Goal: Task Accomplishment & Management: Use online tool/utility

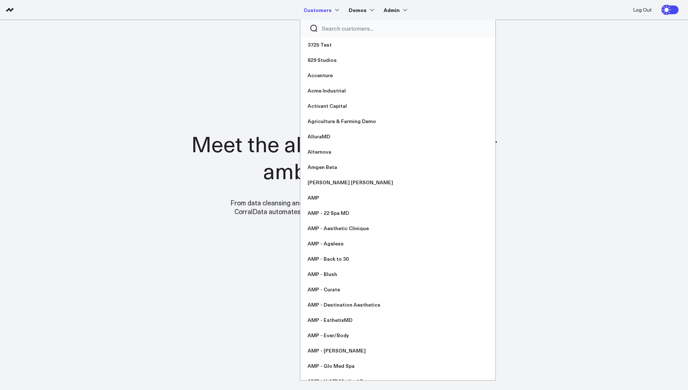
click at [331, 31] on input "Search customers input" at bounding box center [404, 28] width 165 height 8
type input "s"
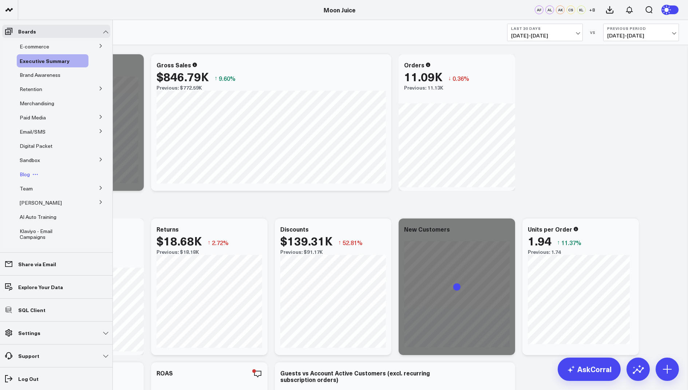
scroll to position [36, 0]
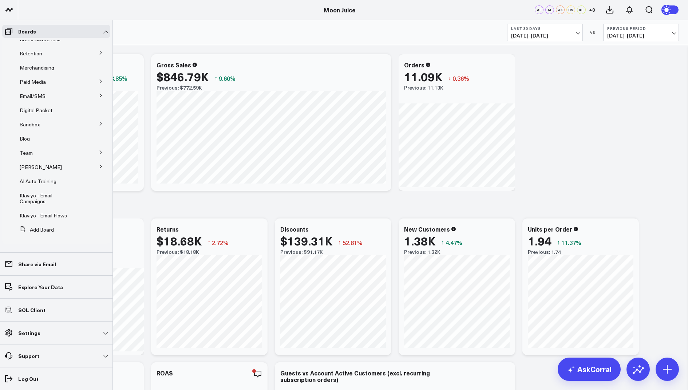
click at [99, 151] on icon at bounding box center [101, 152] width 4 height 4
click at [36, 165] on span "Clayton" at bounding box center [45, 165] width 42 height 7
click at [39, 192] on span "Amazon" at bounding box center [37, 192] width 19 height 7
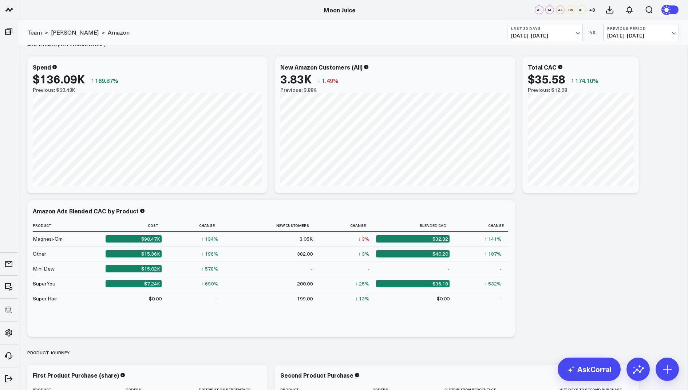
scroll to position [2277, 0]
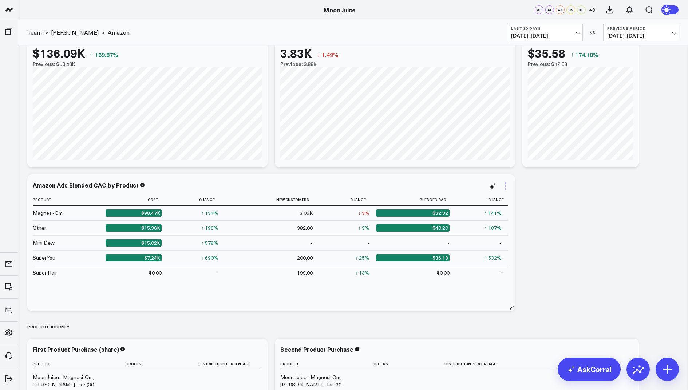
click at [505, 185] on icon at bounding box center [505, 186] width 9 height 9
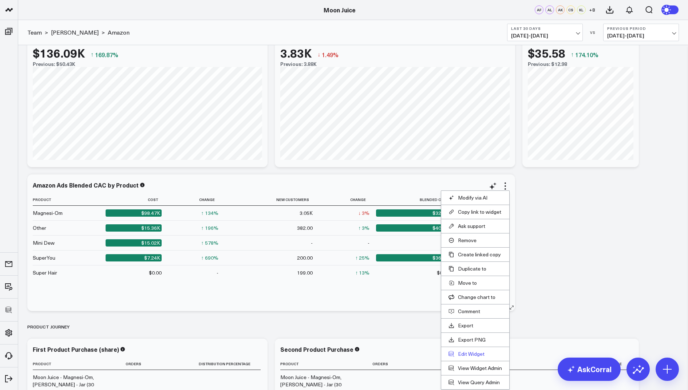
click at [468, 352] on button "Edit Widget" at bounding box center [476, 354] width 54 height 7
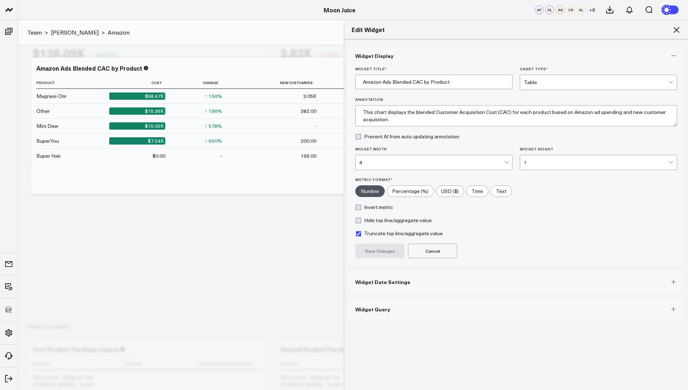
click at [379, 311] on button "Widget Query" at bounding box center [516, 309] width 336 height 22
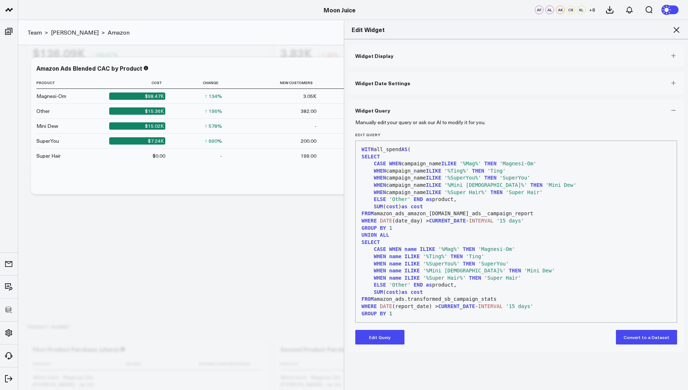
click at [678, 28] on icon at bounding box center [676, 29] width 9 height 9
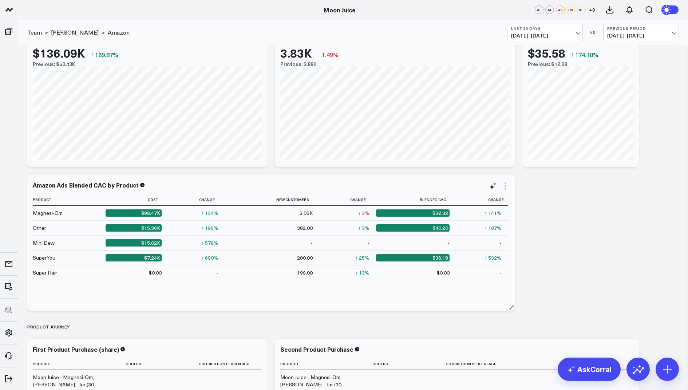
click at [506, 185] on icon at bounding box center [505, 185] width 1 height 1
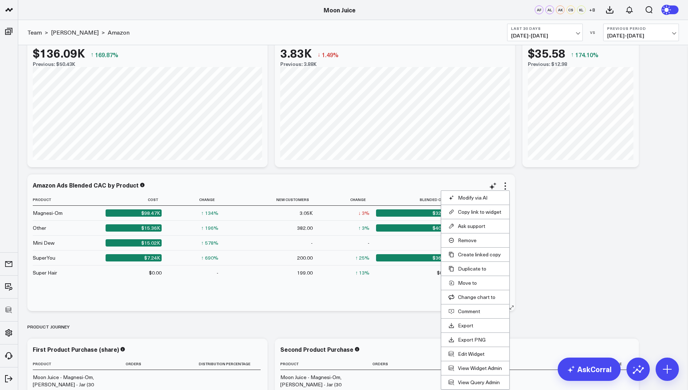
scroll to position [2291, 0]
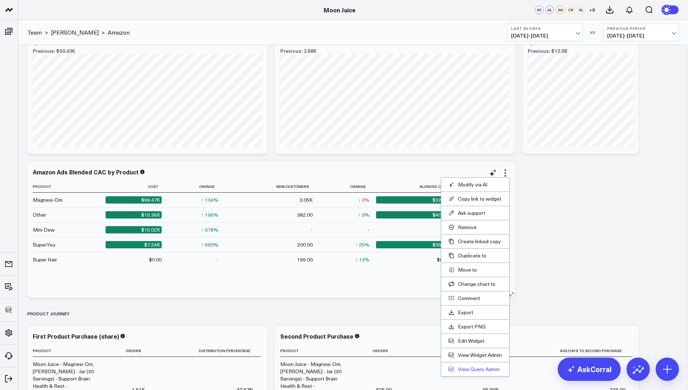
click at [475, 368] on link "View Query Admin" at bounding box center [476, 369] width 54 height 7
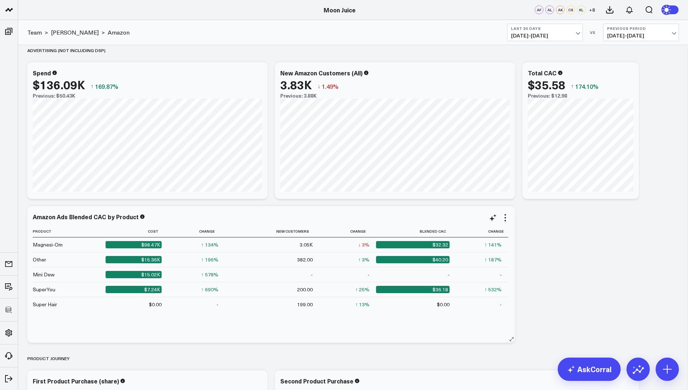
scroll to position [2241, 0]
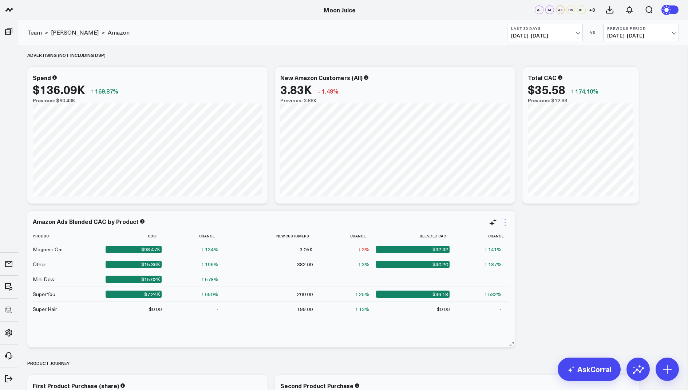
click at [505, 219] on icon at bounding box center [505, 219] width 1 height 1
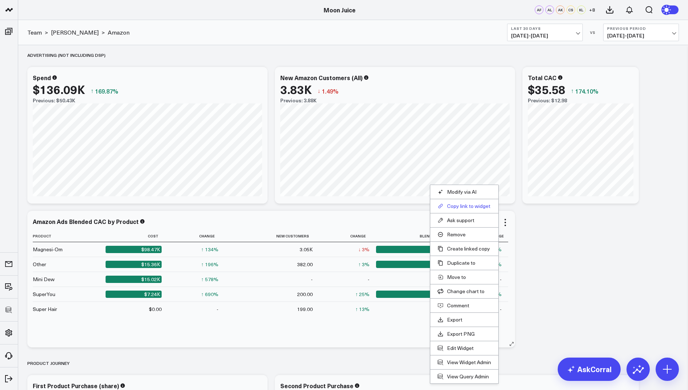
click at [460, 207] on button "Copy link to widget" at bounding box center [465, 206] width 54 height 7
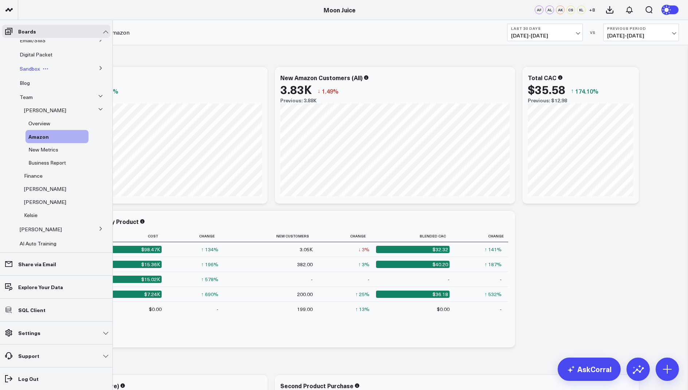
scroll to position [0, 0]
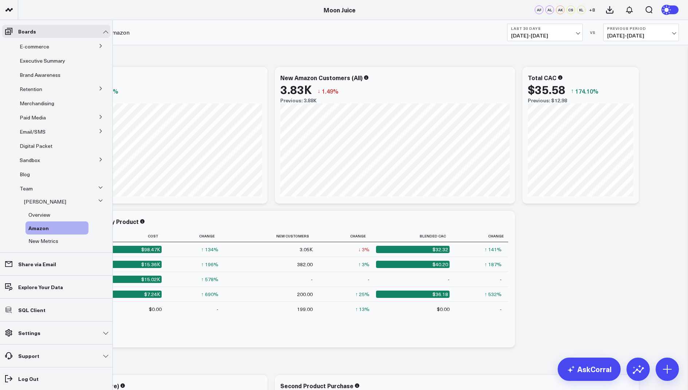
click at [99, 47] on icon at bounding box center [101, 46] width 4 height 4
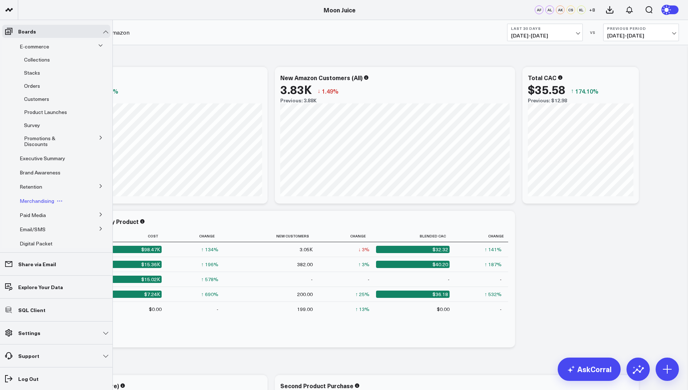
scroll to position [33, 0]
click at [50, 123] on span "Executive Summary" at bounding box center [43, 124] width 46 height 7
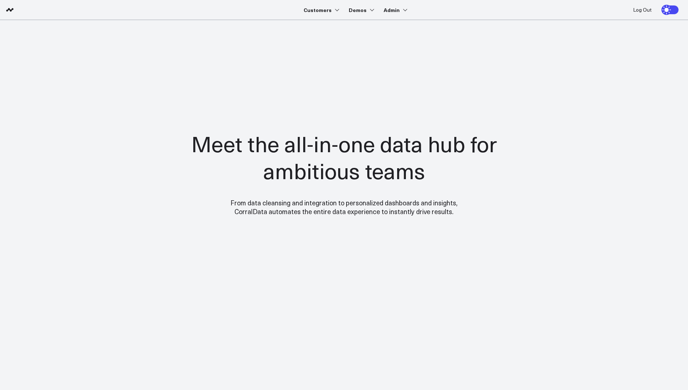
click at [155, 127] on div at bounding box center [344, 173] width 524 height 248
click at [240, 72] on div "Meet the all-in-one data hub for ambitious teams From data cleansing and integr…" at bounding box center [344, 173] width 357 height 204
click at [155, 96] on div at bounding box center [344, 173] width 524 height 248
click at [158, 41] on section "Meet the all-in-one data hub for ambitious teams From data cleansing and integr…" at bounding box center [344, 147] width 524 height 255
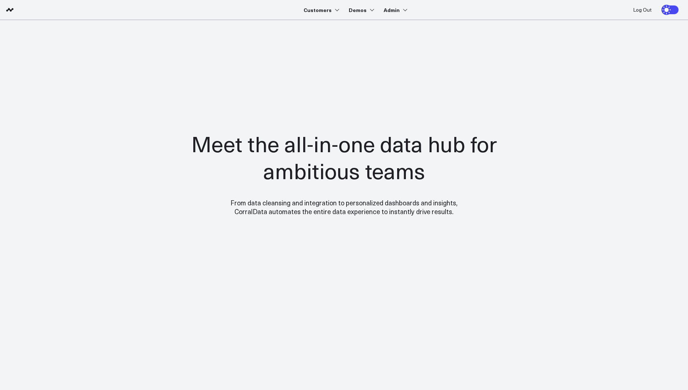
click at [272, 33] on section "Meet the all-in-one data hub for ambitious teams From data cleansing and integr…" at bounding box center [344, 147] width 524 height 255
click at [255, 4] on nav "Customers 3725 Test 829 Studios Accenture Acme Industrial Activant Capital Agri…" at bounding box center [349, 10] width 659 height 20
click at [283, 11] on nav "Customers 3725 Test 829 Studios Accenture Acme Industrial Activant Capital Agri…" at bounding box center [349, 10] width 659 height 20
drag, startPoint x: 283, startPoint y: 10, endPoint x: 104, endPoint y: 48, distance: 182.5
click at [104, 48] on body "Customers 3725 Test 829 Studios Accenture Acme Industrial Activant Capital Agri…" at bounding box center [344, 195] width 688 height 390
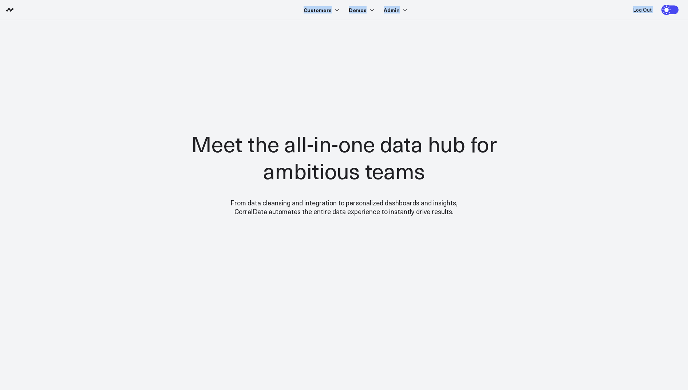
click at [259, 6] on nav "Customers 3725 Test 829 Studios Accenture Acme Industrial Activant Capital Agri…" at bounding box center [349, 10] width 659 height 20
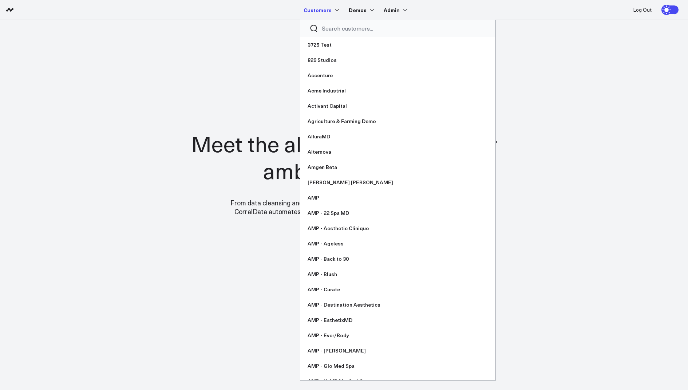
click at [335, 31] on input "Search customers input" at bounding box center [404, 28] width 165 height 8
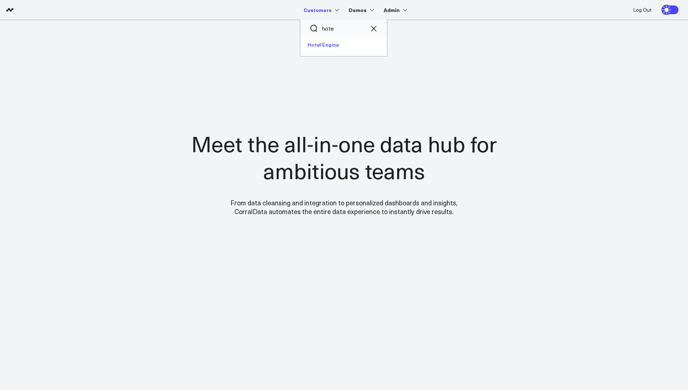
type input "hote"
click at [339, 48] on link "Hotel Engine" at bounding box center [343, 44] width 87 height 15
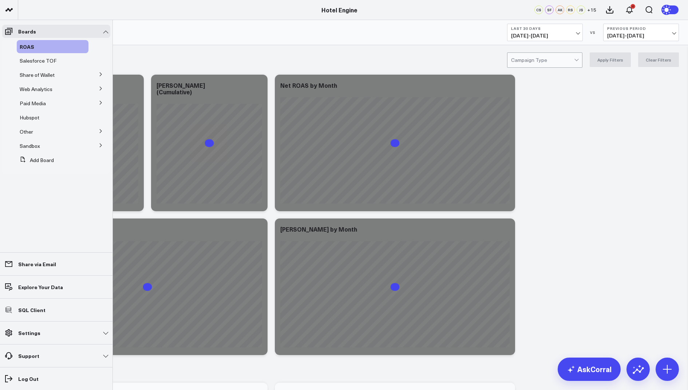
click at [100, 131] on icon at bounding box center [101, 131] width 4 height 4
click at [99, 100] on icon at bounding box center [101, 102] width 4 height 4
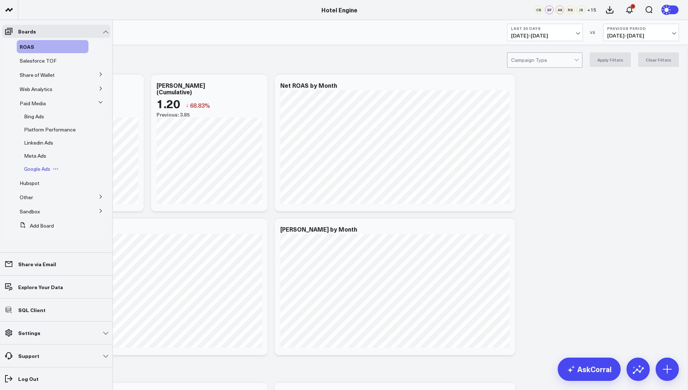
click at [37, 172] on span "Google Ads" at bounding box center [37, 168] width 26 height 7
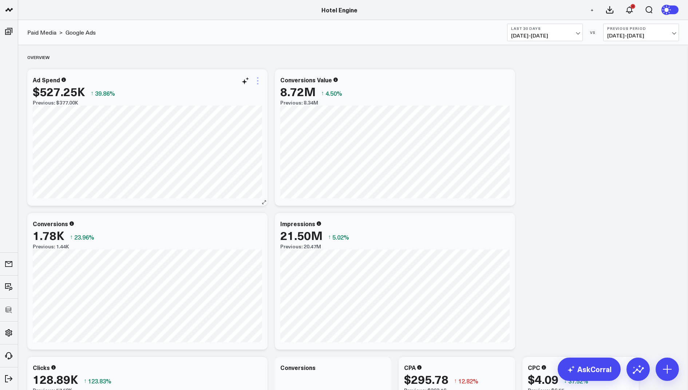
click at [258, 79] on icon at bounding box center [257, 80] width 9 height 9
click at [214, 231] on button "Edit Widget" at bounding box center [228, 234] width 54 height 7
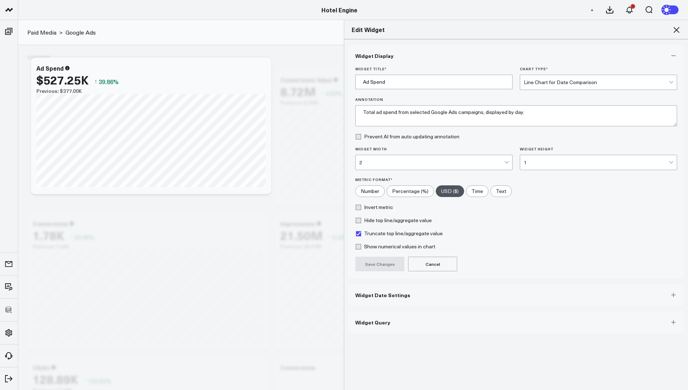
click at [364, 326] on button "Widget Query" at bounding box center [516, 322] width 336 height 22
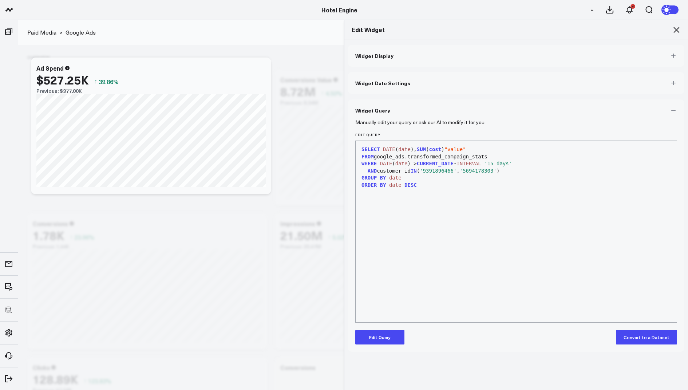
click at [676, 27] on icon at bounding box center [676, 29] width 9 height 9
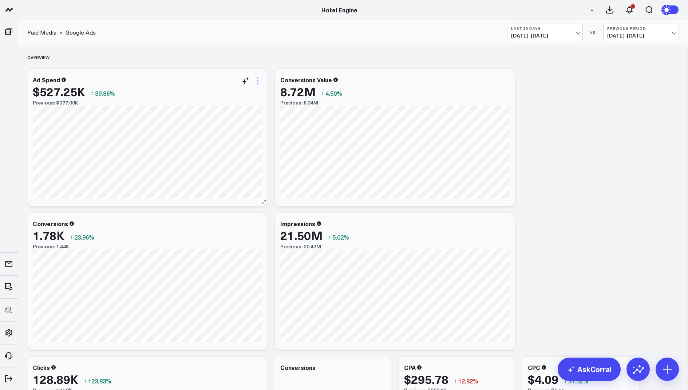
click at [259, 77] on icon at bounding box center [257, 80] width 9 height 9
click at [214, 231] on button "Edit Widget" at bounding box center [228, 234] width 54 height 7
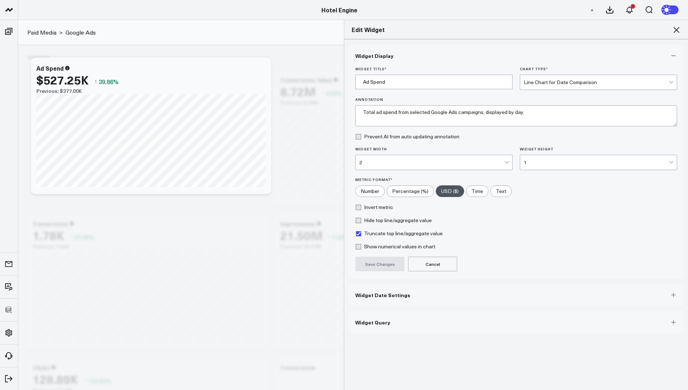
click at [376, 327] on button "Widget Query" at bounding box center [516, 322] width 336 height 22
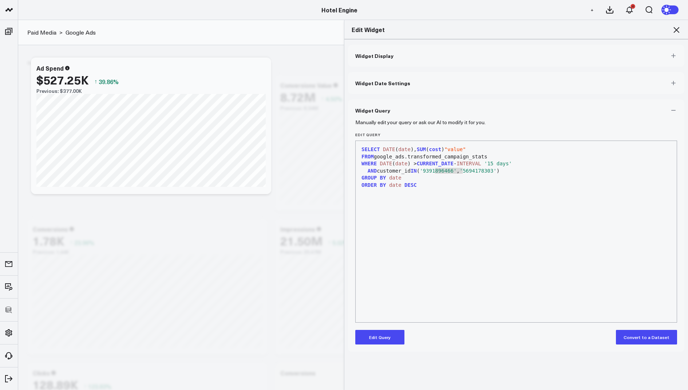
drag, startPoint x: 462, startPoint y: 171, endPoint x: 434, endPoint y: 172, distance: 28.1
click at [434, 172] on span "'9391896466'" at bounding box center [438, 171] width 37 height 6
click at [462, 185] on div "ORDER BY date DESC" at bounding box center [516, 185] width 314 height 7
drag, startPoint x: 462, startPoint y: 171, endPoint x: 433, endPoint y: 172, distance: 29.1
click at [433, 172] on span "'9391896466'" at bounding box center [438, 171] width 37 height 6
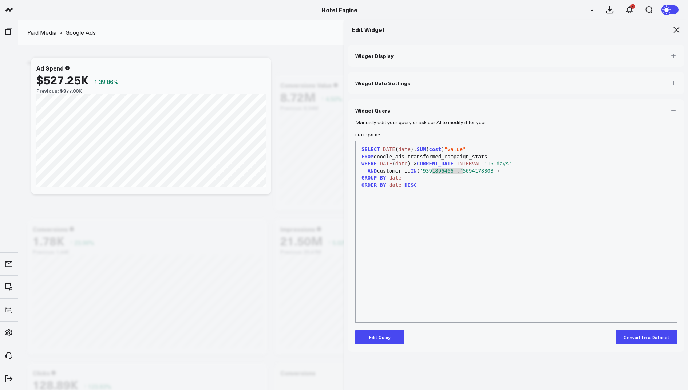
copy span "9391896466"
click at [494, 186] on div "ORDER BY date DESC" at bounding box center [516, 185] width 314 height 7
drag, startPoint x: 505, startPoint y: 171, endPoint x: 475, endPoint y: 173, distance: 29.9
click at [475, 173] on span "'5694178303'" at bounding box center [478, 171] width 37 height 6
copy span "5694178303"
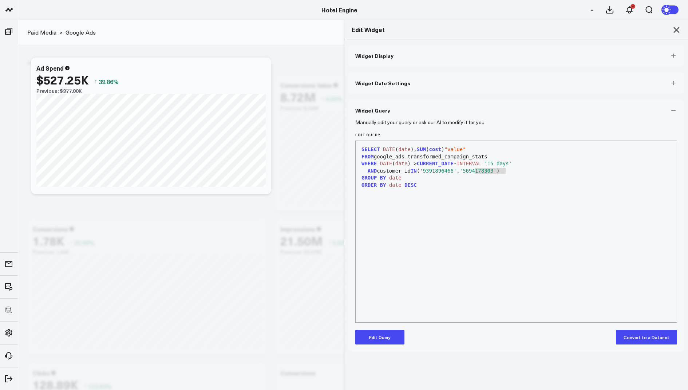
click at [489, 168] on span "'5694178303'" at bounding box center [478, 171] width 37 height 6
drag, startPoint x: 505, startPoint y: 172, endPoint x: 475, endPoint y: 172, distance: 30.2
click at [475, 172] on span "'5694178303'" at bounding box center [478, 171] width 37 height 6
copy span "5694178303"
drag, startPoint x: 462, startPoint y: 170, endPoint x: 432, endPoint y: 171, distance: 29.5
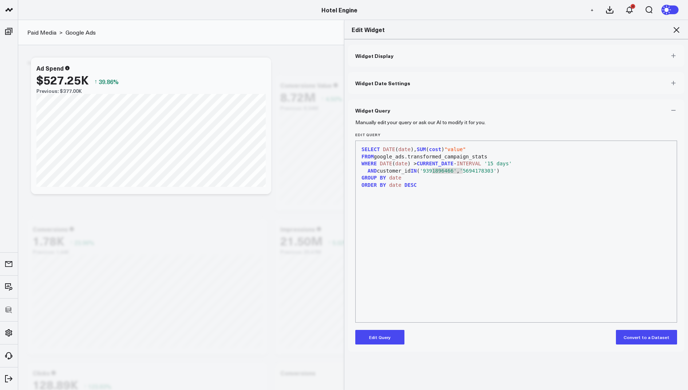
click at [432, 171] on span "'9391896466'" at bounding box center [438, 171] width 37 height 6
copy span "9391896466"
drag, startPoint x: 505, startPoint y: 172, endPoint x: 476, endPoint y: 173, distance: 29.1
click at [476, 173] on span "'5694178303'" at bounding box center [478, 171] width 37 height 6
copy span "5694178303"
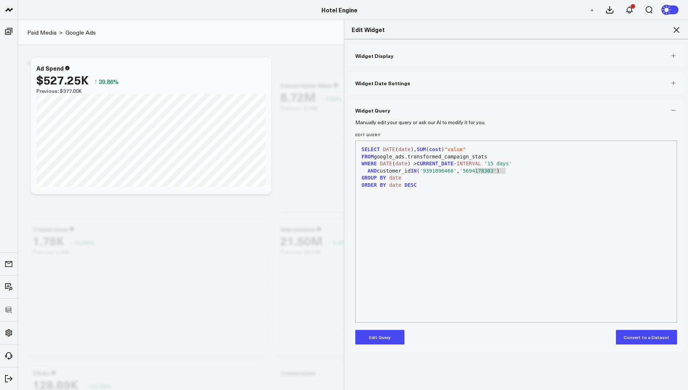
click at [382, 334] on button "Edit Query" at bounding box center [379, 337] width 49 height 15
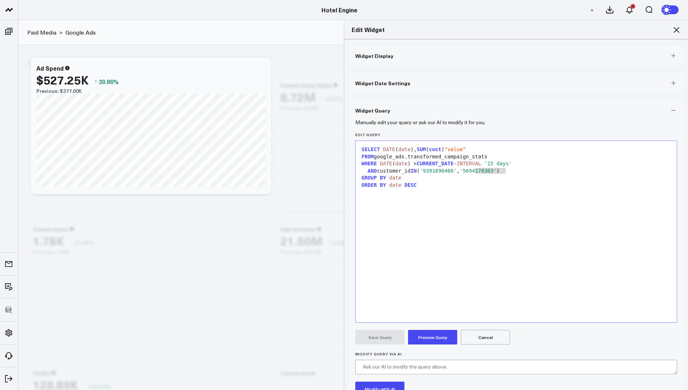
click at [520, 173] on div "AND customer_id IN ( '9391896466' , '5694178303' )" at bounding box center [516, 170] width 314 height 7
drag, startPoint x: 424, startPoint y: 176, endPoint x: 367, endPoint y: 178, distance: 56.5
click at [367, 178] on div "--AND customer_id" at bounding box center [516, 177] width 314 height 7
drag, startPoint x: 420, startPoint y: 179, endPoint x: 389, endPoint y: 180, distance: 31.0
click at [389, 180] on span "-- AND s.location ILIKE '${location}'" at bounding box center [425, 178] width 114 height 6
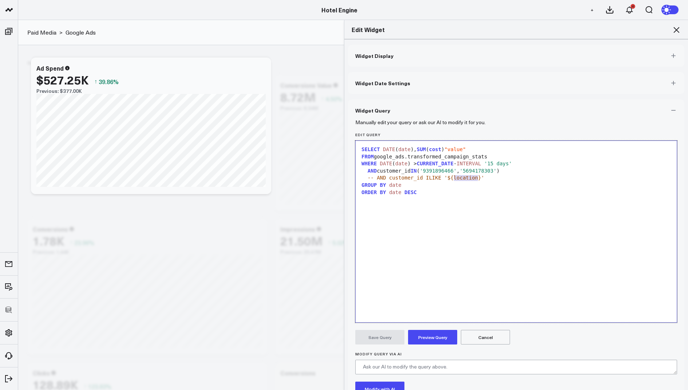
drag, startPoint x: 478, startPoint y: 178, endPoint x: 454, endPoint y: 178, distance: 23.3
click at [454, 178] on span "-- AND customer_id ILIKE '${location}'" at bounding box center [426, 178] width 117 height 6
click at [427, 338] on button "Preview Query" at bounding box center [432, 337] width 49 height 15
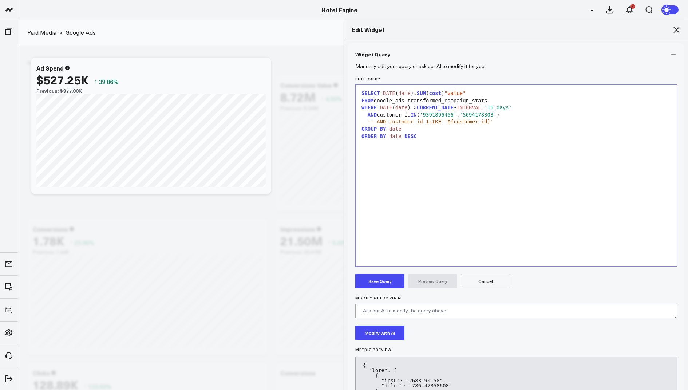
click at [382, 279] on button "Save Query" at bounding box center [379, 281] width 49 height 15
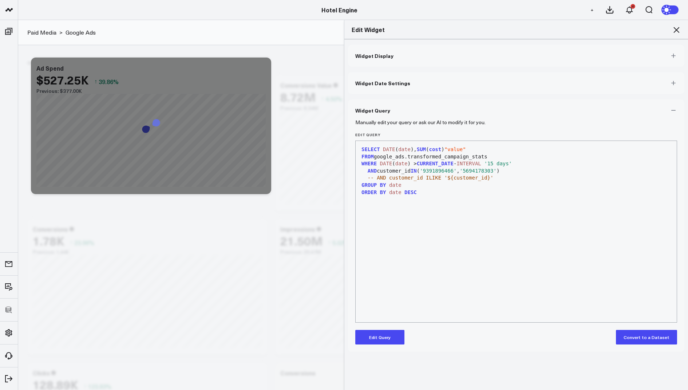
scroll to position [0, 0]
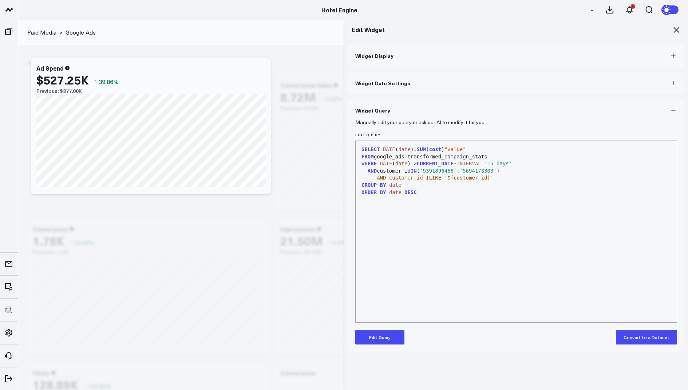
click at [678, 29] on icon at bounding box center [676, 29] width 9 height 9
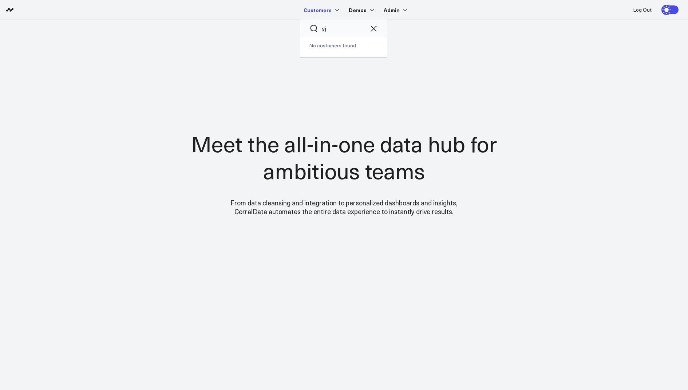
click at [344, 27] on input "sj" at bounding box center [344, 28] width 44 height 8
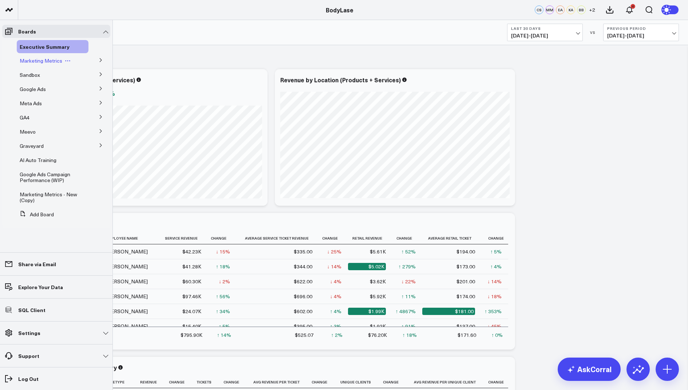
click at [39, 59] on span "Marketing Metrics" at bounding box center [41, 60] width 43 height 7
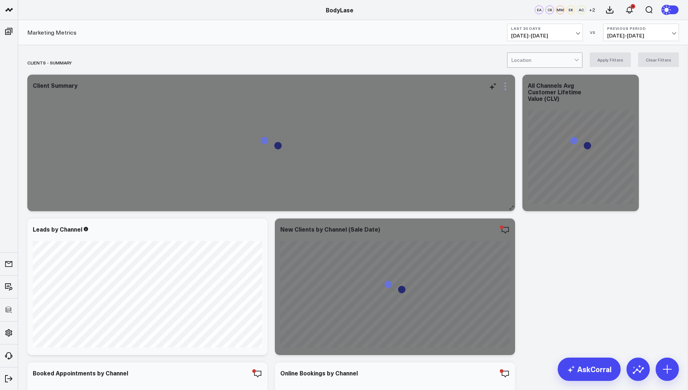
click at [508, 86] on icon at bounding box center [505, 86] width 9 height 9
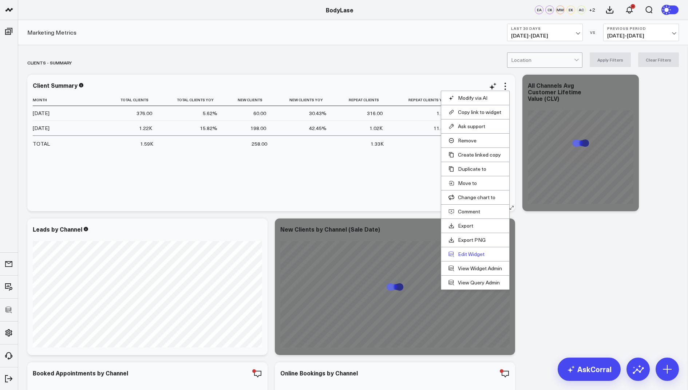
click at [469, 251] on button "Edit Widget" at bounding box center [476, 254] width 54 height 7
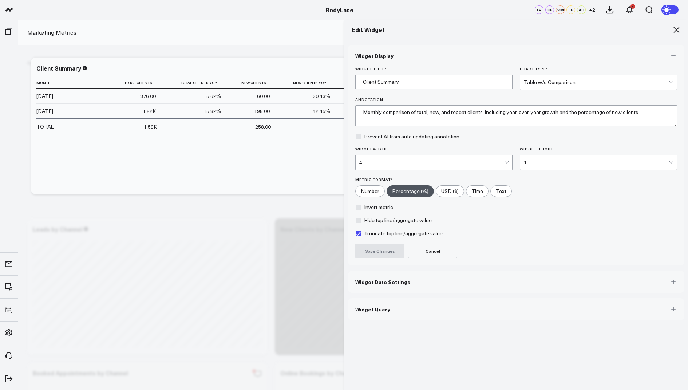
click at [389, 308] on button "Widget Query" at bounding box center [516, 309] width 336 height 22
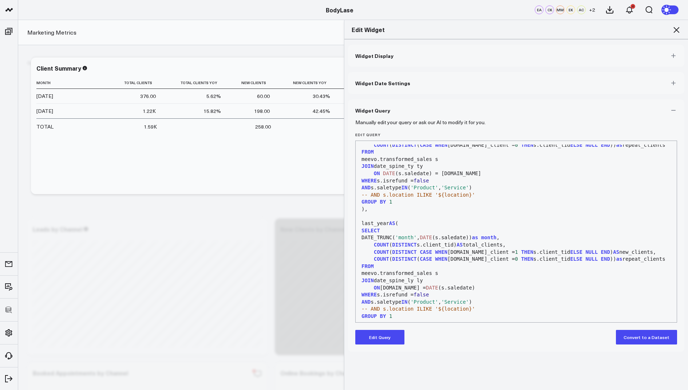
scroll to position [218, 0]
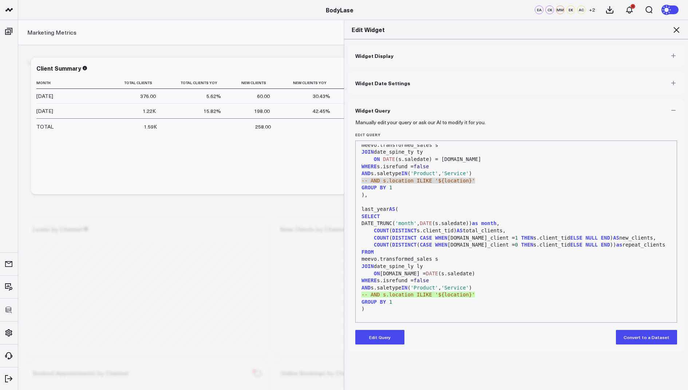
drag, startPoint x: 478, startPoint y: 178, endPoint x: 362, endPoint y: 180, distance: 116.2
click at [362, 180] on div "-- AND s.location ILIKE '${location}'" at bounding box center [516, 180] width 314 height 7
copy span "-- AND s.location ILIKE '${location}'"
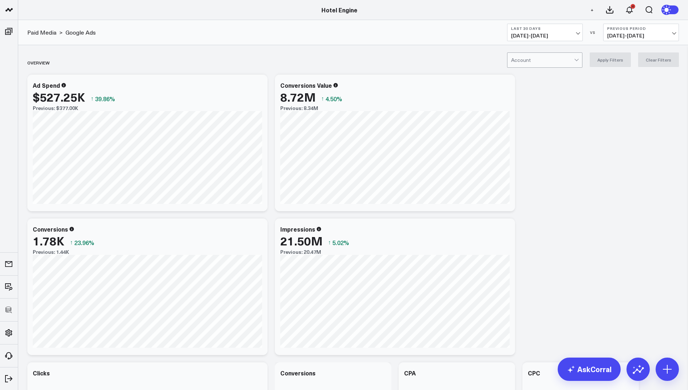
click at [549, 63] on div at bounding box center [542, 60] width 63 height 15
click at [544, 76] on div "Engine - Main" at bounding box center [545, 75] width 75 height 15
click at [608, 60] on button "Apply Filters" at bounding box center [610, 59] width 41 height 15
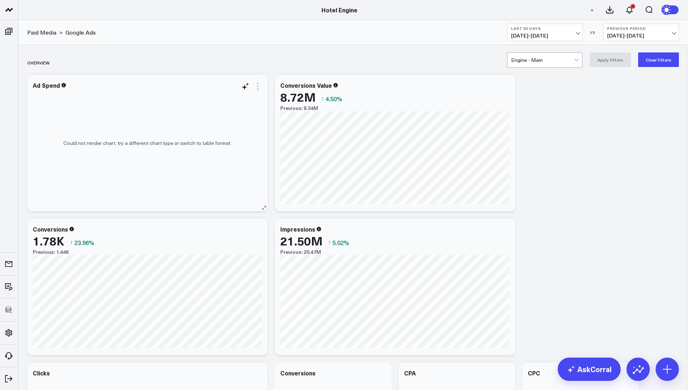
click at [259, 87] on icon at bounding box center [257, 86] width 9 height 9
click at [221, 251] on link "View Widget Admin" at bounding box center [228, 254] width 54 height 7
click at [257, 86] on icon at bounding box center [257, 86] width 1 height 1
click at [232, 252] on link "View Widget Admin" at bounding box center [228, 254] width 54 height 7
click at [259, 83] on icon at bounding box center [257, 86] width 9 height 9
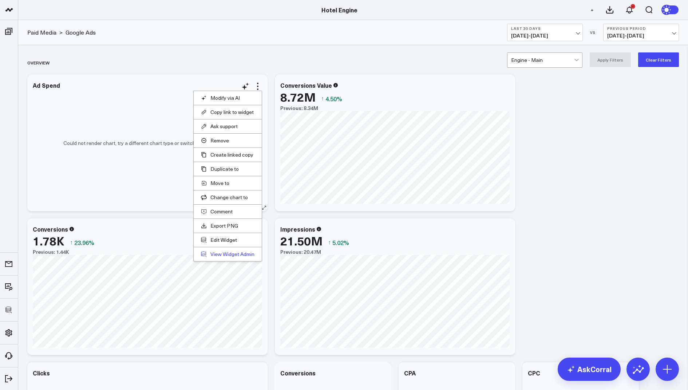
click at [230, 251] on link "View Widget Admin" at bounding box center [228, 254] width 54 height 7
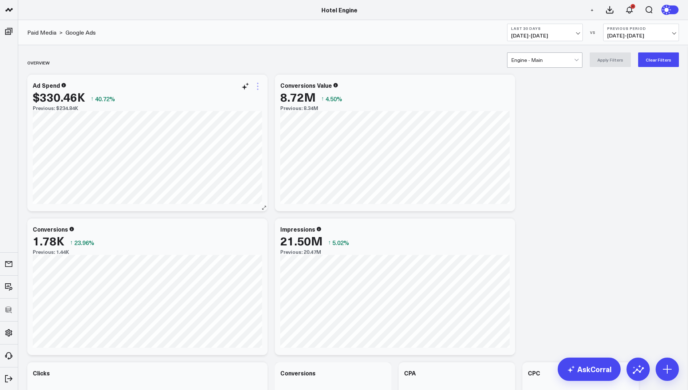
click at [259, 86] on icon at bounding box center [257, 86] width 9 height 9
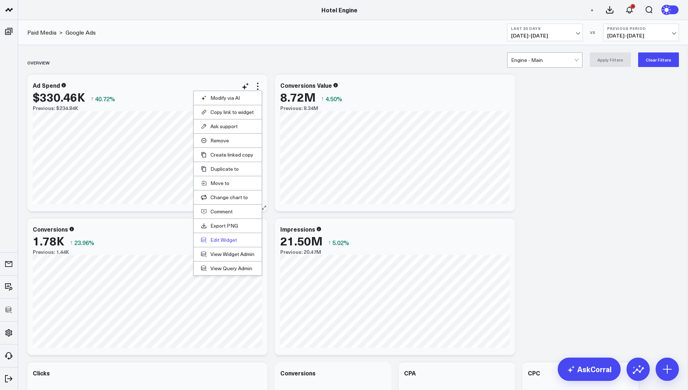
click at [225, 237] on button "Edit Widget" at bounding box center [228, 240] width 54 height 7
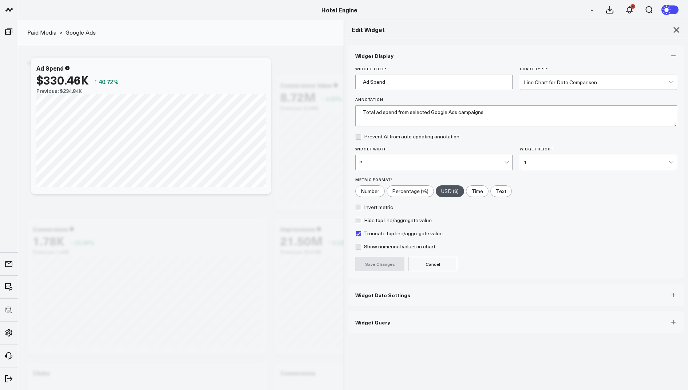
click at [359, 319] on span "Widget Query" at bounding box center [372, 322] width 35 height 6
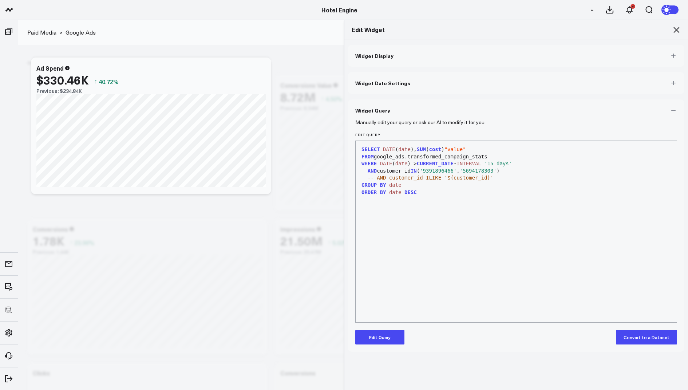
click at [375, 339] on button "Edit Query" at bounding box center [379, 337] width 49 height 15
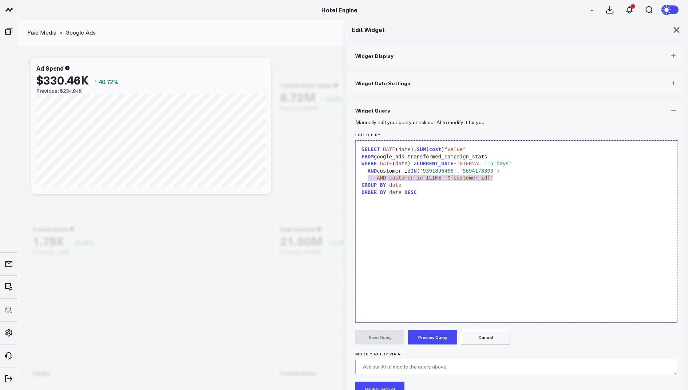
drag, startPoint x: 497, startPoint y: 179, endPoint x: 368, endPoint y: 179, distance: 128.5
click at [368, 179] on div "-- AND customer_id ILIKE '${customer_id}'" at bounding box center [516, 177] width 314 height 7
copy div "-- AND customer_id ILIKE '${customer_id}'"
click at [672, 32] on icon at bounding box center [676, 29] width 9 height 9
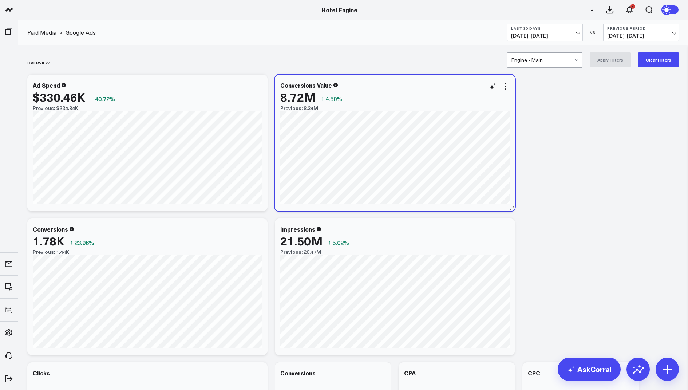
click at [506, 81] on div "Conversions Value 8.72M ↑ 4.50% Previous: 8.34M [#fff fontSize:14px lineHeight:…" at bounding box center [395, 143] width 240 height 137
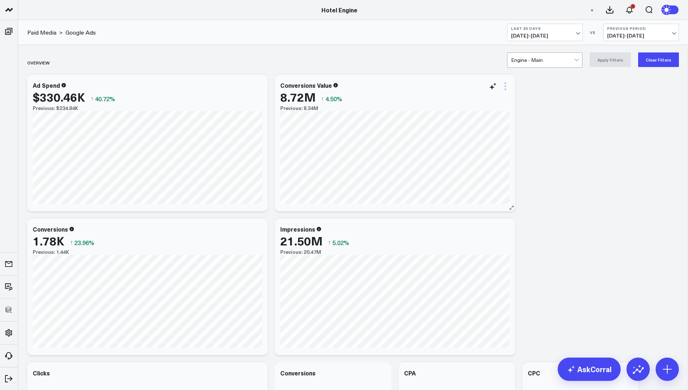
click at [506, 83] on icon at bounding box center [505, 86] width 9 height 9
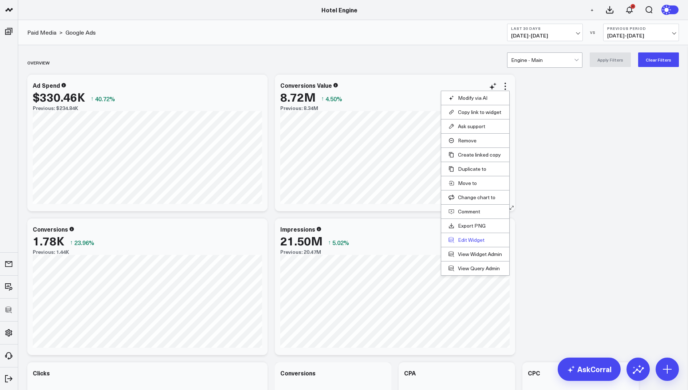
click at [472, 237] on button "Edit Widget" at bounding box center [476, 240] width 54 height 7
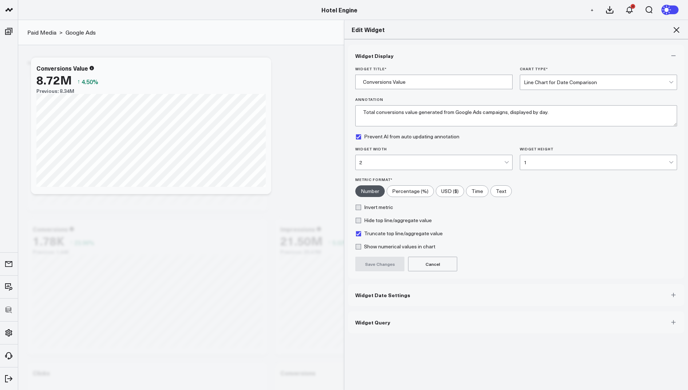
click at [372, 324] on button "Widget Query" at bounding box center [516, 322] width 336 height 22
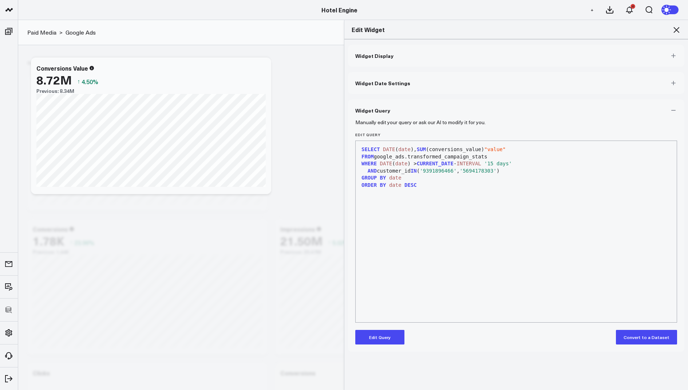
click at [372, 338] on button "Edit Query" at bounding box center [379, 337] width 49 height 15
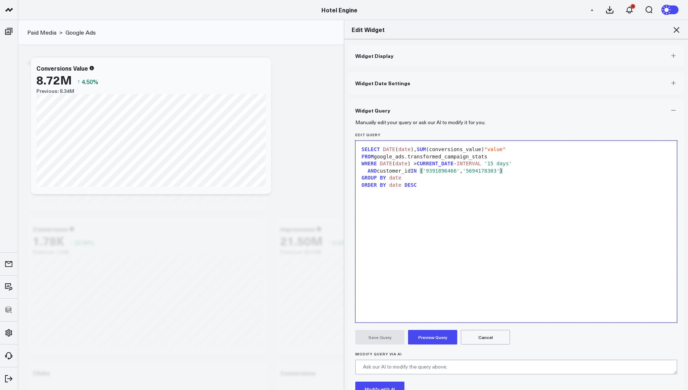
click at [518, 170] on div "AND customer_id IN ( '9391896466' , '5694178303' )" at bounding box center [516, 170] width 314 height 7
click at [434, 346] on form "Manually edit your query or ask our AI to modify it for you. Edit Query 9 1 2 3…" at bounding box center [516, 277] width 322 height 313
click at [435, 337] on button "Preview Query" at bounding box center [432, 337] width 49 height 15
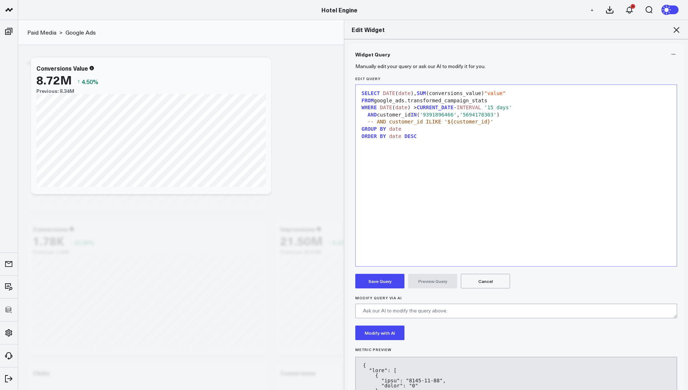
click at [375, 279] on button "Save Query" at bounding box center [379, 281] width 49 height 15
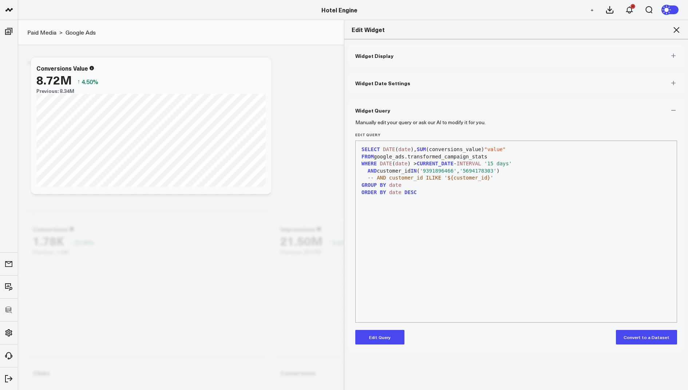
scroll to position [0, 0]
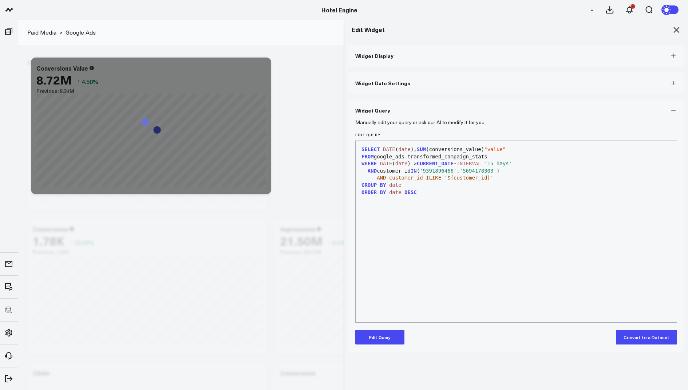
click at [675, 28] on icon at bounding box center [676, 29] width 9 height 9
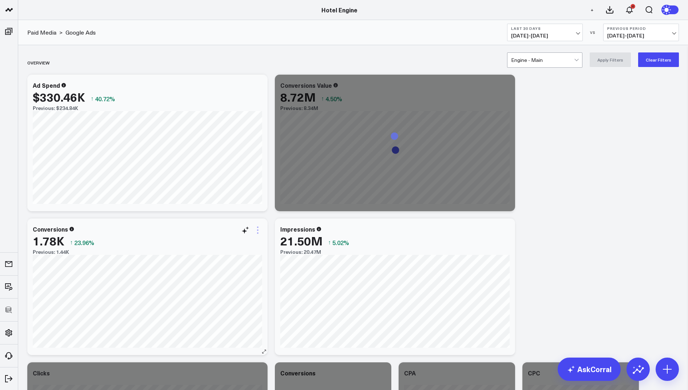
scroll to position [46, 0]
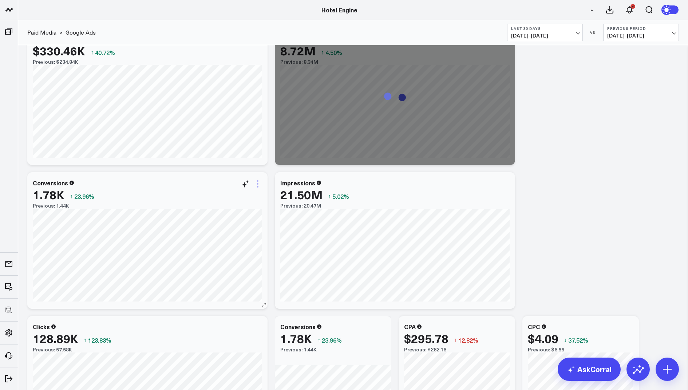
click at [260, 183] on icon at bounding box center [257, 183] width 9 height 9
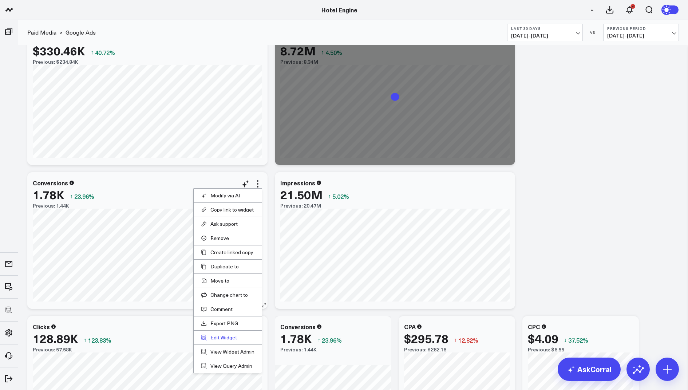
click at [217, 338] on button "Edit Widget" at bounding box center [228, 337] width 54 height 7
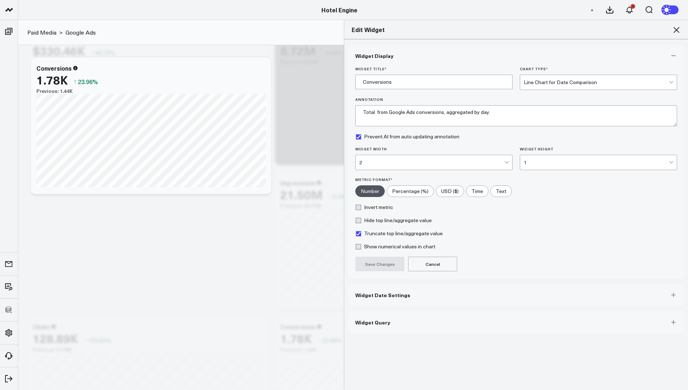
click at [364, 324] on button "Widget Query" at bounding box center [516, 322] width 336 height 22
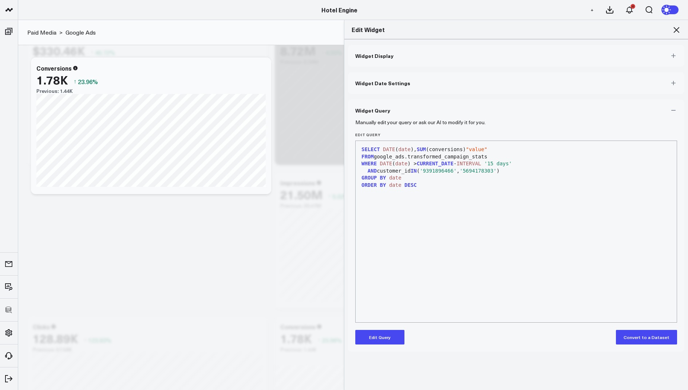
click at [371, 338] on button "Edit Query" at bounding box center [379, 337] width 49 height 15
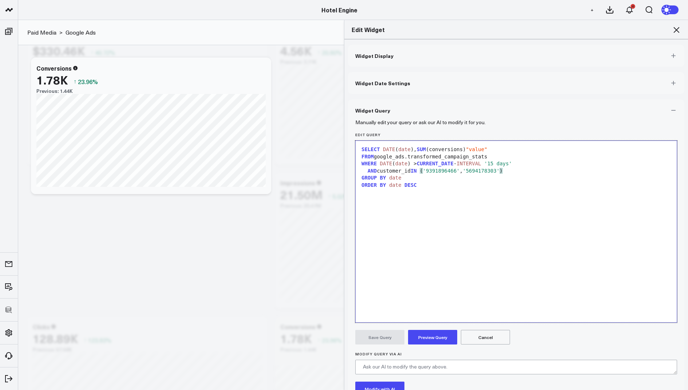
click at [514, 170] on div "AND customer_id IN ( '9391896466' , '5694178303' )" at bounding box center [516, 170] width 314 height 7
click at [429, 338] on button "Preview Query" at bounding box center [432, 337] width 49 height 15
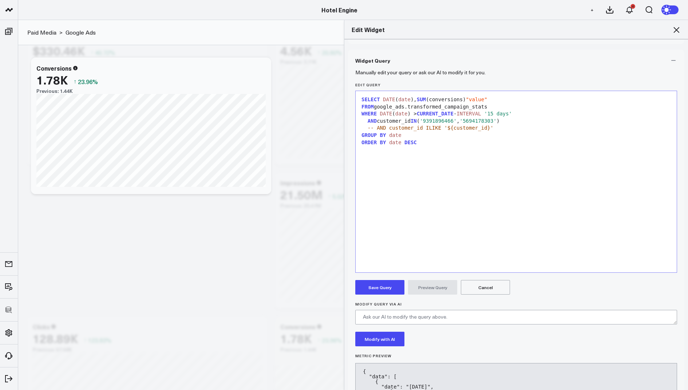
scroll to position [59, 0]
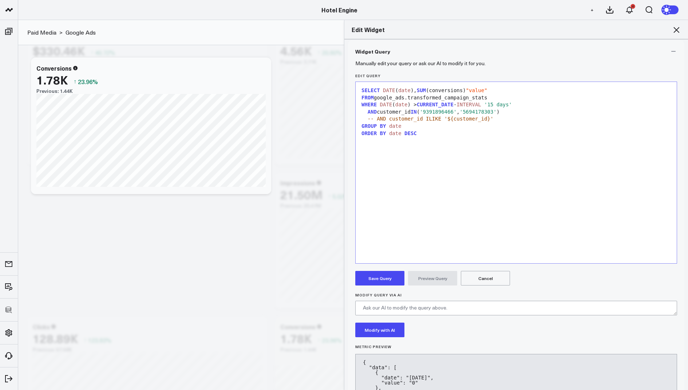
click at [380, 279] on button "Save Query" at bounding box center [379, 278] width 49 height 15
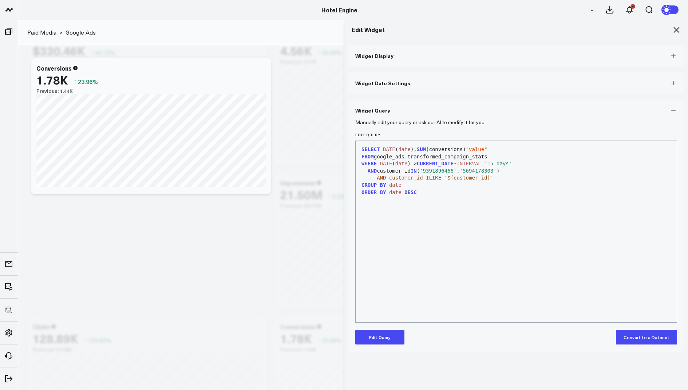
scroll to position [0, 0]
click at [674, 28] on icon at bounding box center [677, 30] width 6 height 6
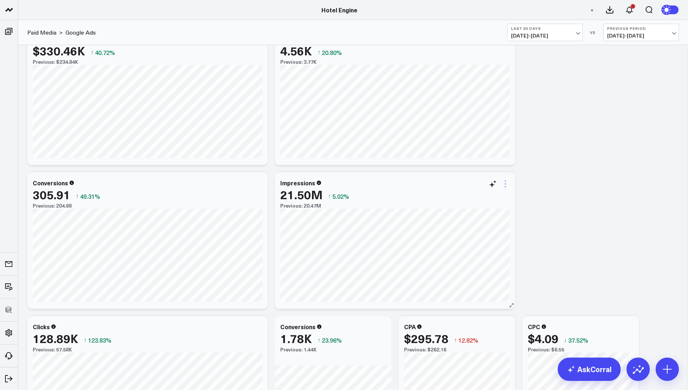
click at [507, 182] on icon at bounding box center [505, 183] width 9 height 9
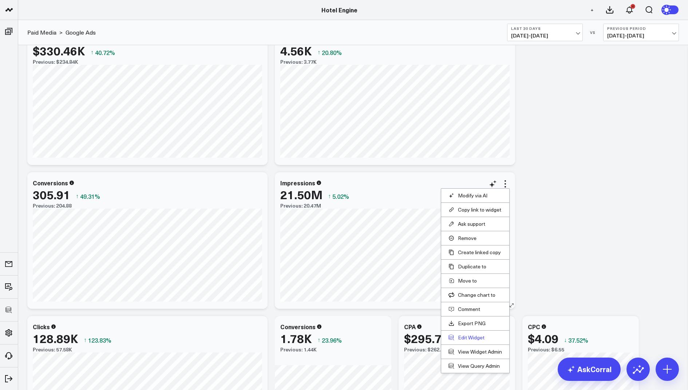
click at [466, 334] on button "Edit Widget" at bounding box center [476, 337] width 54 height 7
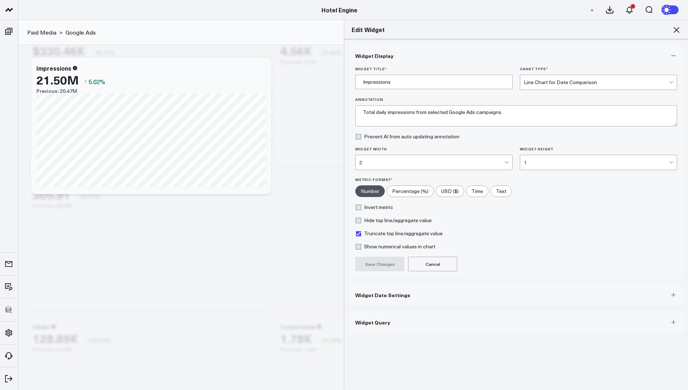
click at [396, 324] on button "Widget Query" at bounding box center [516, 322] width 336 height 22
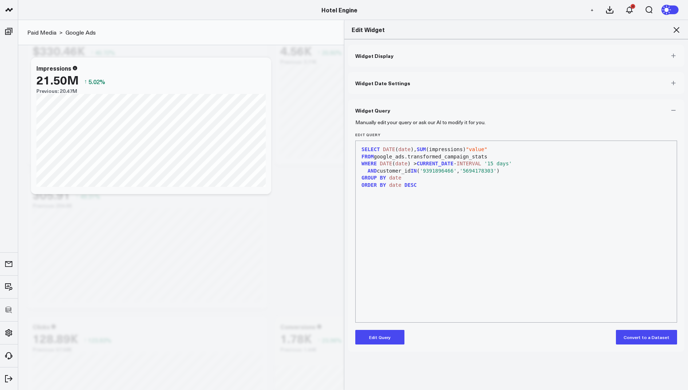
click at [383, 338] on button "Edit Query" at bounding box center [379, 337] width 49 height 15
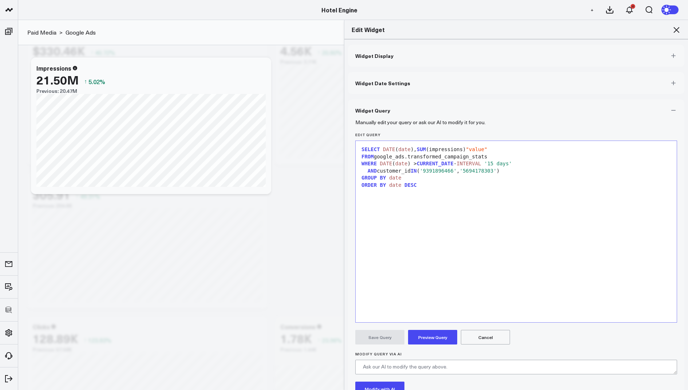
click at [518, 173] on div "AND customer_id IN ( '9391896466' , '5694178303' )" at bounding box center [516, 170] width 314 height 7
click at [424, 341] on button "Preview Query" at bounding box center [432, 337] width 49 height 15
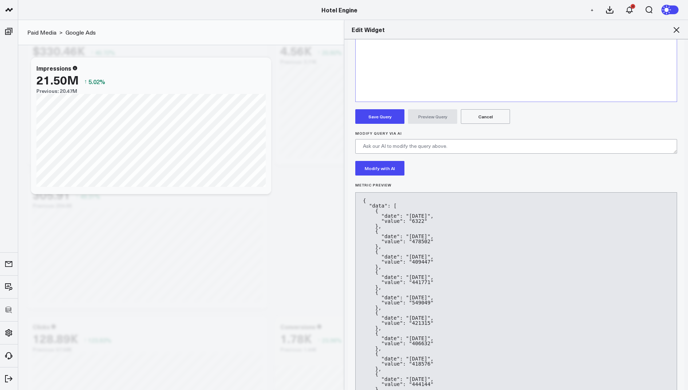
scroll to position [245, 0]
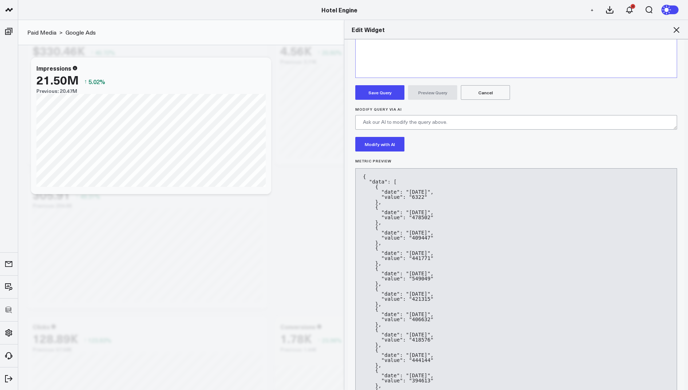
click at [374, 87] on button "Save Query" at bounding box center [379, 92] width 49 height 15
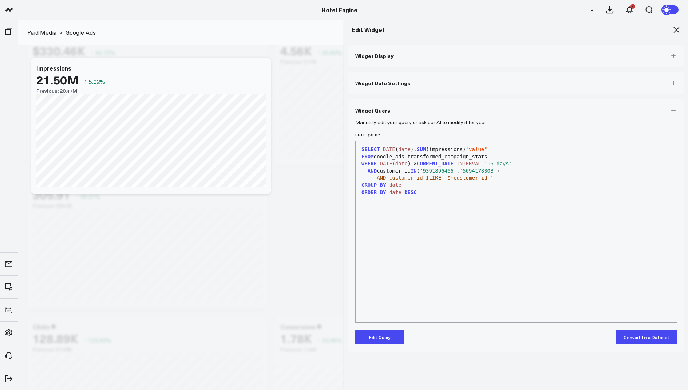
scroll to position [0, 0]
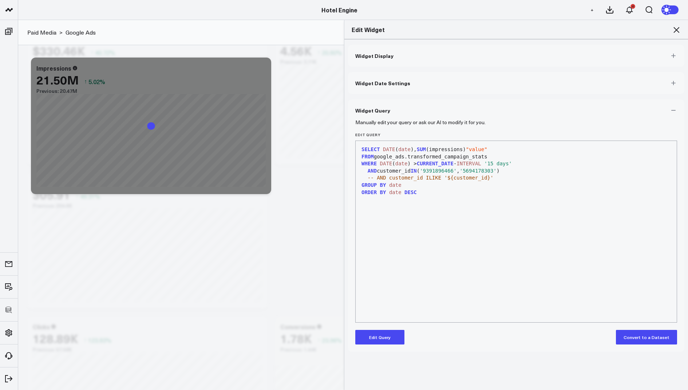
click at [677, 28] on icon at bounding box center [677, 30] width 6 height 6
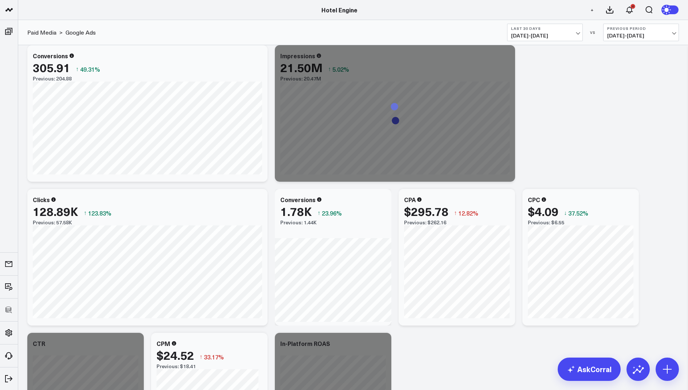
scroll to position [241, 0]
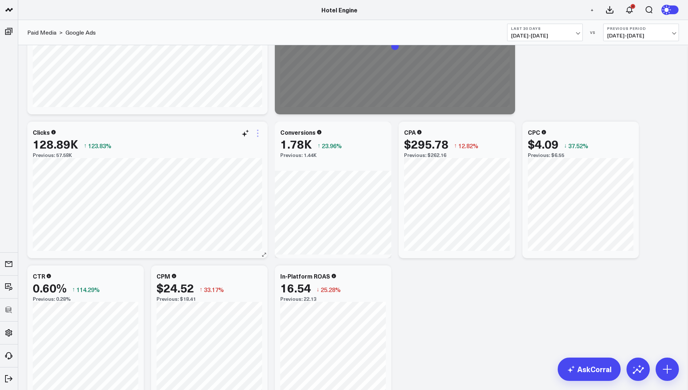
click at [256, 133] on icon at bounding box center [257, 133] width 9 height 9
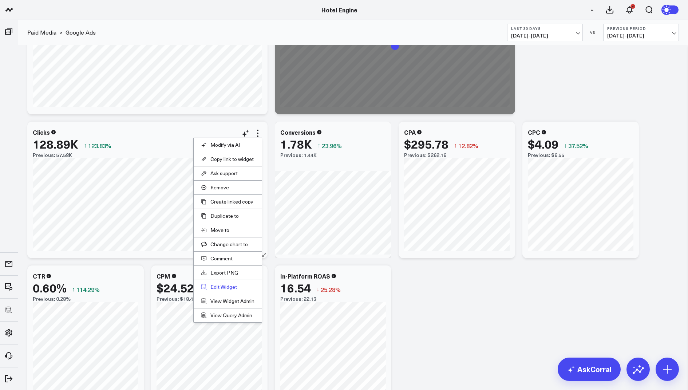
click at [222, 286] on button "Edit Widget" at bounding box center [228, 287] width 54 height 7
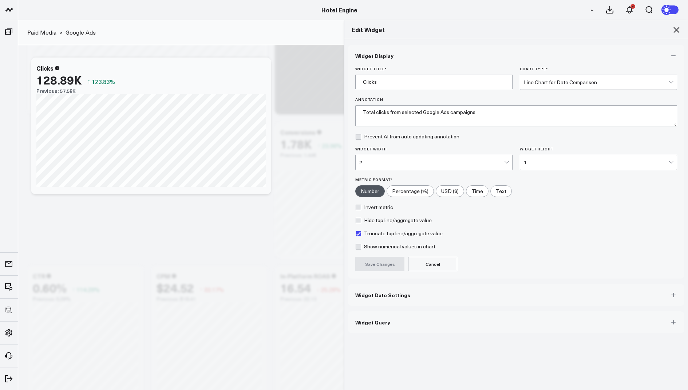
click at [395, 330] on button "Widget Query" at bounding box center [516, 322] width 336 height 22
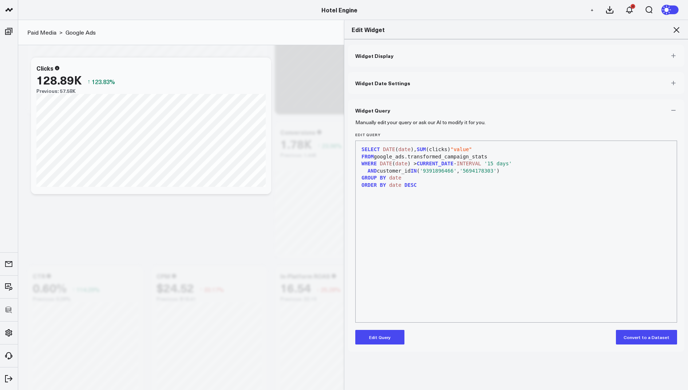
click at [374, 334] on button "Edit Query" at bounding box center [379, 337] width 49 height 15
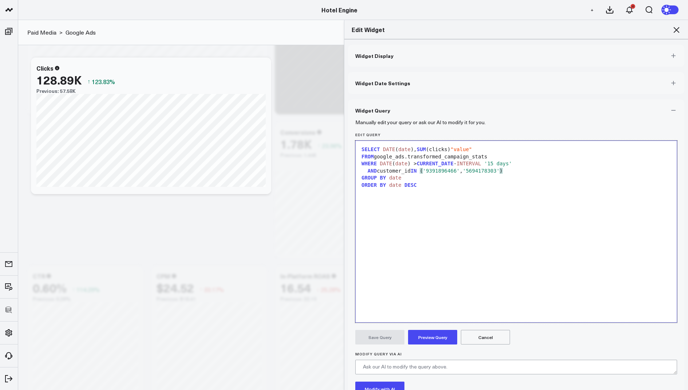
click at [517, 169] on div "AND customer_id IN ( '9391896466' , '5694178303' )" at bounding box center [516, 170] width 314 height 7
click at [423, 332] on button "Preview Query" at bounding box center [432, 337] width 49 height 15
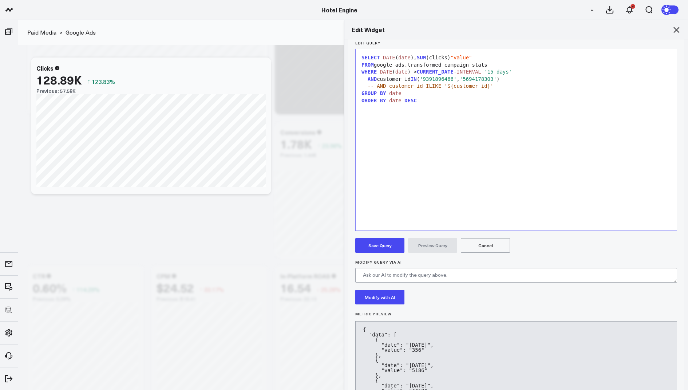
scroll to position [108, 0]
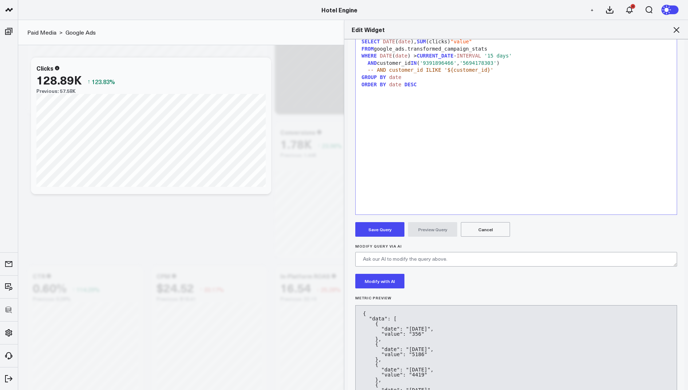
click at [374, 228] on button "Save Query" at bounding box center [379, 229] width 49 height 15
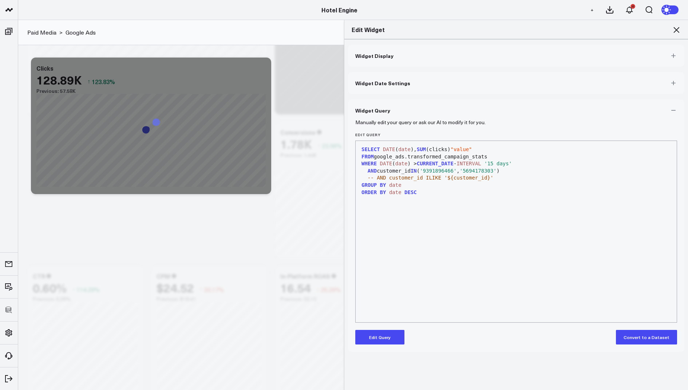
scroll to position [0, 0]
click at [678, 29] on icon at bounding box center [676, 29] width 9 height 9
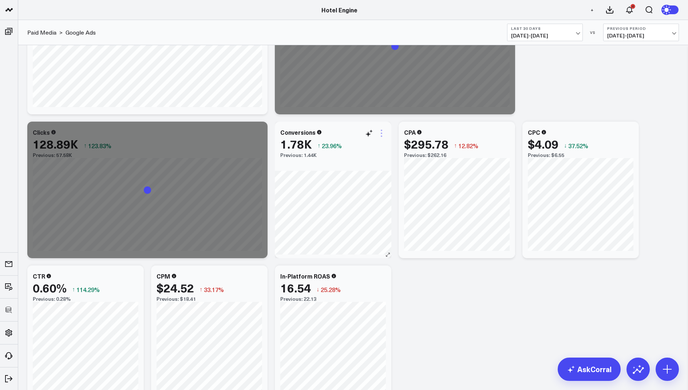
click at [382, 132] on icon at bounding box center [381, 133] width 9 height 9
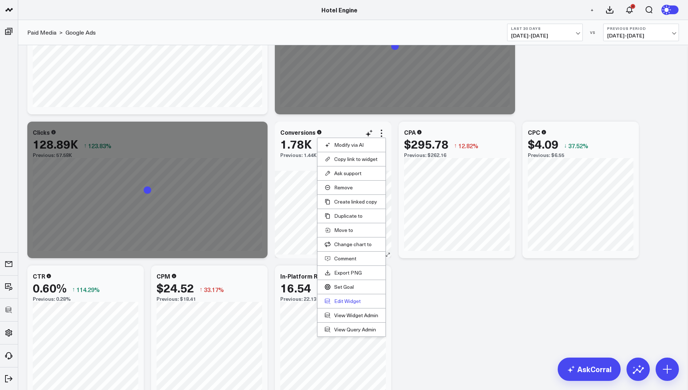
click at [341, 299] on button "Edit Widget" at bounding box center [352, 301] width 54 height 7
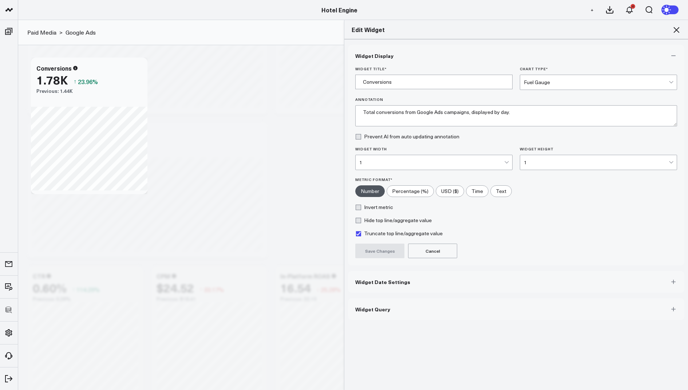
click at [370, 309] on span "Widget Query" at bounding box center [372, 309] width 35 height 6
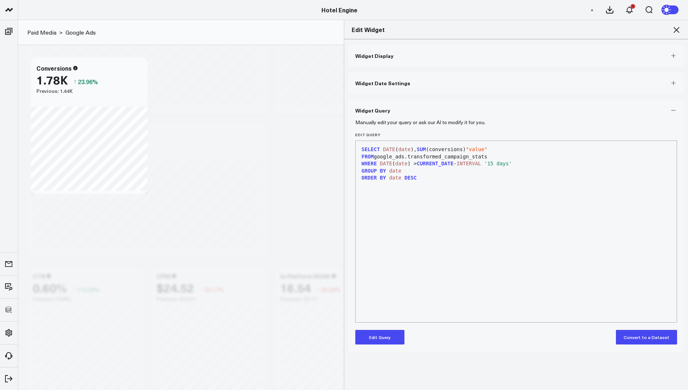
click at [372, 338] on button "Edit Query" at bounding box center [379, 337] width 49 height 15
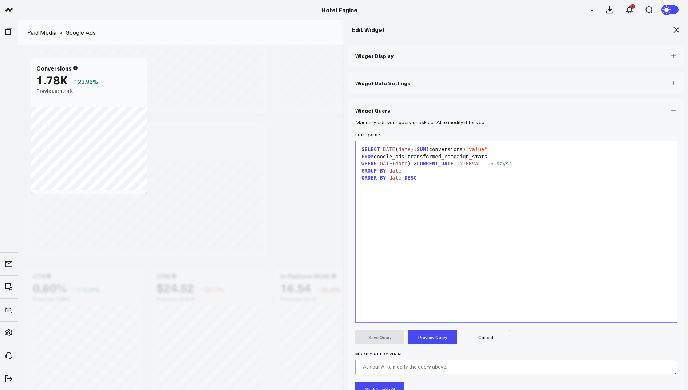
click at [527, 163] on div "WHERE DATE ( date ) > CURRENT_DATE - INTERVAL '15 days'" at bounding box center [516, 163] width 314 height 7
click at [425, 336] on button "Preview Query" at bounding box center [432, 337] width 49 height 15
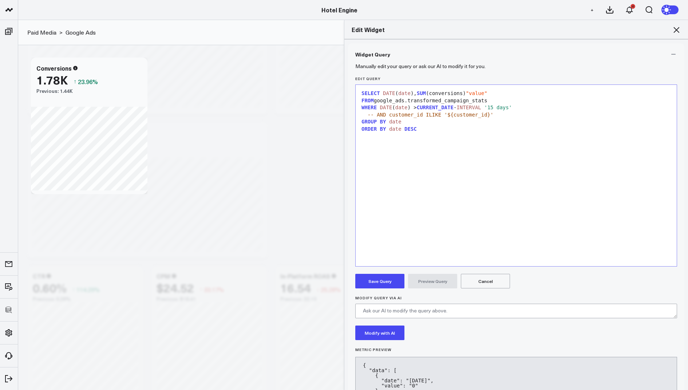
click at [371, 281] on button "Save Query" at bounding box center [379, 281] width 49 height 15
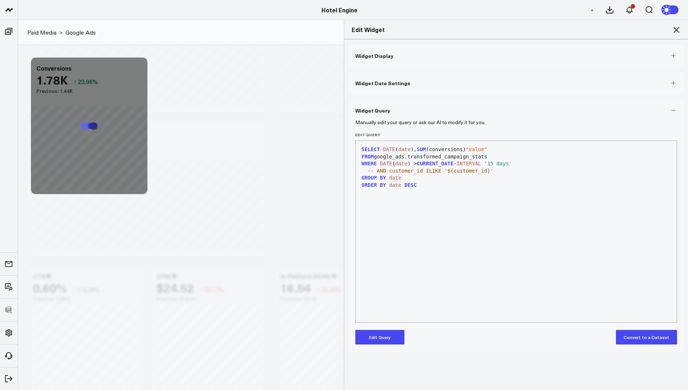
scroll to position [0, 0]
click at [673, 26] on icon at bounding box center [676, 29] width 9 height 9
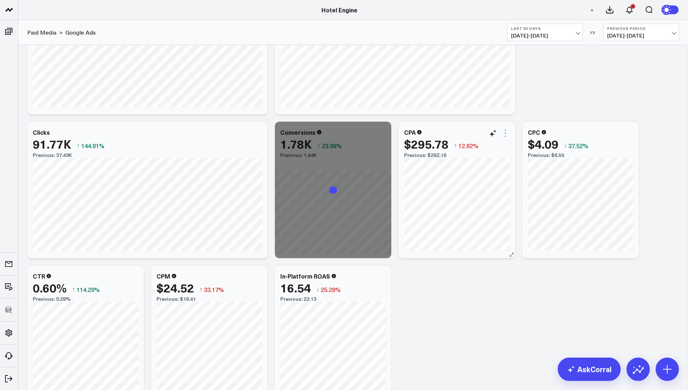
click at [504, 133] on icon at bounding box center [505, 133] width 9 height 9
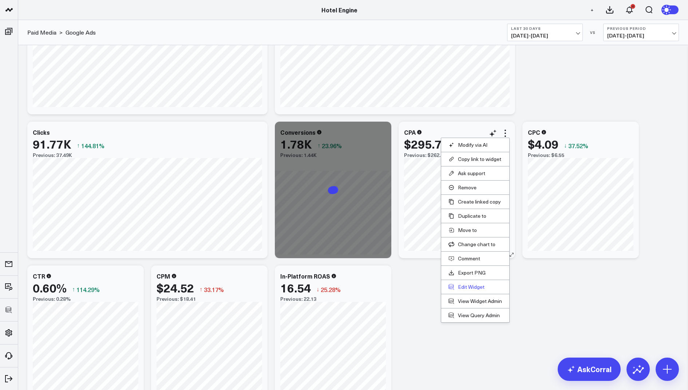
click at [475, 286] on button "Edit Widget" at bounding box center [476, 287] width 54 height 7
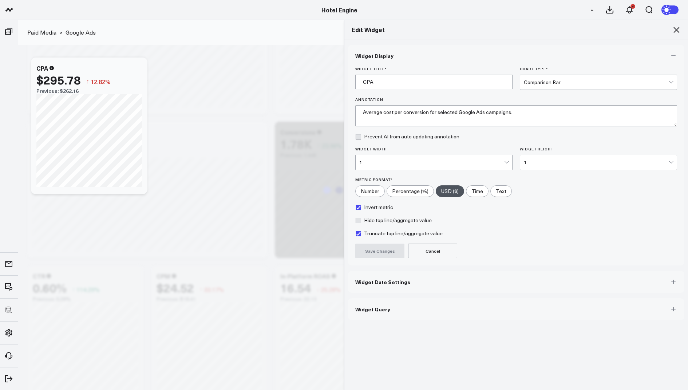
click at [367, 314] on button "Widget Query" at bounding box center [516, 309] width 336 height 22
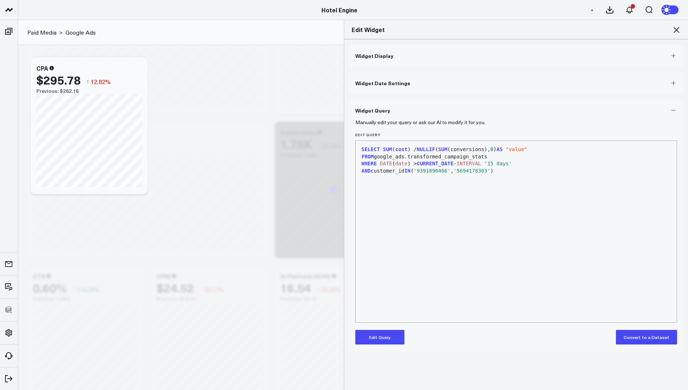
click at [375, 333] on button "Edit Query" at bounding box center [379, 337] width 49 height 15
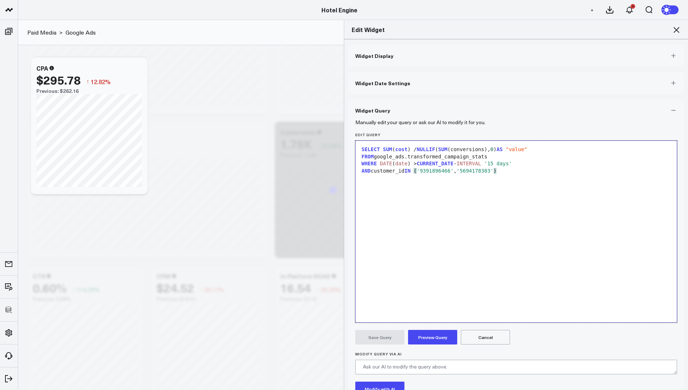
click at [517, 170] on div "AND customer_id IN ( '9391896466' , '5694178303' )" at bounding box center [516, 170] width 314 height 7
click at [432, 338] on button "Preview Query" at bounding box center [432, 337] width 49 height 15
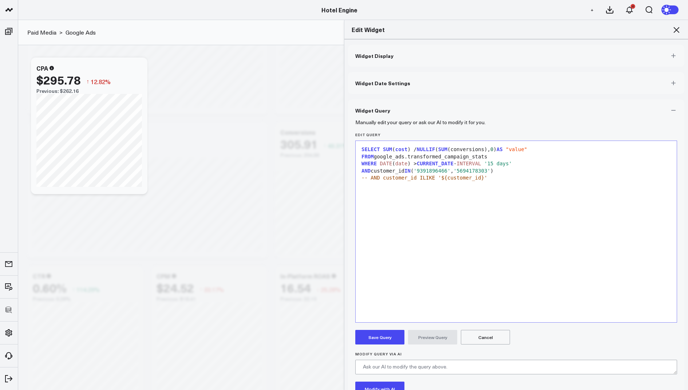
click at [387, 334] on button "Save Query" at bounding box center [379, 337] width 49 height 15
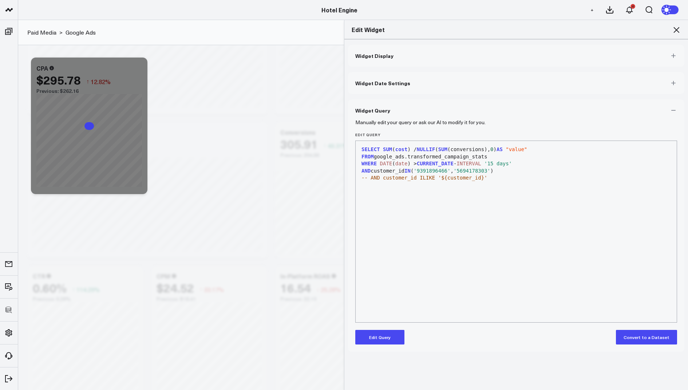
click at [675, 27] on icon at bounding box center [676, 29] width 9 height 9
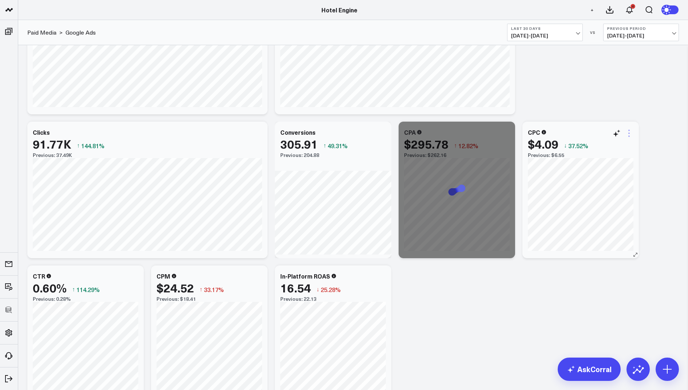
click at [629, 130] on icon at bounding box center [628, 130] width 1 height 1
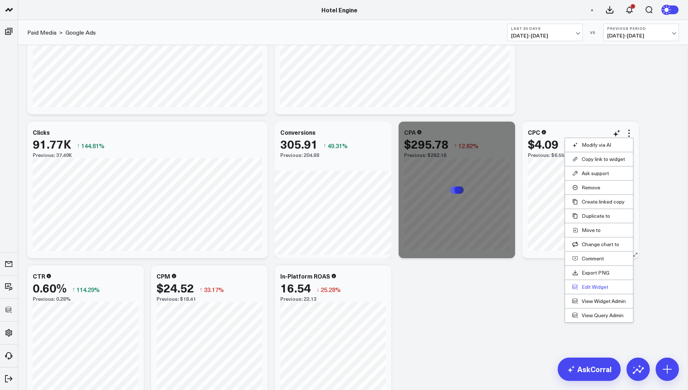
click at [589, 285] on button "Edit Widget" at bounding box center [599, 287] width 54 height 7
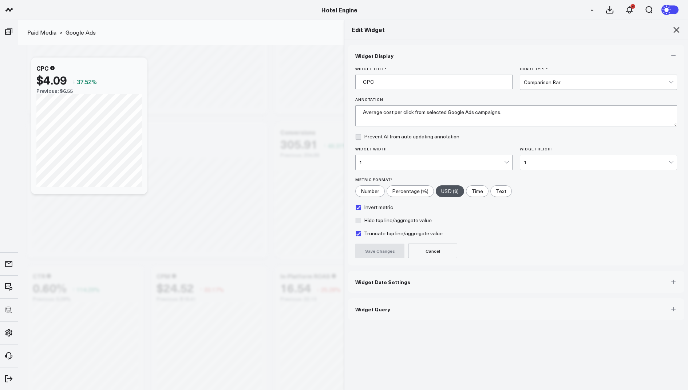
click at [411, 310] on button "Widget Query" at bounding box center [516, 309] width 336 height 22
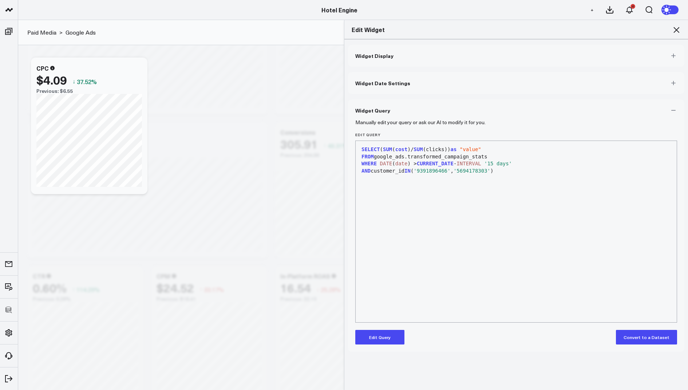
click at [383, 335] on button "Edit Query" at bounding box center [379, 337] width 49 height 15
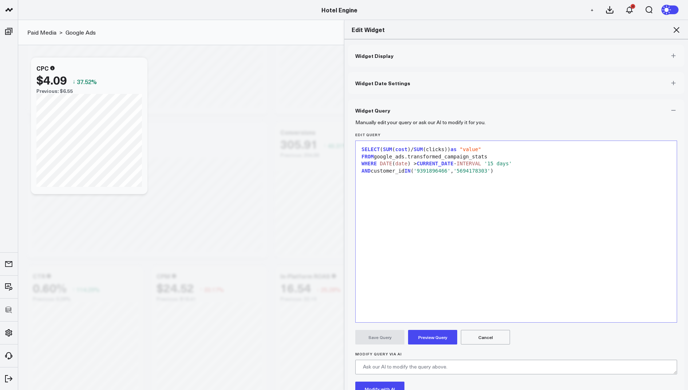
click at [519, 171] on div "AND customer_id IN ( '9391896466' , '5694178303' )" at bounding box center [516, 170] width 314 height 7
click at [430, 332] on button "Preview Query" at bounding box center [432, 337] width 49 height 15
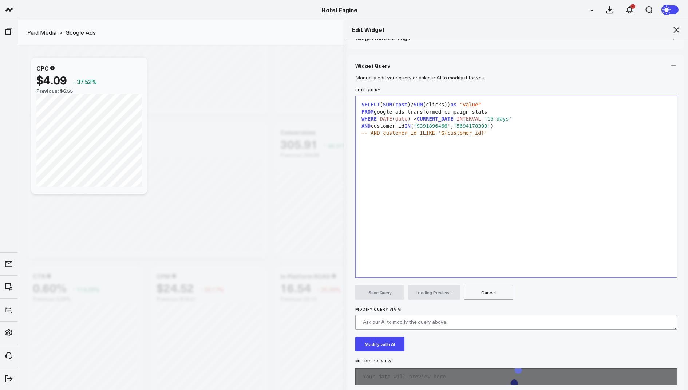
scroll to position [56, 0]
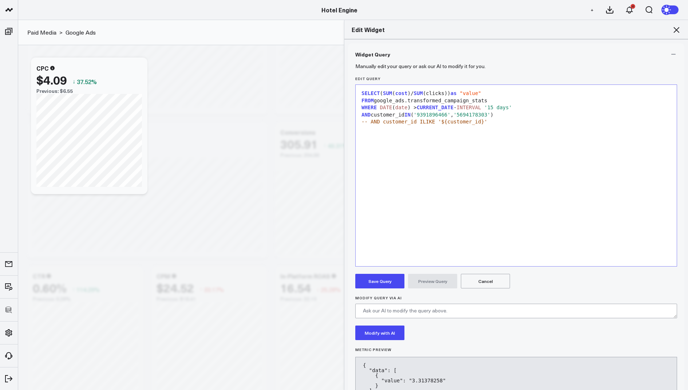
click at [373, 274] on button "Save Query" at bounding box center [379, 281] width 49 height 15
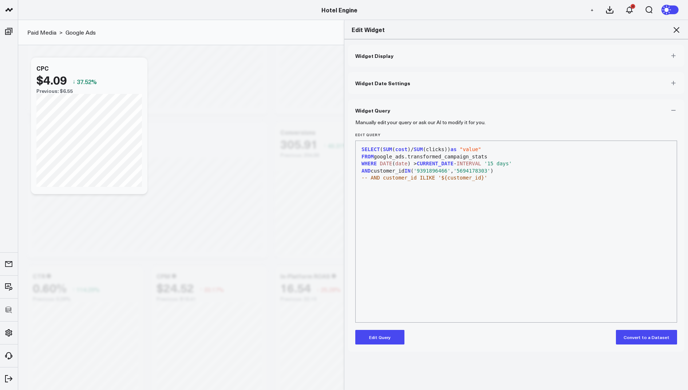
scroll to position [0, 0]
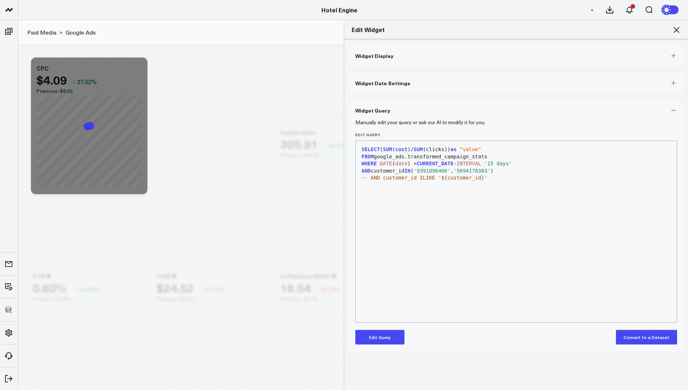
click at [676, 24] on div "Edit Widget" at bounding box center [516, 29] width 344 height 19
click at [676, 25] on icon at bounding box center [676, 29] width 9 height 9
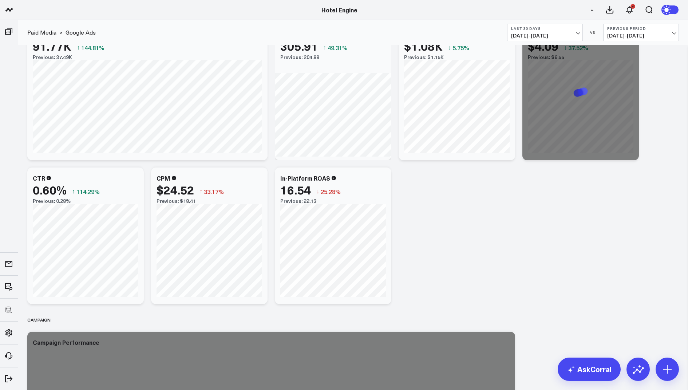
scroll to position [345, 0]
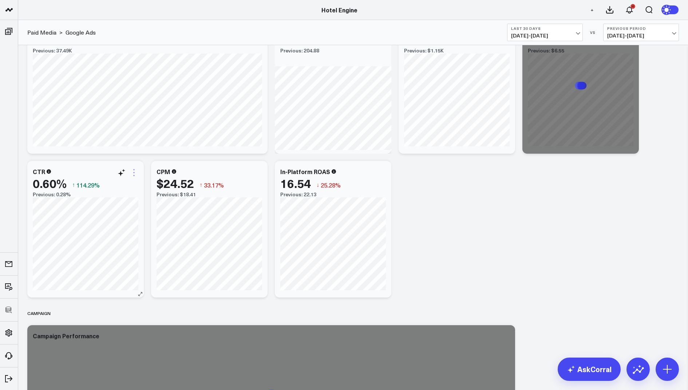
click at [135, 170] on icon at bounding box center [134, 172] width 9 height 9
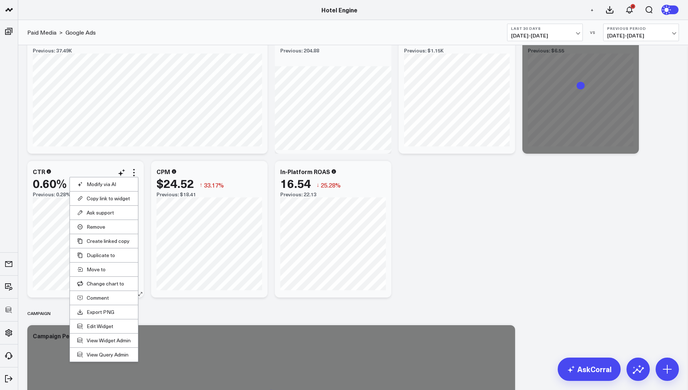
click at [92, 320] on li "Edit Widget" at bounding box center [104, 326] width 68 height 14
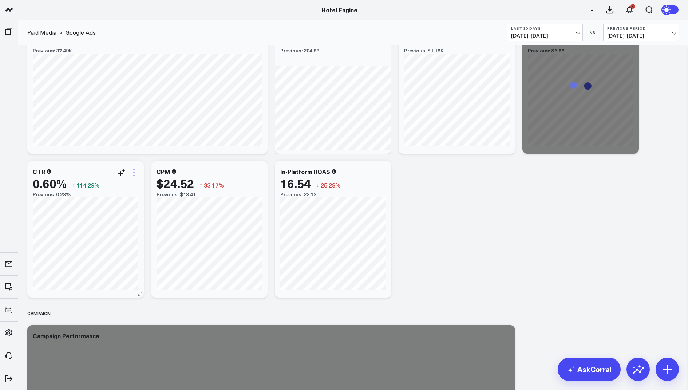
click at [134, 171] on icon at bounding box center [134, 172] width 9 height 9
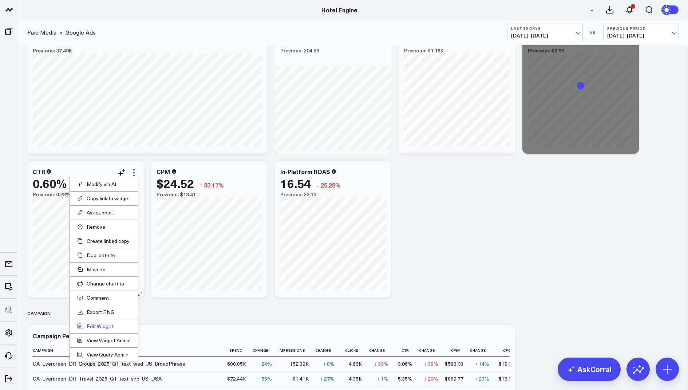
click at [98, 323] on button "Edit Widget" at bounding box center [104, 326] width 54 height 7
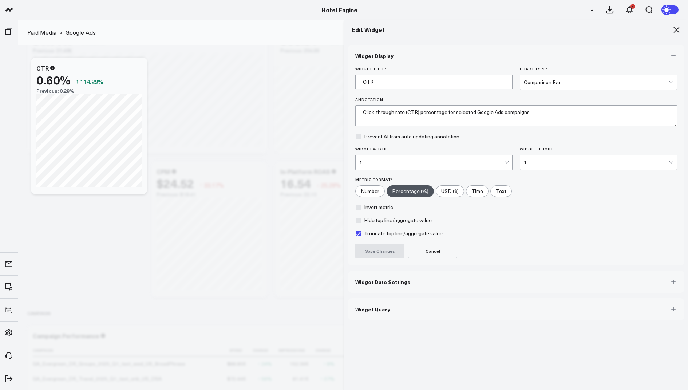
click at [380, 307] on span "Widget Query" at bounding box center [372, 309] width 35 height 6
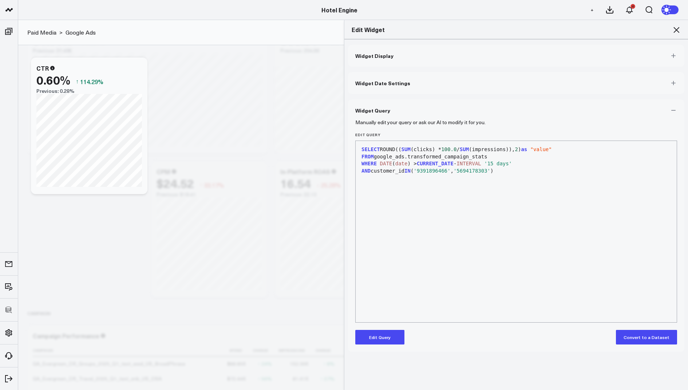
click at [374, 336] on button "Edit Query" at bounding box center [379, 337] width 49 height 15
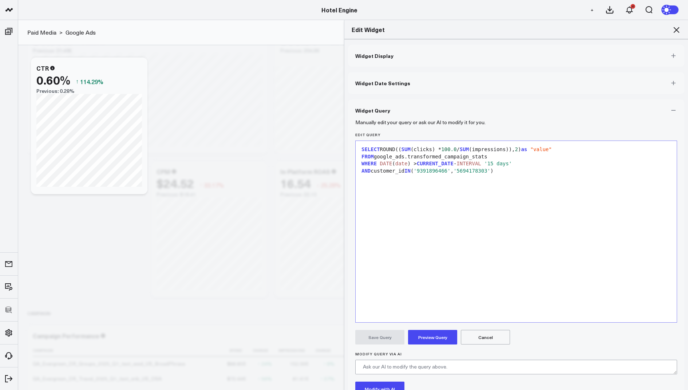
click at [513, 171] on div "AND customer_id IN ( '9391896466' , '5694178303' )" at bounding box center [516, 170] width 314 height 7
click at [427, 336] on button "Preview Query" at bounding box center [432, 337] width 49 height 15
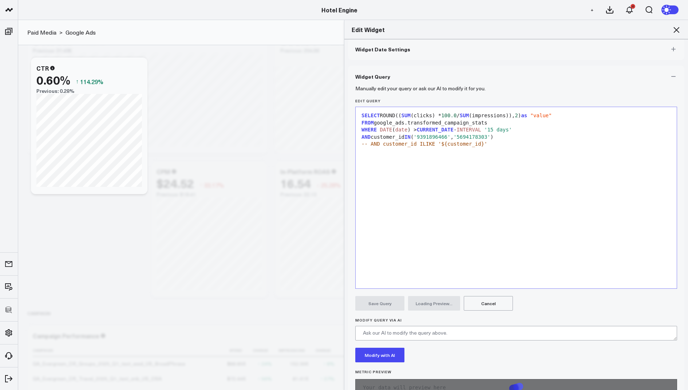
scroll to position [56, 0]
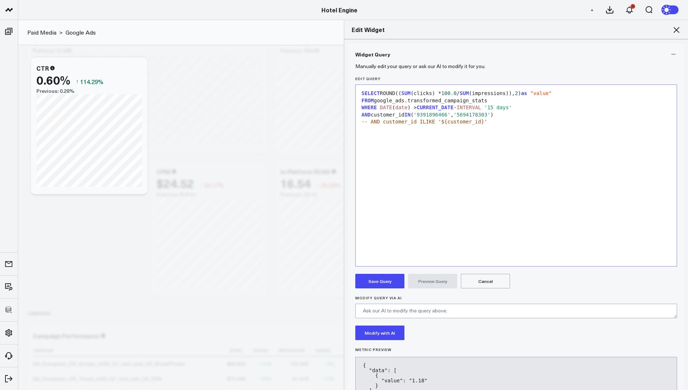
click at [397, 282] on button "Save Query" at bounding box center [379, 281] width 49 height 15
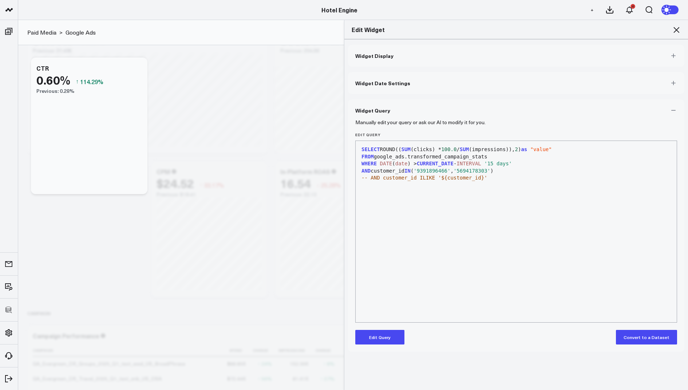
scroll to position [0, 0]
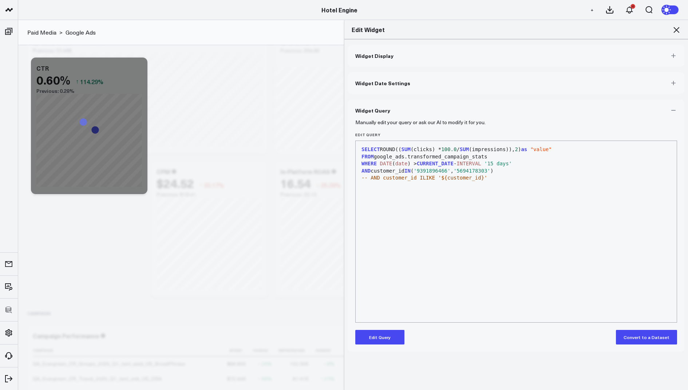
click at [677, 31] on icon at bounding box center [676, 29] width 9 height 9
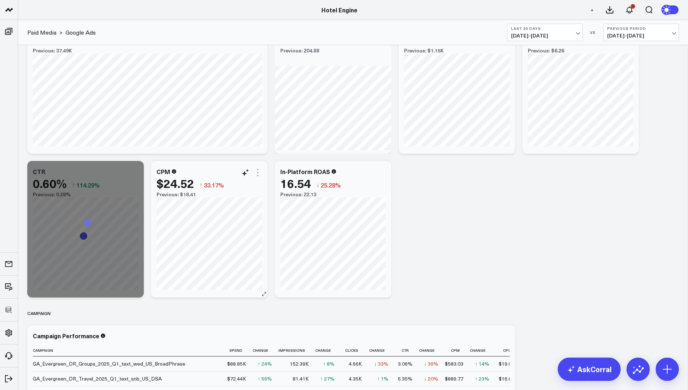
click at [259, 171] on icon at bounding box center [257, 172] width 9 height 9
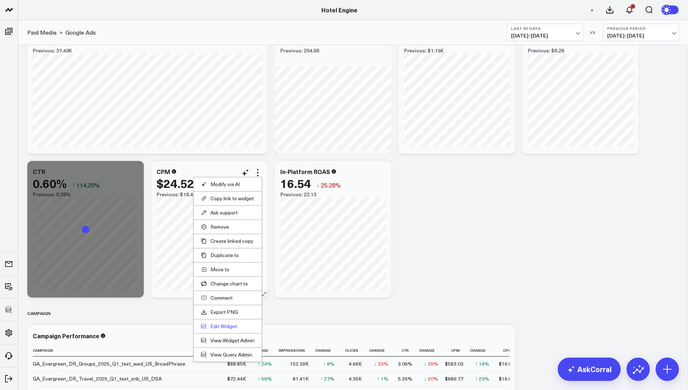
click at [225, 323] on button "Edit Widget" at bounding box center [228, 326] width 54 height 7
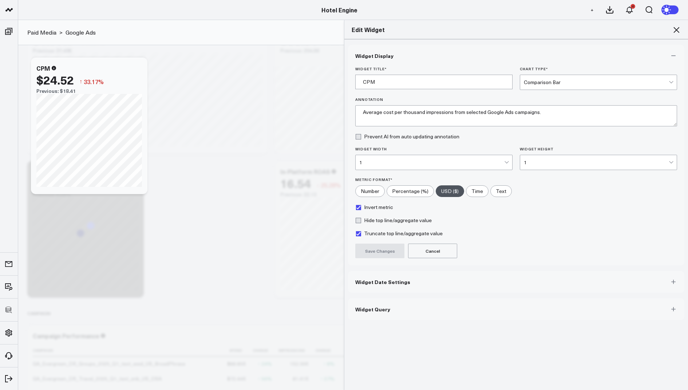
click at [381, 306] on span "Widget Query" at bounding box center [372, 309] width 35 height 6
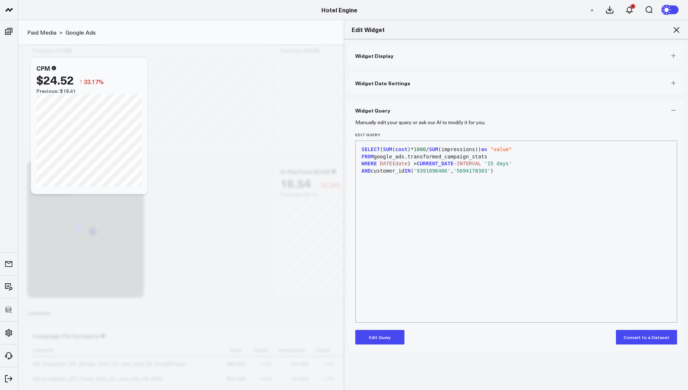
click at [379, 339] on button "Edit Query" at bounding box center [379, 337] width 49 height 15
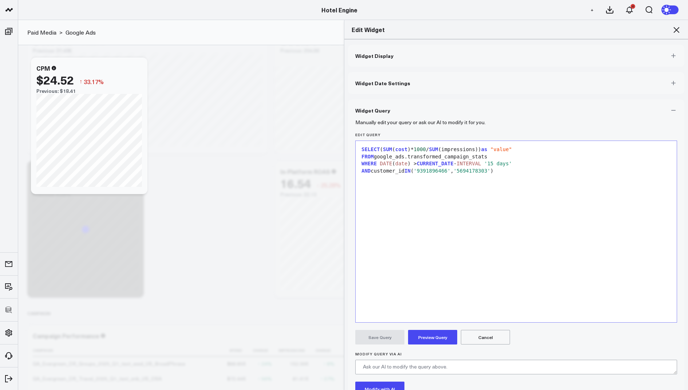
click at [513, 175] on div "SELECT ( SUM ( cost )* 1000 / SUM (impressions)) as "value" FROM google_ads.tra…" at bounding box center [516, 232] width 314 height 174
click at [435, 335] on button "Preview Query" at bounding box center [432, 337] width 49 height 15
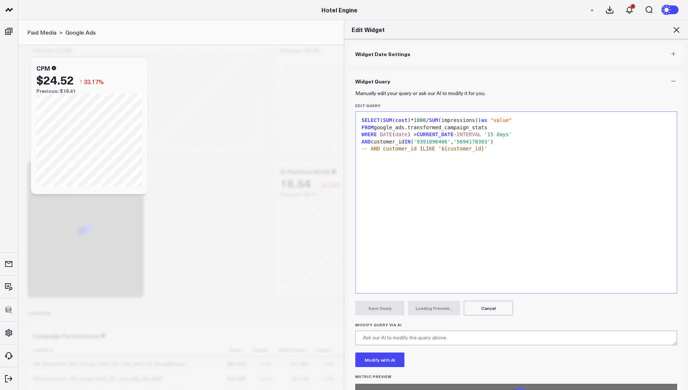
scroll to position [32, 0]
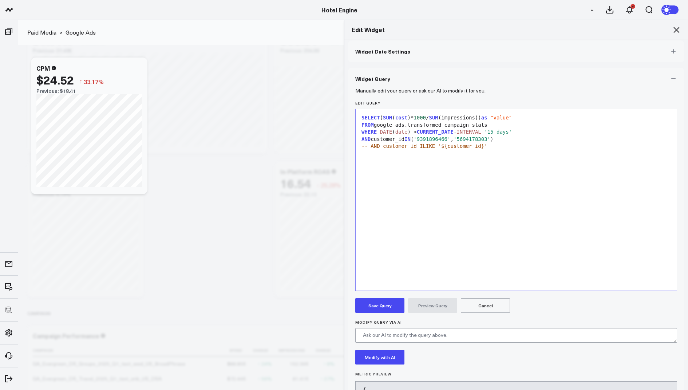
click at [370, 300] on button "Save Query" at bounding box center [379, 305] width 49 height 15
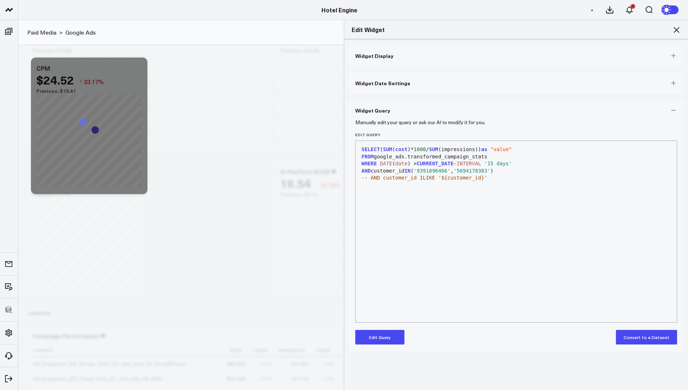
scroll to position [0, 0]
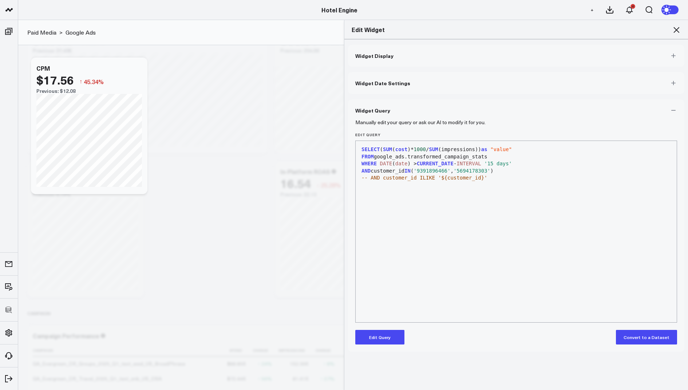
click at [677, 26] on icon at bounding box center [676, 29] width 9 height 9
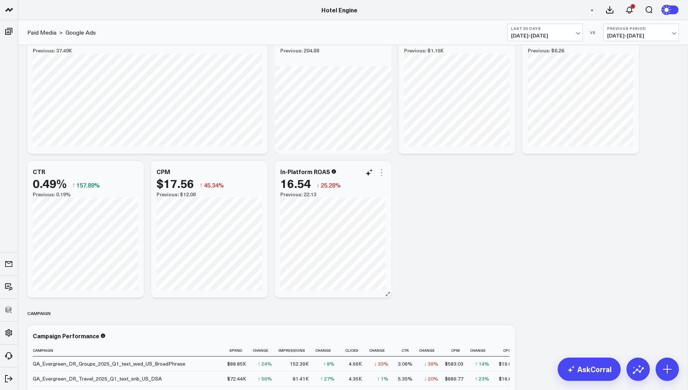
click at [380, 171] on icon at bounding box center [381, 172] width 9 height 9
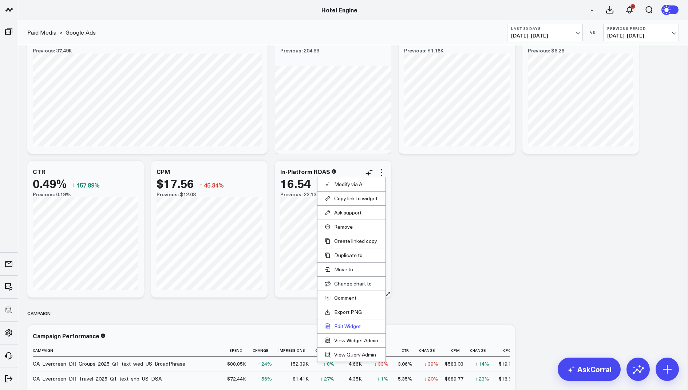
click at [342, 323] on button "Edit Widget" at bounding box center [352, 326] width 54 height 7
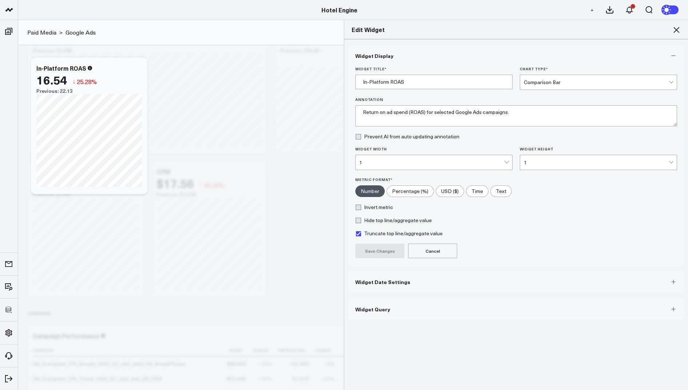
click at [396, 308] on button "Widget Query" at bounding box center [516, 309] width 336 height 22
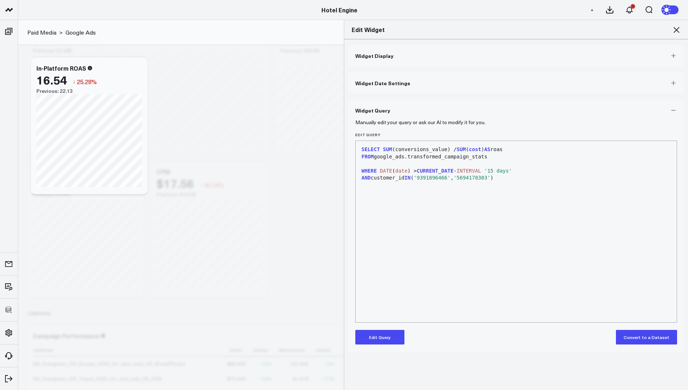
click at [384, 339] on button "Edit Query" at bounding box center [379, 337] width 49 height 15
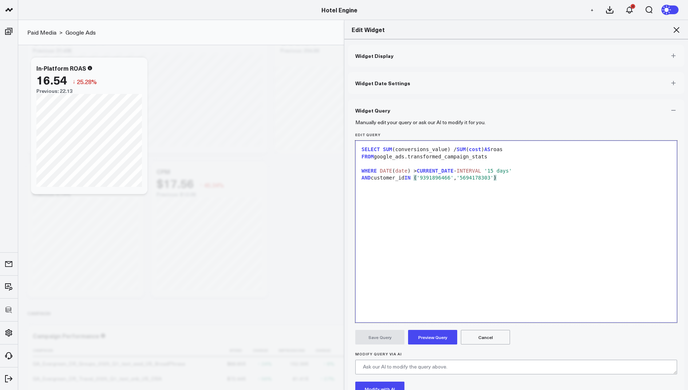
click at [512, 176] on div "AND customer_id IN ( '9391896466' , '5694178303' )" at bounding box center [516, 177] width 314 height 7
click at [437, 338] on button "Preview Query" at bounding box center [432, 337] width 49 height 15
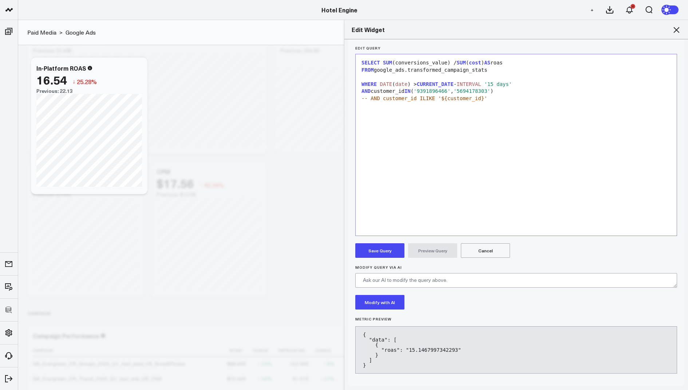
click at [373, 247] on button "Save Query" at bounding box center [379, 250] width 49 height 15
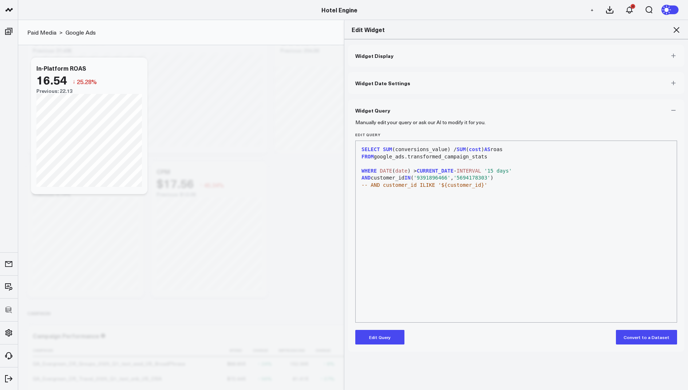
scroll to position [0, 0]
click at [679, 24] on div "Edit Widget" at bounding box center [516, 29] width 344 height 19
click at [672, 28] on h2 "Edit Widget" at bounding box center [516, 29] width 329 height 8
click at [675, 28] on icon at bounding box center [677, 30] width 6 height 6
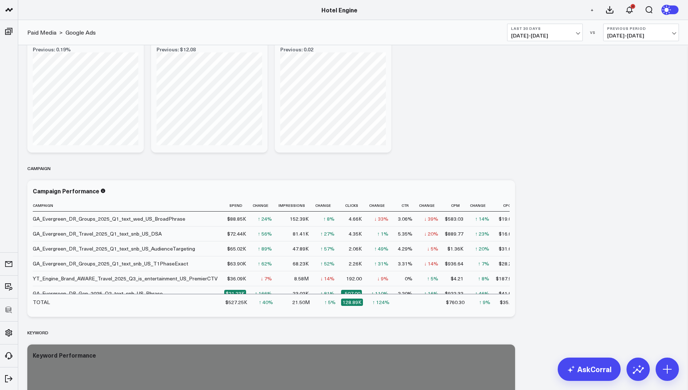
scroll to position [552, 0]
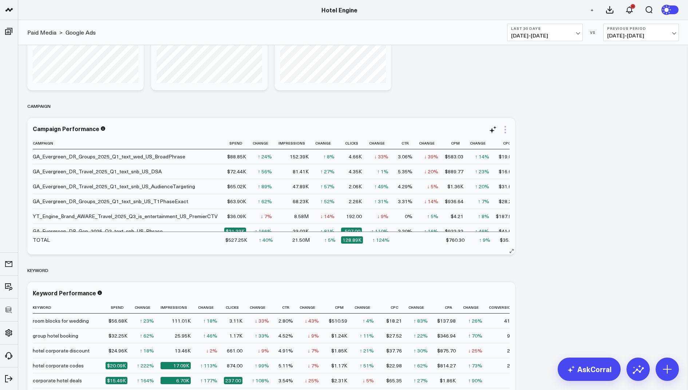
click at [503, 125] on icon at bounding box center [505, 129] width 9 height 9
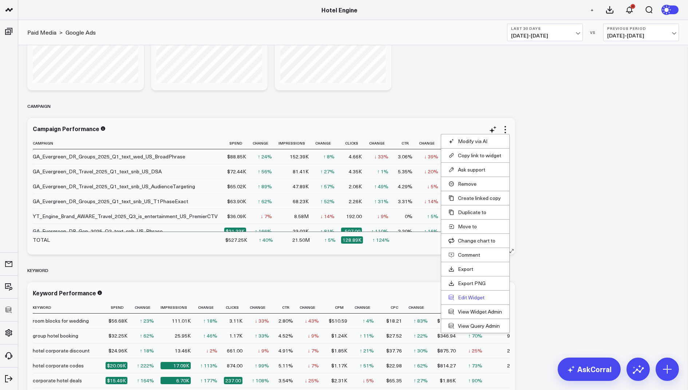
click at [470, 294] on button "Edit Widget" at bounding box center [476, 297] width 54 height 7
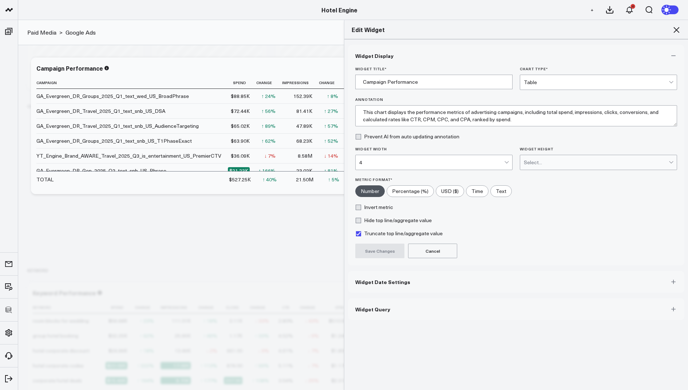
click at [376, 315] on button "Widget Query" at bounding box center [516, 309] width 336 height 22
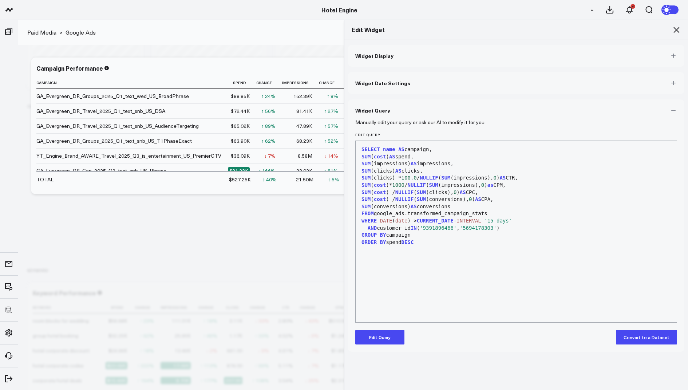
click at [375, 336] on button "Edit Query" at bounding box center [379, 337] width 49 height 15
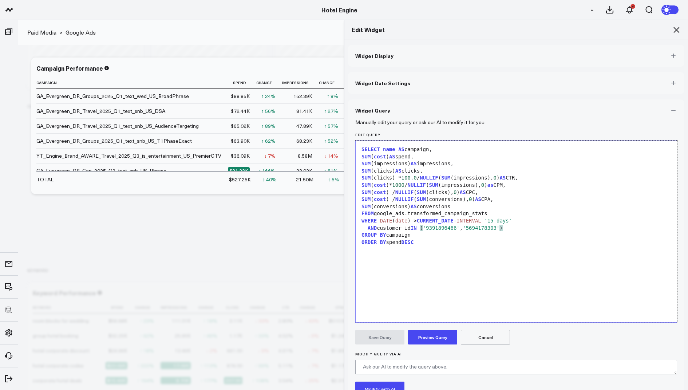
click at [523, 226] on div "AND customer_id IN ( '9391896466' , '5694178303' )" at bounding box center [516, 228] width 314 height 7
click at [431, 337] on button "Preview Query" at bounding box center [432, 337] width 49 height 15
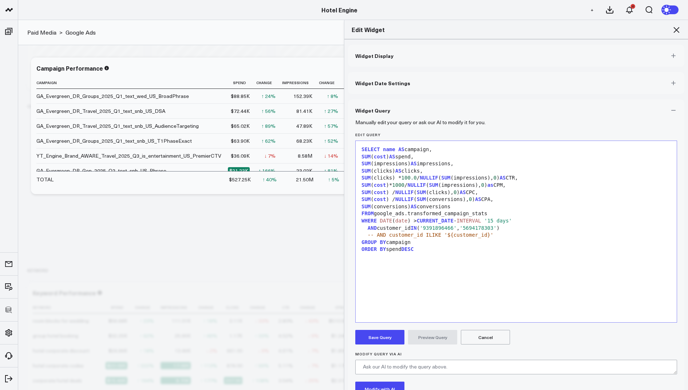
click at [367, 336] on button "Save Query" at bounding box center [379, 337] width 49 height 15
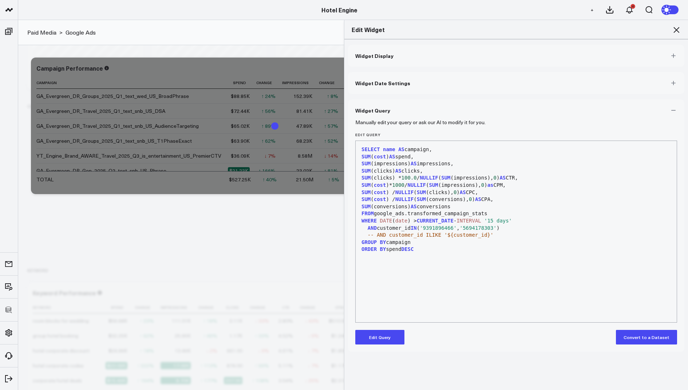
click at [676, 28] on icon at bounding box center [676, 29] width 9 height 9
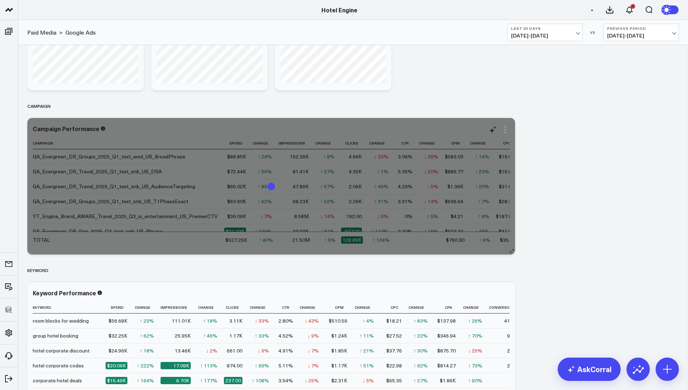
click at [506, 128] on icon at bounding box center [505, 129] width 9 height 9
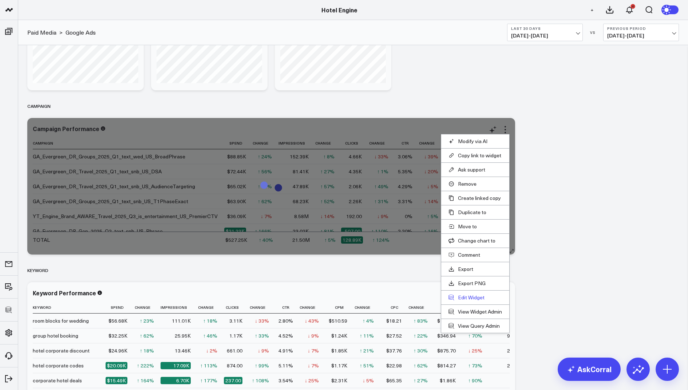
click at [466, 297] on button "Edit Widget" at bounding box center [476, 297] width 54 height 7
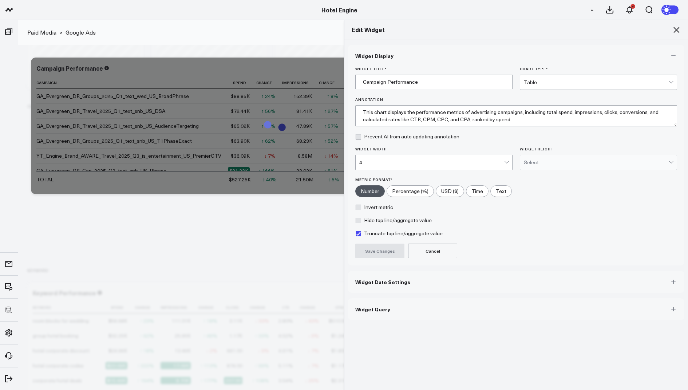
click at [403, 166] on div "4" at bounding box center [431, 162] width 145 height 15
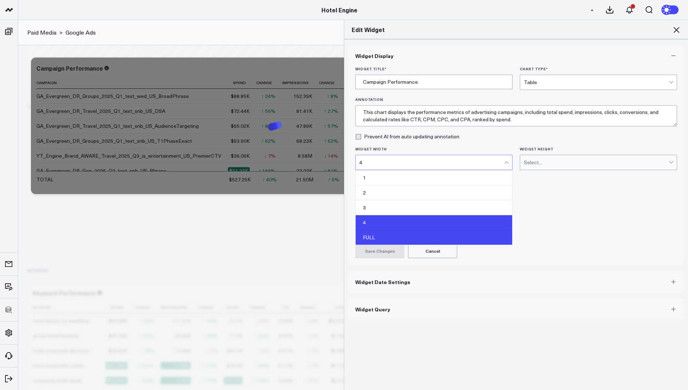
click at [390, 236] on div "FULL" at bounding box center [434, 237] width 157 height 15
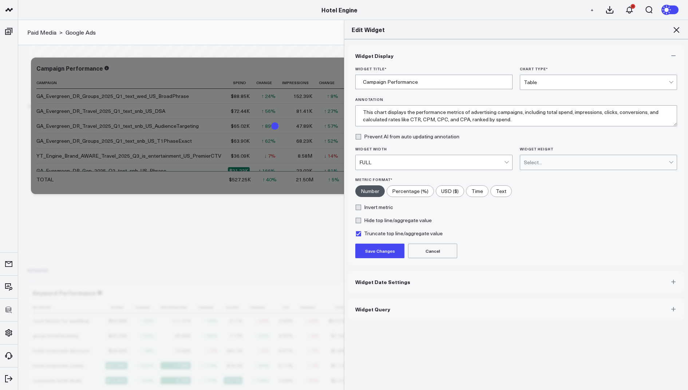
click at [380, 249] on button "Save Changes" at bounding box center [379, 251] width 49 height 15
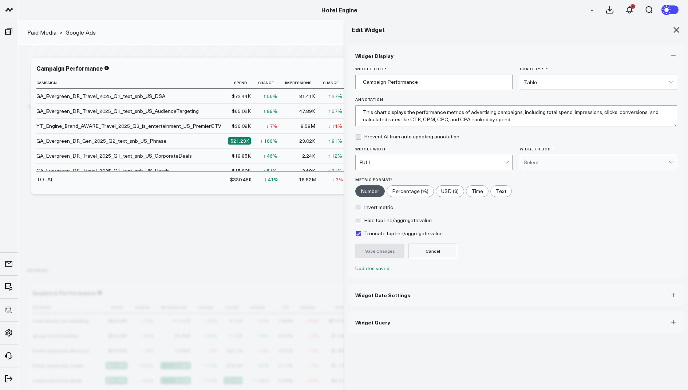
click at [677, 29] on icon at bounding box center [677, 30] width 6 height 6
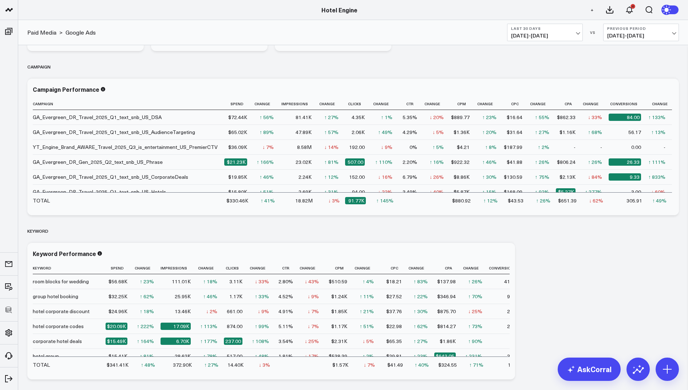
scroll to position [628, 0]
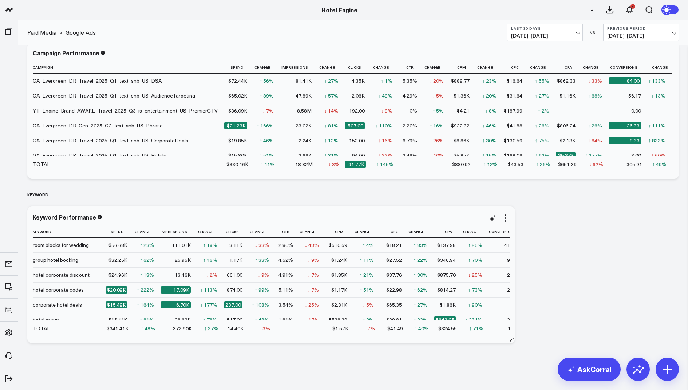
click at [506, 223] on div "Keyword Performance Keyword Spend Change Impressions Change Clicks Change Ctr C…" at bounding box center [271, 275] width 477 height 122
click at [505, 218] on icon at bounding box center [505, 217] width 1 height 1
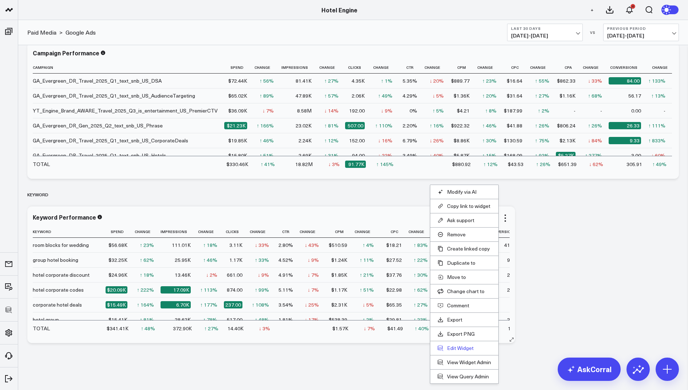
click at [461, 347] on button "Edit Widget" at bounding box center [465, 348] width 54 height 7
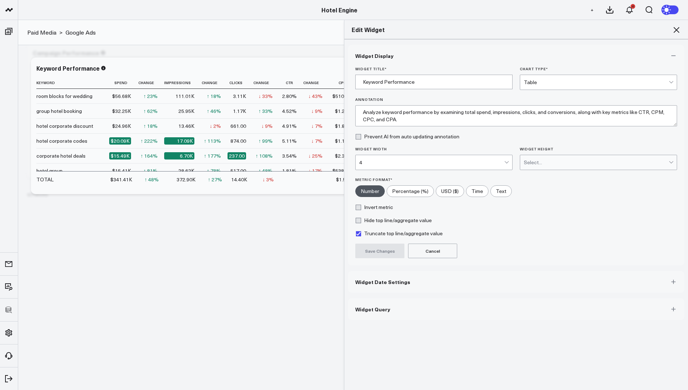
click at [371, 310] on span "Widget Query" at bounding box center [372, 309] width 35 height 6
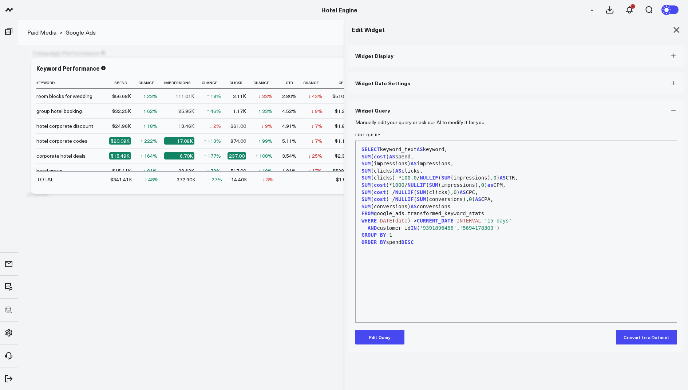
click at [374, 332] on button "Edit Query" at bounding box center [379, 337] width 49 height 15
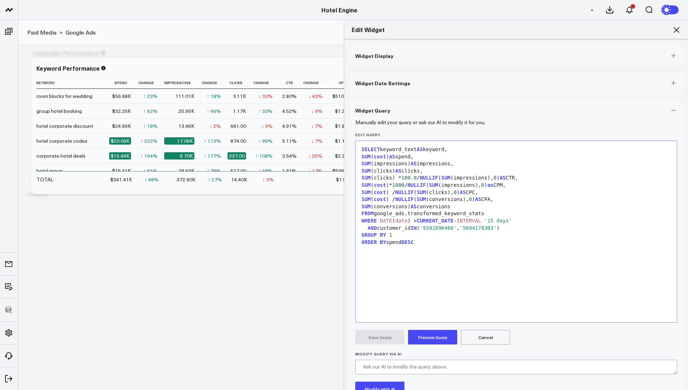
click at [518, 228] on div "AND customer_id IN ( '9391896466' , '5694178303' )" at bounding box center [516, 228] width 314 height 7
click at [435, 339] on button "Preview Query" at bounding box center [432, 337] width 49 height 15
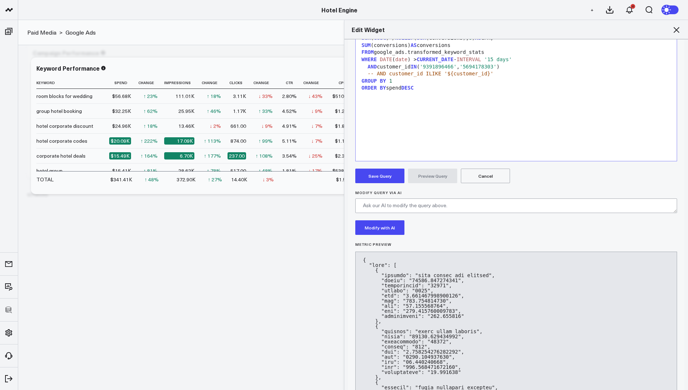
scroll to position [174, 0]
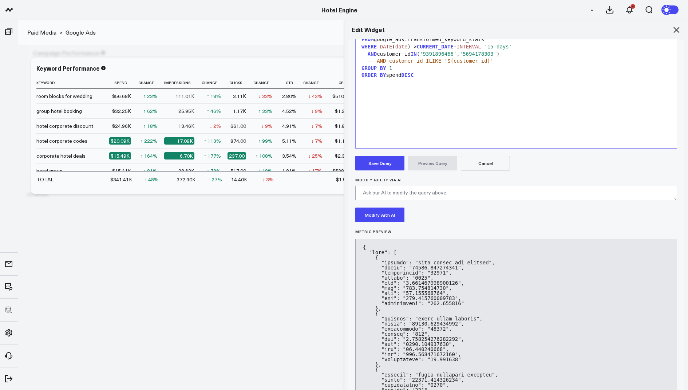
click at [367, 159] on button "Save Query" at bounding box center [379, 163] width 49 height 15
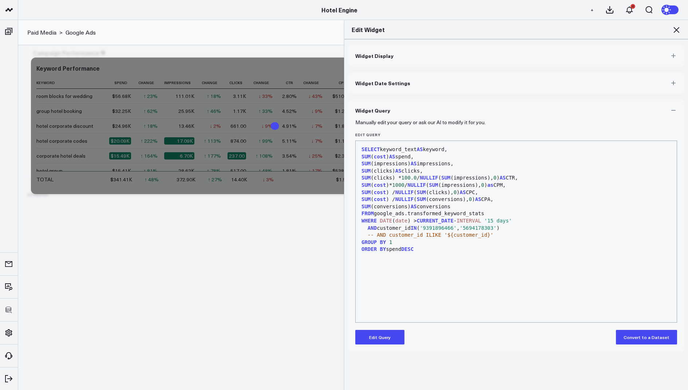
scroll to position [0, 0]
click at [676, 28] on icon at bounding box center [676, 29] width 9 height 9
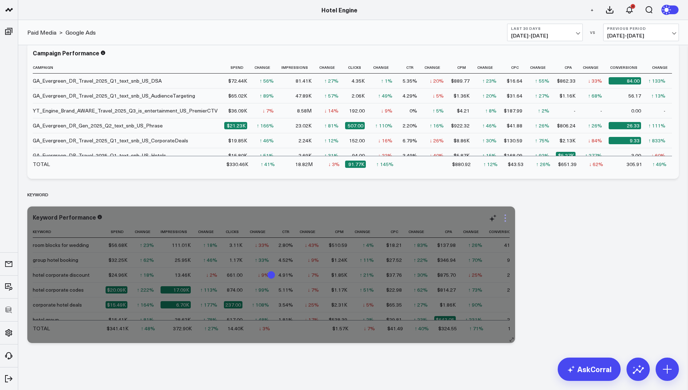
click at [504, 216] on icon at bounding box center [505, 218] width 9 height 9
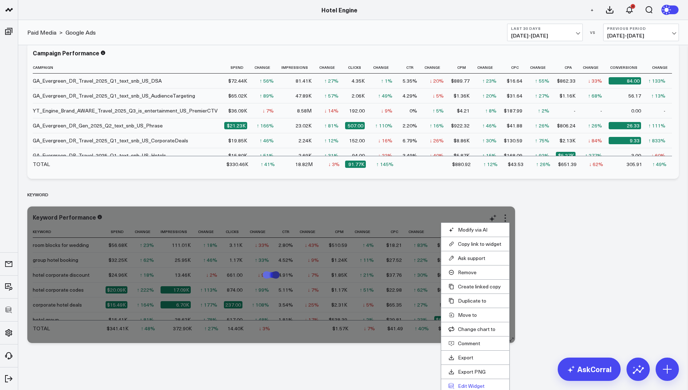
click at [472, 383] on button "Edit Widget" at bounding box center [476, 386] width 54 height 7
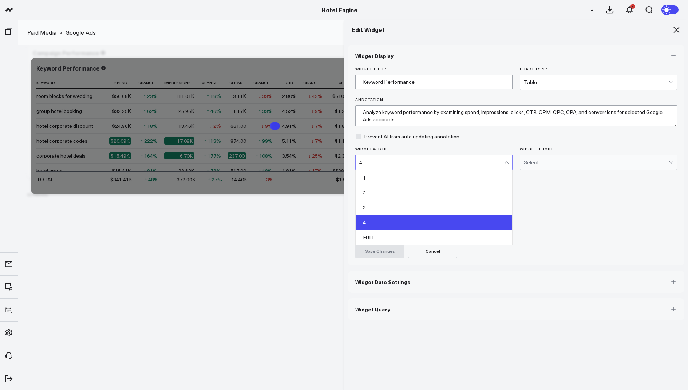
click at [382, 162] on div "4" at bounding box center [431, 162] width 145 height 6
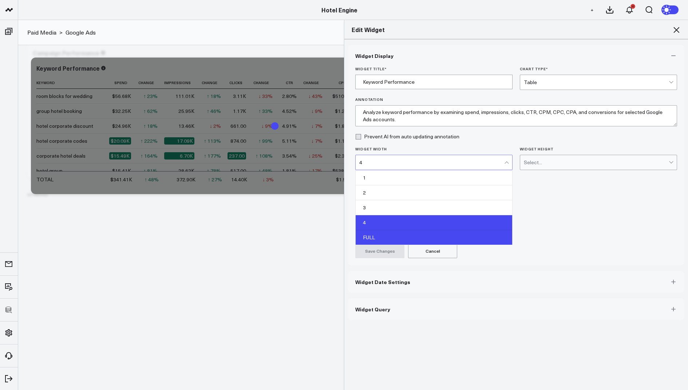
click at [375, 233] on div "FULL" at bounding box center [434, 237] width 157 height 15
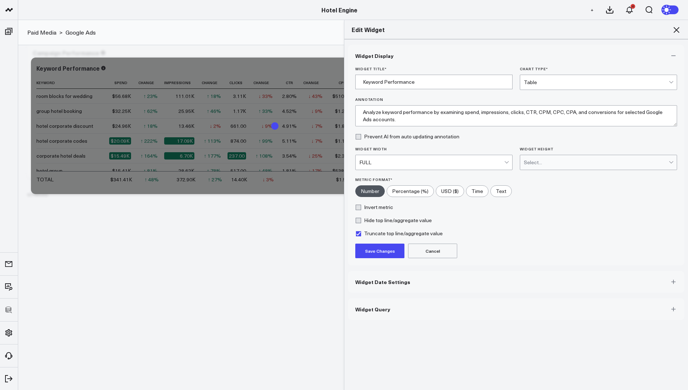
click at [376, 247] on button "Save Changes" at bounding box center [379, 251] width 49 height 15
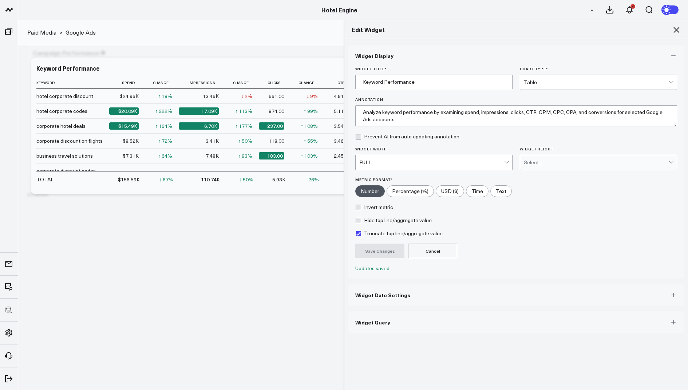
click at [676, 30] on icon at bounding box center [677, 30] width 6 height 6
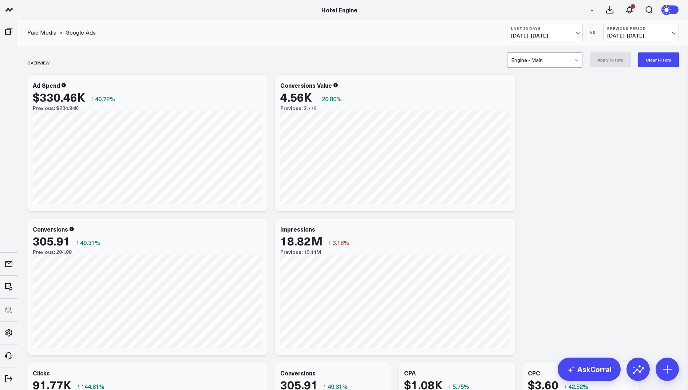
click at [284, 22] on div "Paid Media > Google Ads Last 30 Days 08/25/25 - 09/23/25 VS Previous Period 07/…" at bounding box center [353, 32] width 670 height 25
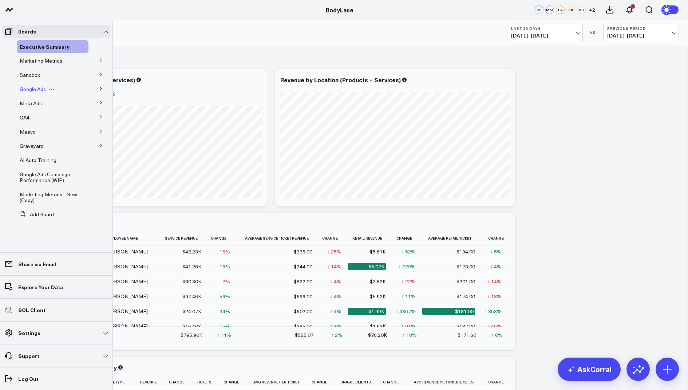
click at [35, 89] on span "Google Ads" at bounding box center [33, 89] width 26 height 7
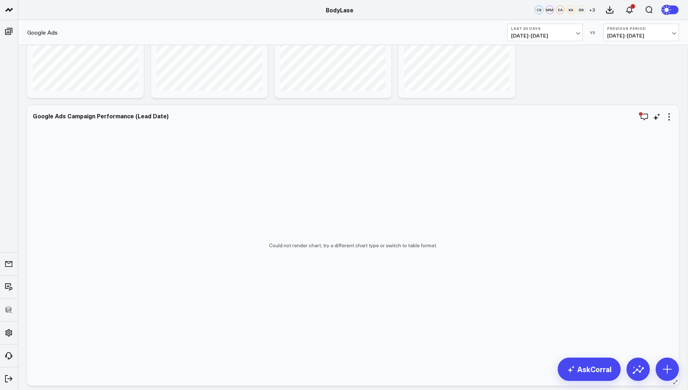
scroll to position [135, 0]
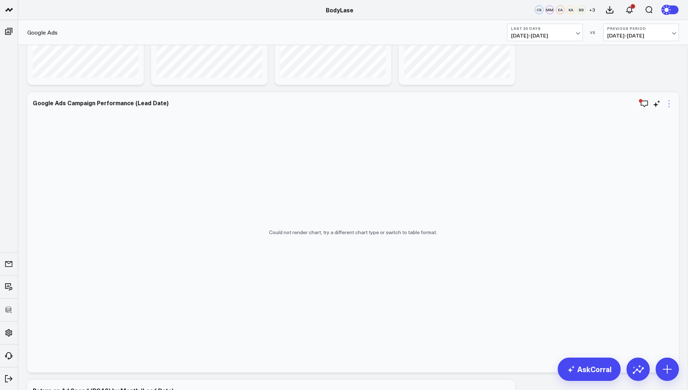
click at [668, 106] on icon at bounding box center [669, 103] width 9 height 9
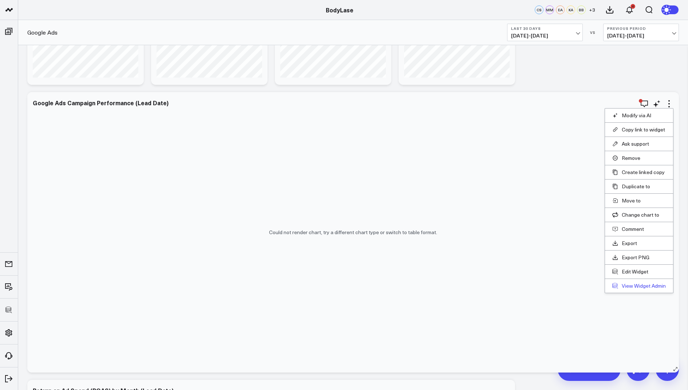
click at [632, 283] on link "View Widget Admin" at bounding box center [639, 286] width 54 height 7
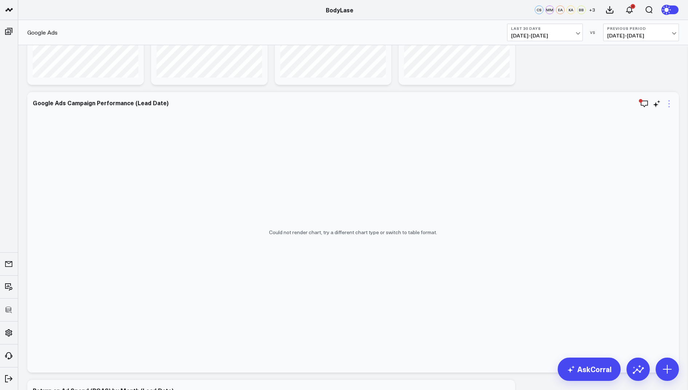
click at [671, 99] on icon at bounding box center [669, 103] width 9 height 9
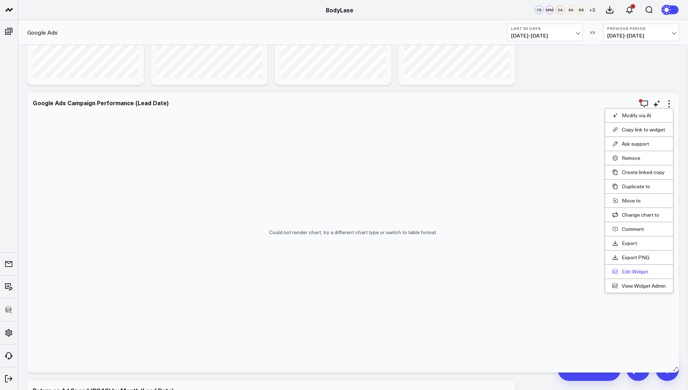
click at [627, 269] on button "Edit Widget" at bounding box center [639, 271] width 54 height 7
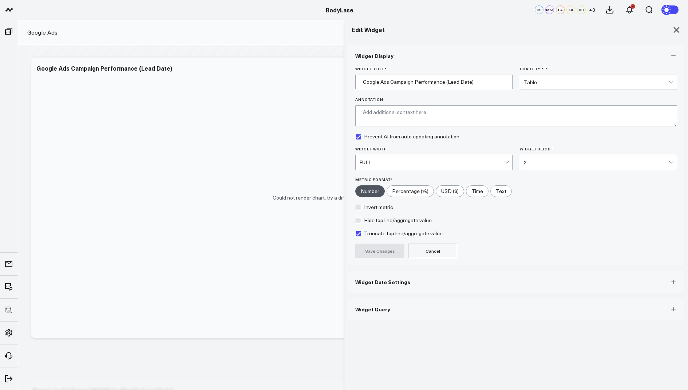
click at [382, 306] on span "Widget Query" at bounding box center [372, 309] width 35 height 6
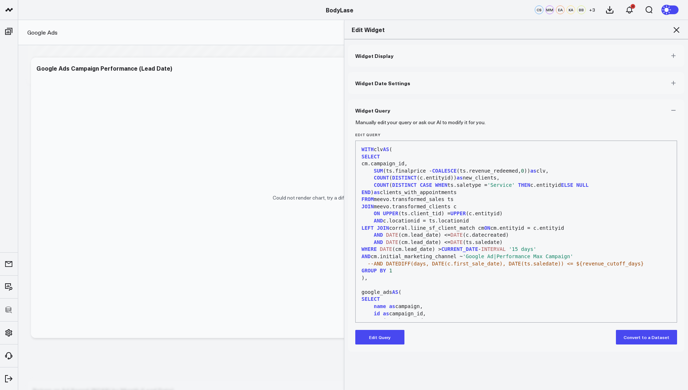
click at [372, 333] on button "Edit Query" at bounding box center [379, 337] width 49 height 15
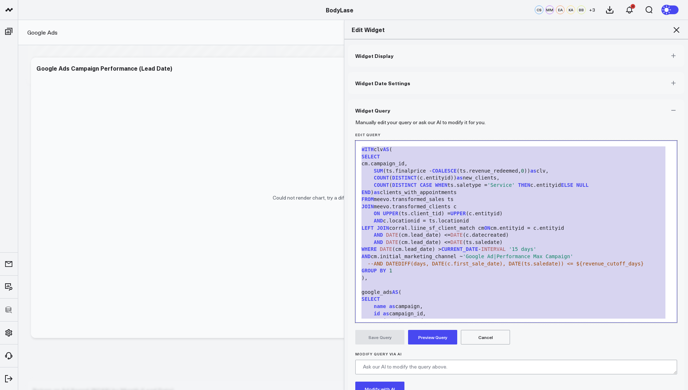
drag, startPoint x: 459, startPoint y: 315, endPoint x: 475, endPoint y: 59, distance: 256.4
click at [475, 59] on div "Widget Display Widget Date Settings Widget Query Manually edit your query or as…" at bounding box center [516, 243] width 336 height 397
copy div "FROM meevo.transformed_sales ts JOIN meevo.transformed_clients c ON UPPER (ts.c…"
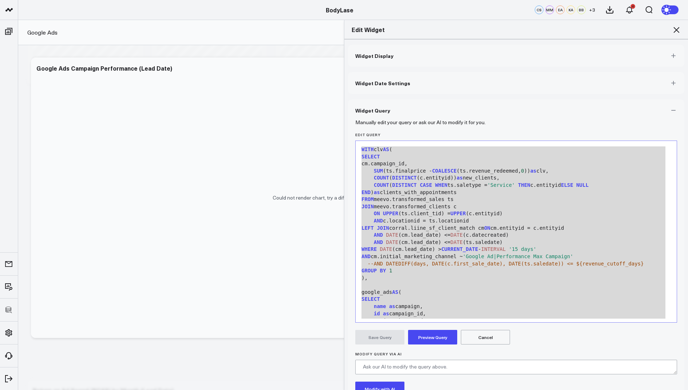
click at [675, 30] on icon at bounding box center [677, 30] width 6 height 6
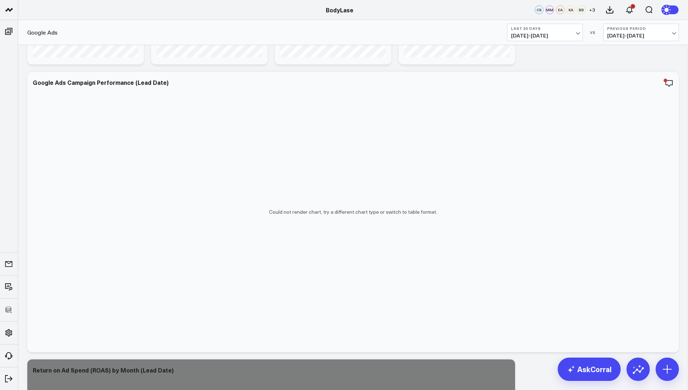
scroll to position [159, 0]
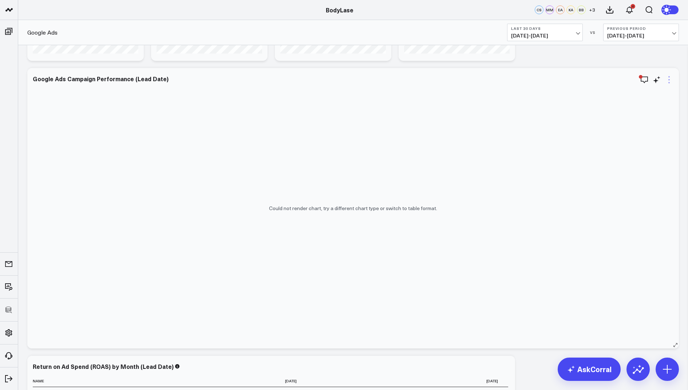
click at [669, 80] on icon at bounding box center [668, 79] width 1 height 1
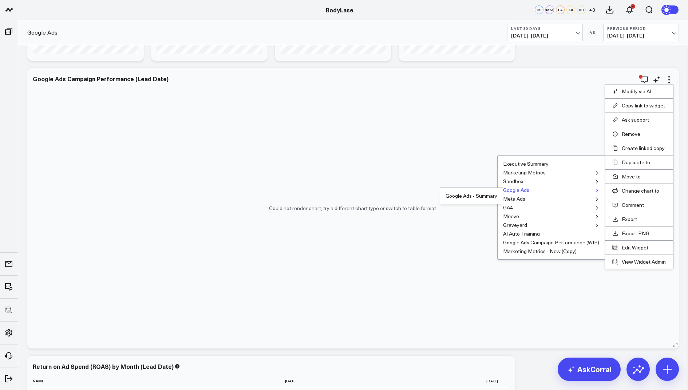
click at [514, 189] on button "Google Ads" at bounding box center [516, 190] width 26 height 5
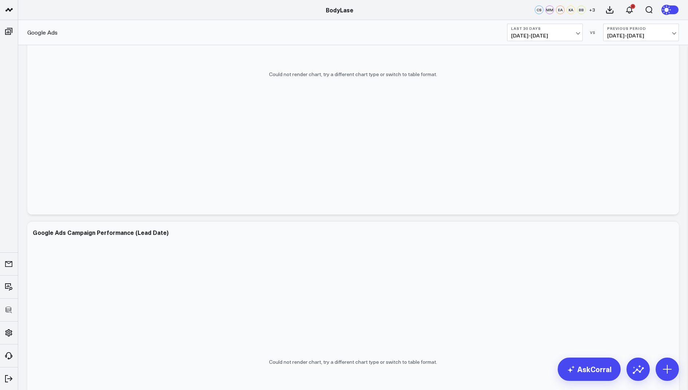
scroll to position [342, 0]
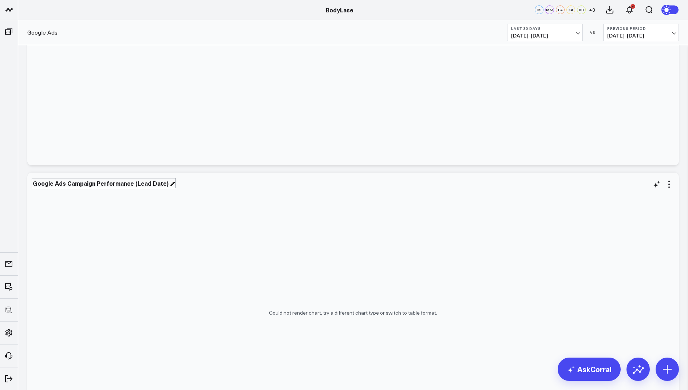
click at [160, 182] on div "Google Ads Campaign Performance (Lead Date)" at bounding box center [104, 183] width 142 height 8
click at [671, 185] on icon at bounding box center [669, 184] width 9 height 9
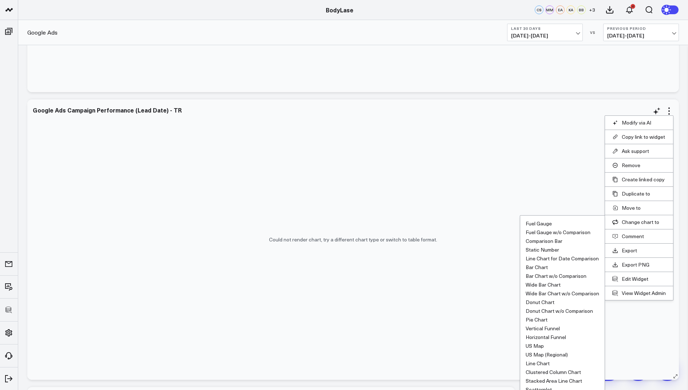
scroll to position [425, 0]
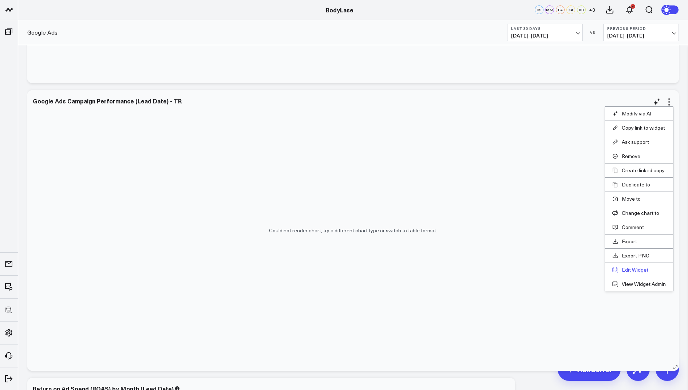
click at [629, 267] on button "Edit Widget" at bounding box center [639, 270] width 54 height 7
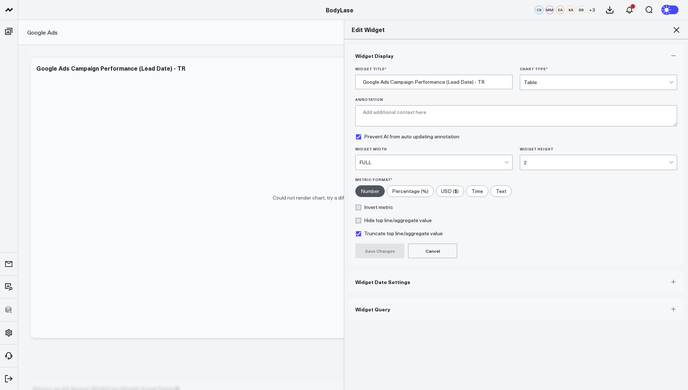
click at [390, 308] on button "Widget Query" at bounding box center [516, 309] width 336 height 22
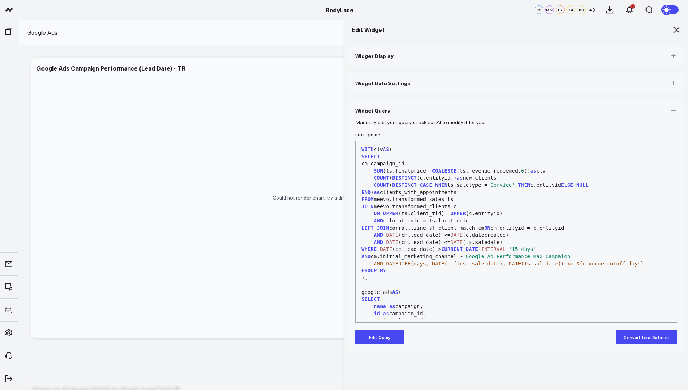
click at [373, 332] on button "Edit Query" at bounding box center [379, 337] width 49 height 15
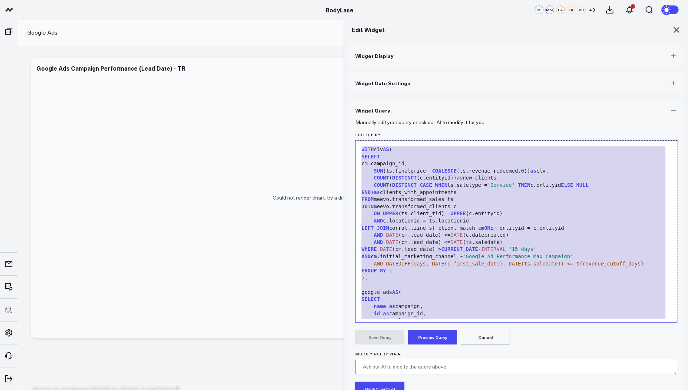
drag, startPoint x: 455, startPoint y: 315, endPoint x: 529, endPoint y: 10, distance: 313.5
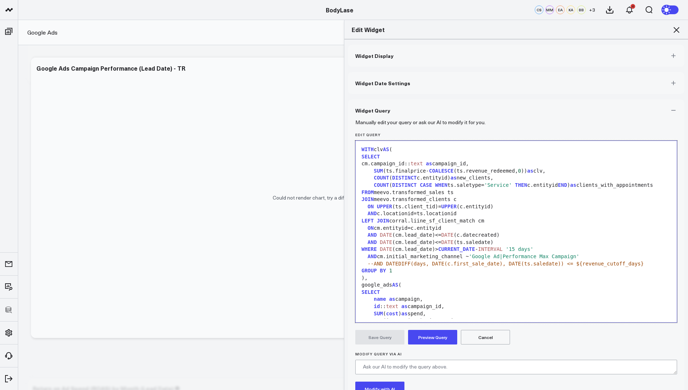
scroll to position [634, 0]
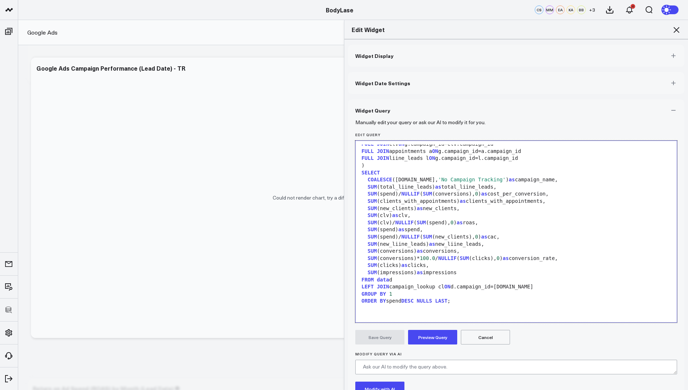
click at [430, 336] on button "Preview Query" at bounding box center [432, 337] width 49 height 15
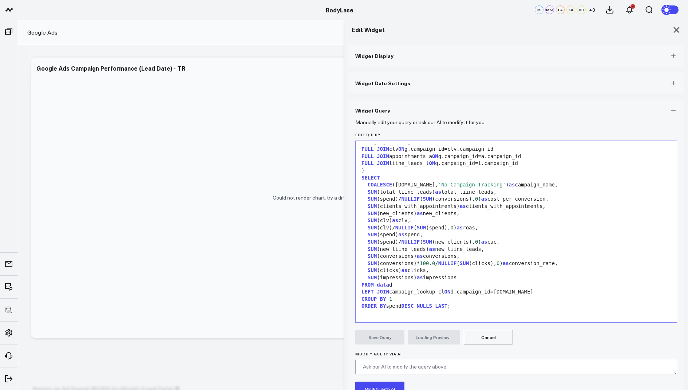
scroll to position [56, 0]
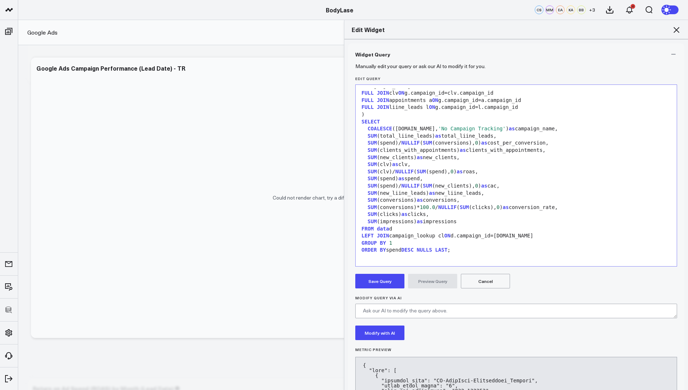
click at [380, 279] on button "Save Query" at bounding box center [379, 281] width 49 height 15
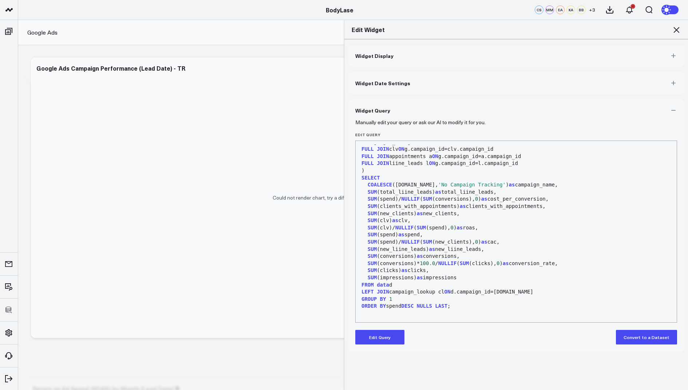
scroll to position [621, 0]
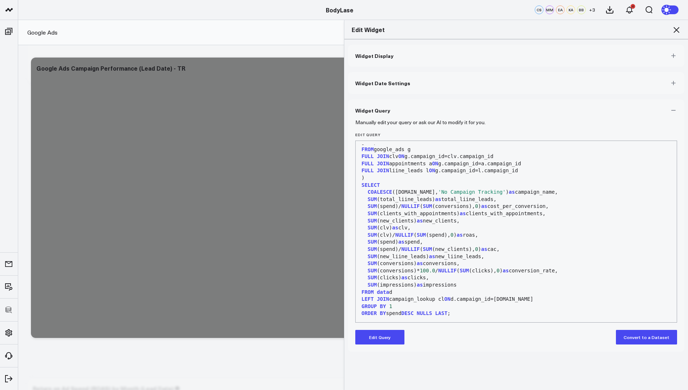
click at [677, 29] on icon at bounding box center [677, 30] width 6 height 6
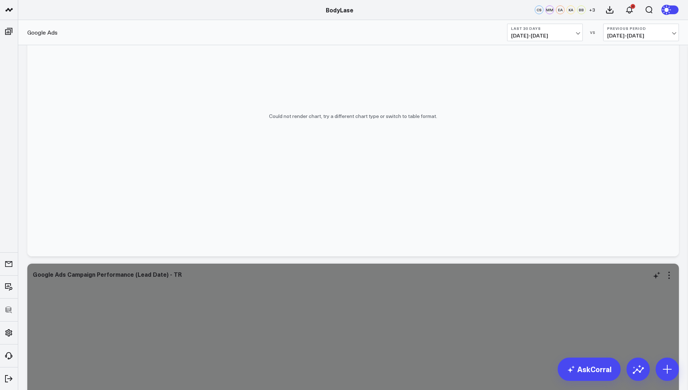
scroll to position [133, 0]
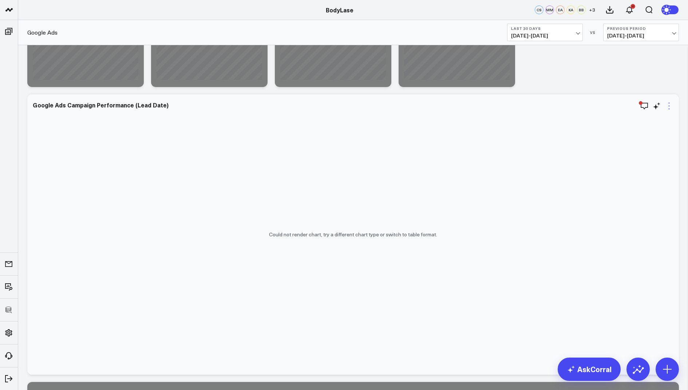
click at [670, 108] on icon at bounding box center [669, 106] width 9 height 9
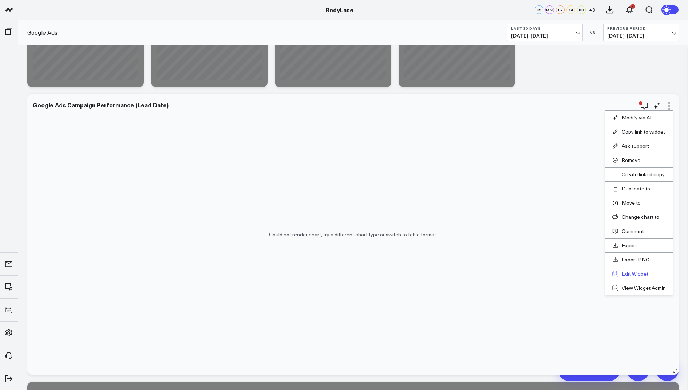
click at [626, 271] on button "Edit Widget" at bounding box center [639, 274] width 54 height 7
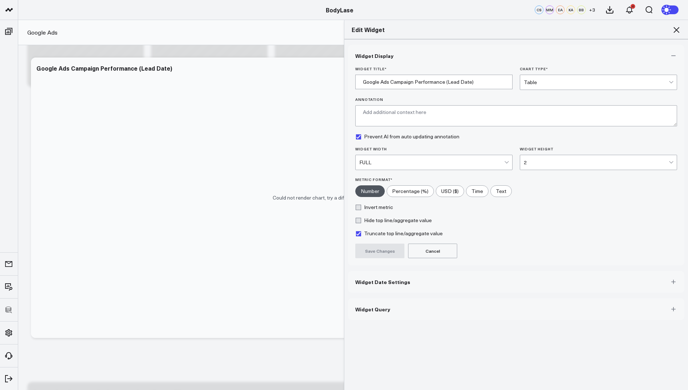
click at [403, 309] on button "Widget Query" at bounding box center [516, 309] width 336 height 22
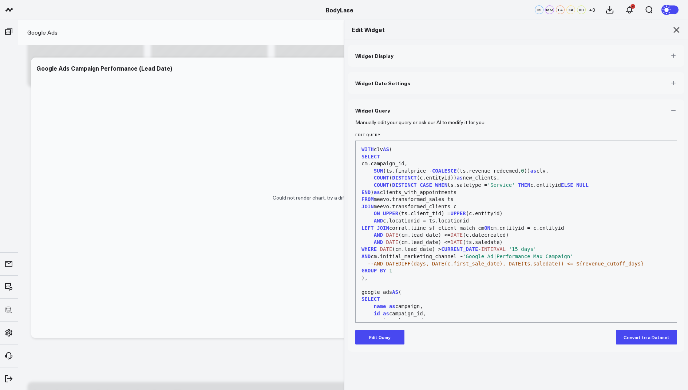
click at [373, 336] on button "Edit Query" at bounding box center [379, 337] width 49 height 15
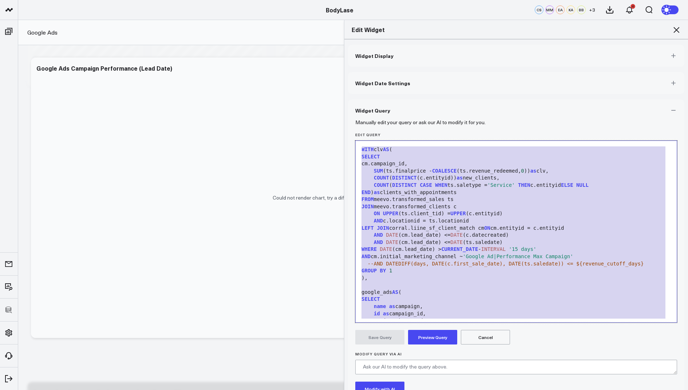
drag, startPoint x: 461, startPoint y: 314, endPoint x: 483, endPoint y: 30, distance: 285.2
click at [483, 30] on div "Edit Widget Widget Display Widget Date Settings Widget Query Manually edit your…" at bounding box center [516, 205] width 344 height 370
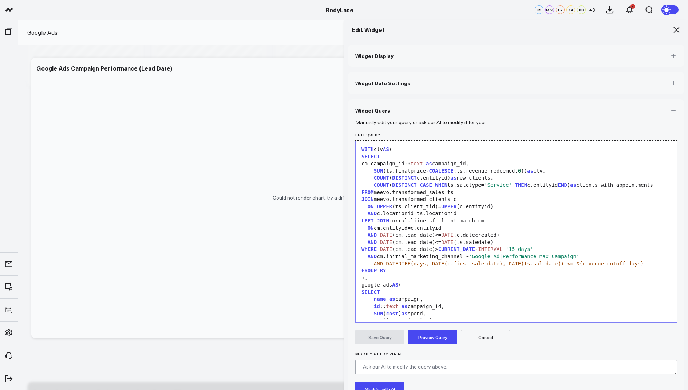
scroll to position [634, 0]
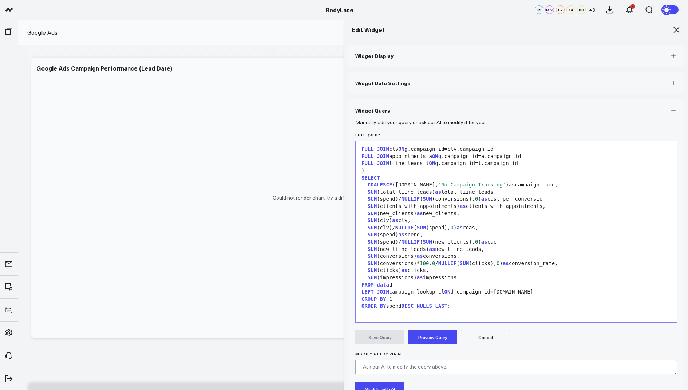
click at [425, 338] on button "Preview Query" at bounding box center [432, 337] width 49 height 15
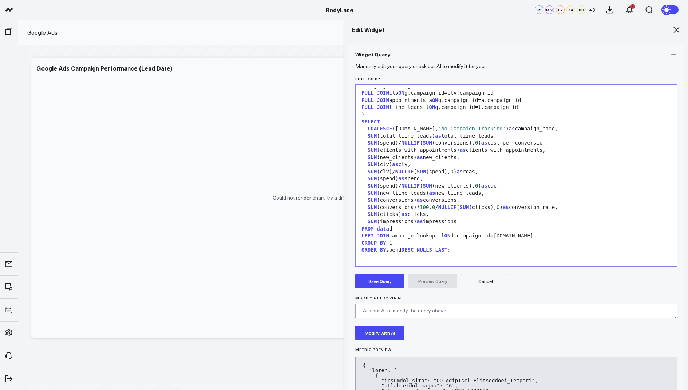
scroll to position [635, 0]
click at [367, 282] on button "Save Query" at bounding box center [379, 281] width 49 height 15
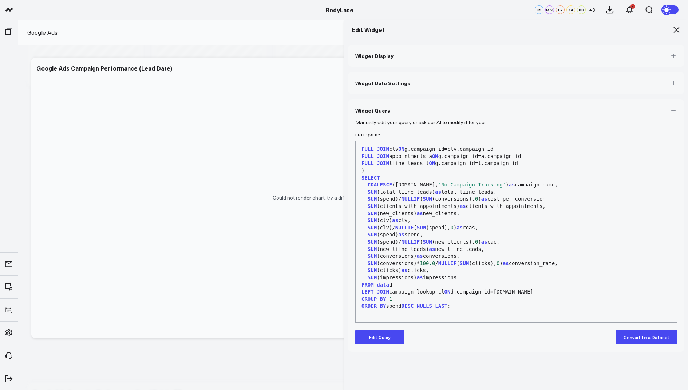
scroll to position [621, 0]
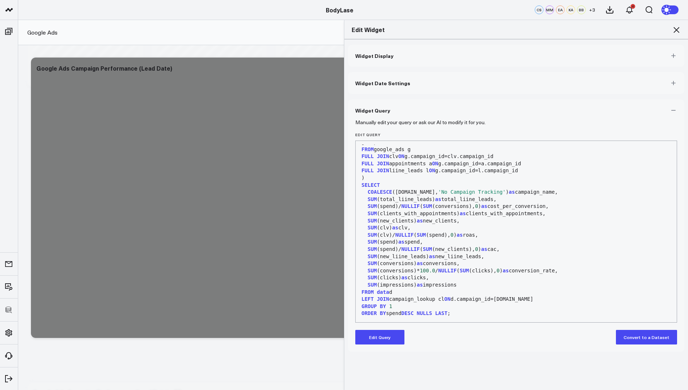
click at [676, 28] on icon at bounding box center [676, 29] width 9 height 9
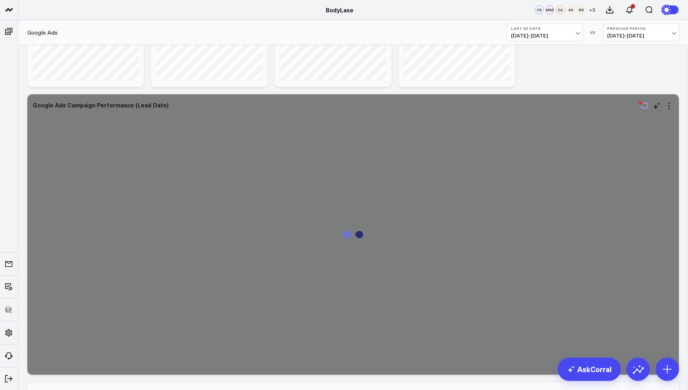
click at [646, 104] on icon "button" at bounding box center [644, 106] width 9 height 9
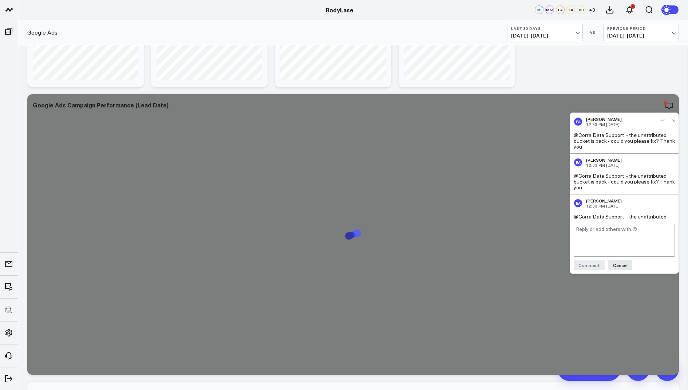
click at [601, 236] on textarea at bounding box center [624, 240] width 101 height 33
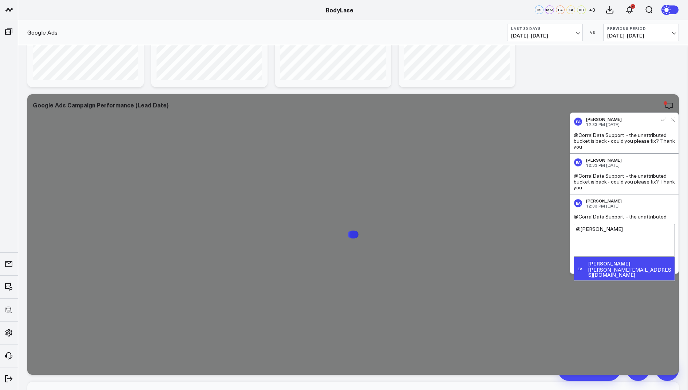
click at [618, 269] on div "eric@getbodylase.com" at bounding box center [629, 272] width 83 height 10
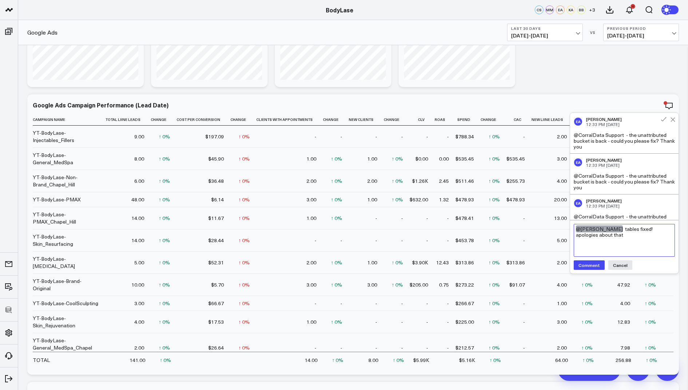
type textarea "@Eric Albright tables fixed! apologies about that"
click at [586, 268] on button "Comment" at bounding box center [589, 264] width 31 height 9
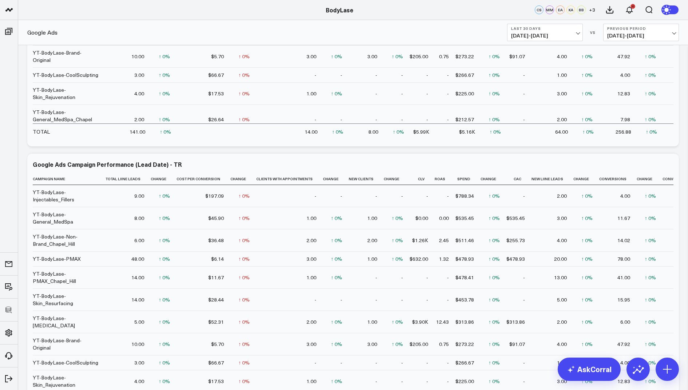
scroll to position [385, 0]
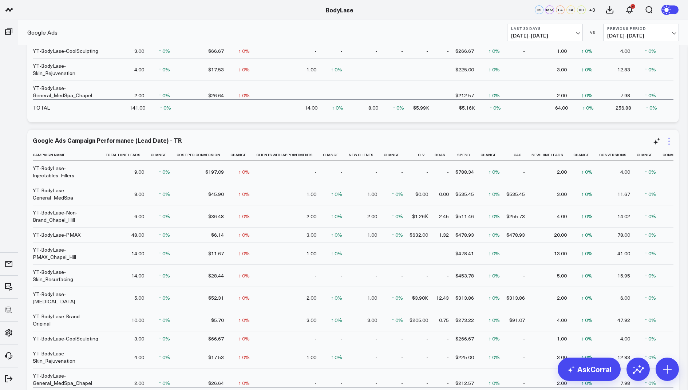
click at [669, 141] on icon at bounding box center [669, 141] width 9 height 9
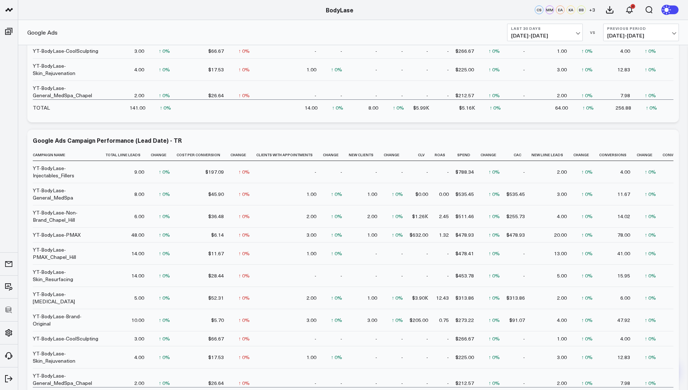
click at [0, 0] on button "Remove" at bounding box center [0, 0] width 0 height 0
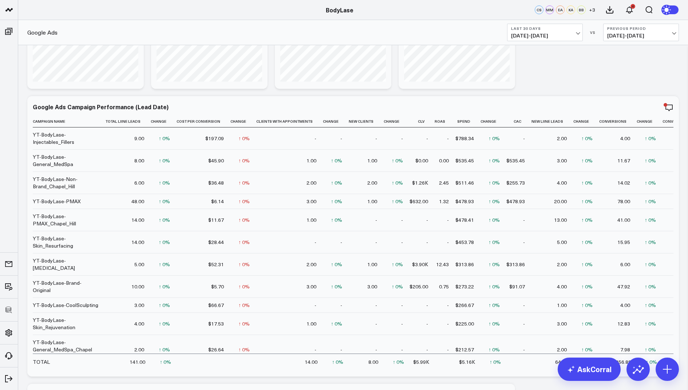
scroll to position [143, 0]
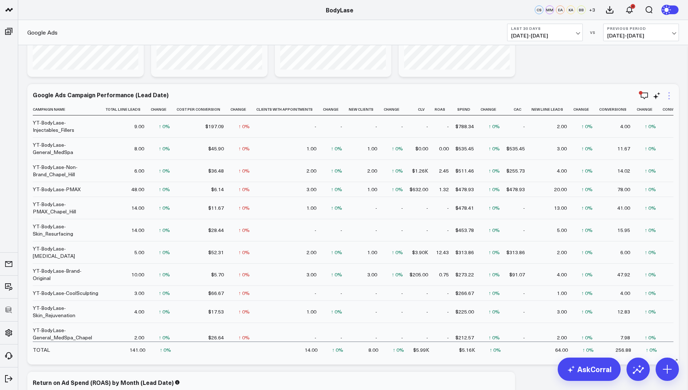
click at [667, 95] on icon at bounding box center [669, 95] width 9 height 9
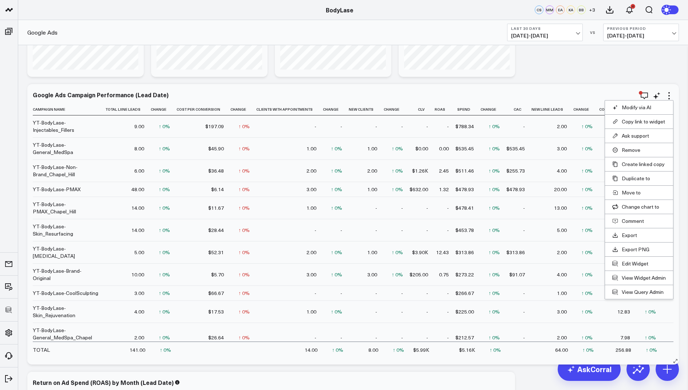
scroll to position [179, 0]
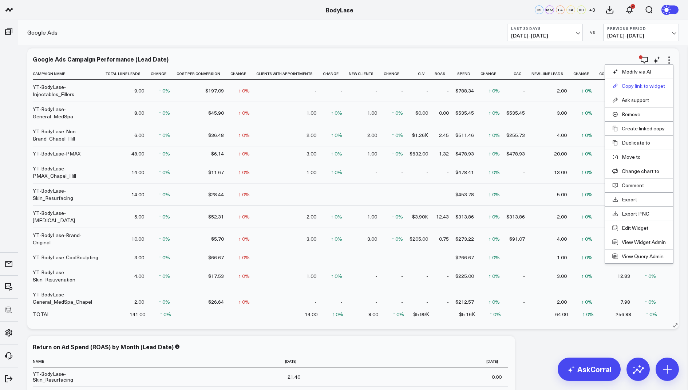
click at [627, 86] on button "Copy link to widget" at bounding box center [639, 86] width 54 height 7
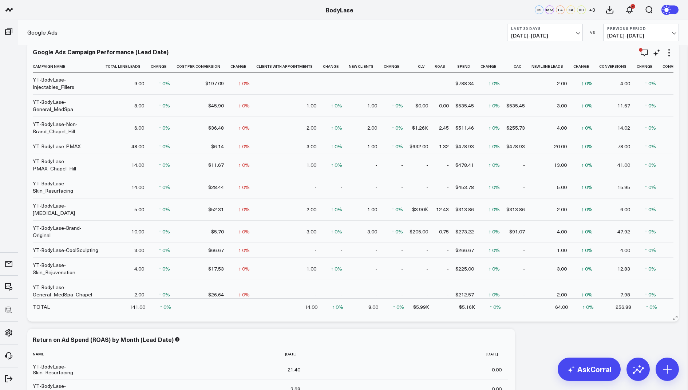
scroll to position [162, 0]
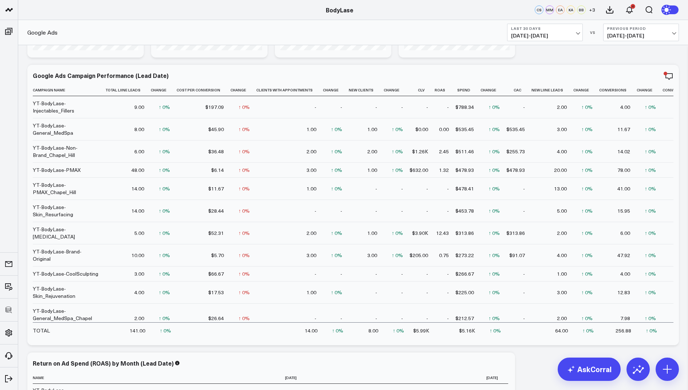
click at [559, 33] on span "08/25/25 - 09/23/25" at bounding box center [545, 36] width 68 height 6
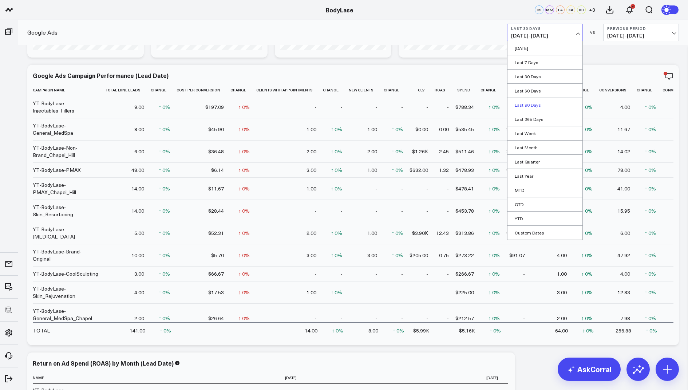
click at [544, 100] on link "Last 90 Days" at bounding box center [545, 105] width 75 height 14
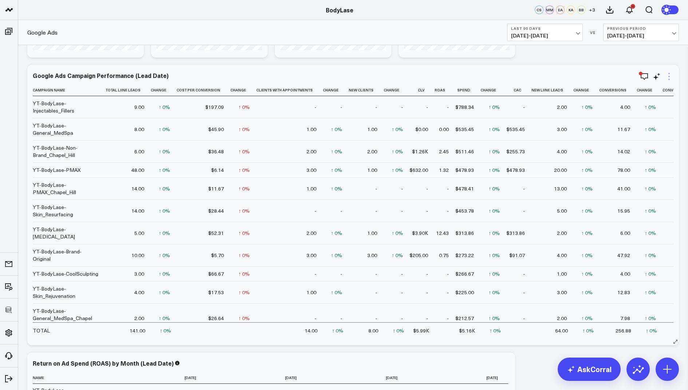
click at [669, 74] on icon at bounding box center [669, 76] width 9 height 9
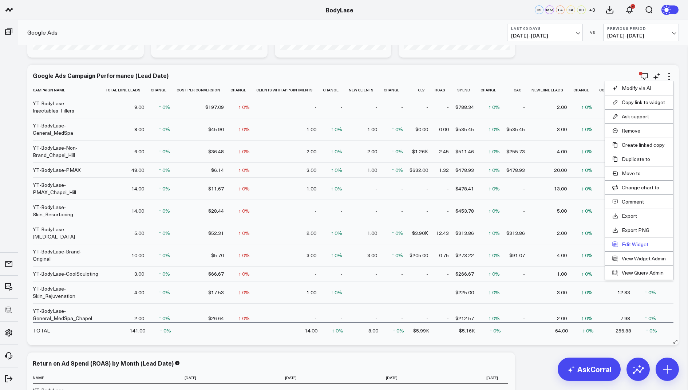
click at [628, 242] on button "Edit Widget" at bounding box center [639, 244] width 54 height 7
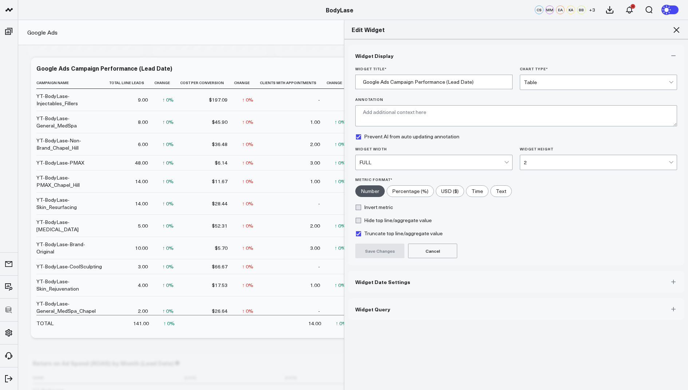
click at [374, 303] on button "Widget Query" at bounding box center [516, 309] width 336 height 22
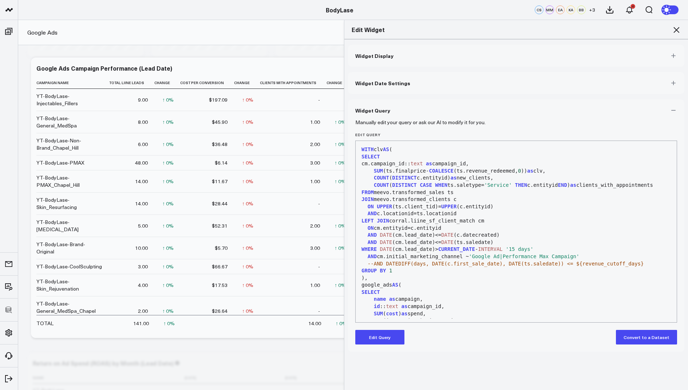
click at [383, 335] on button "Edit Query" at bounding box center [379, 337] width 49 height 15
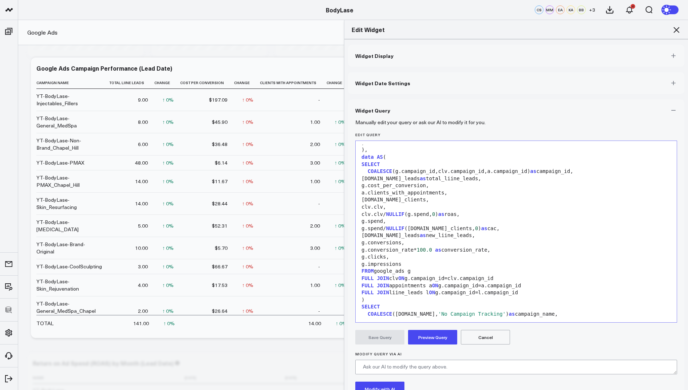
scroll to position [635, 0]
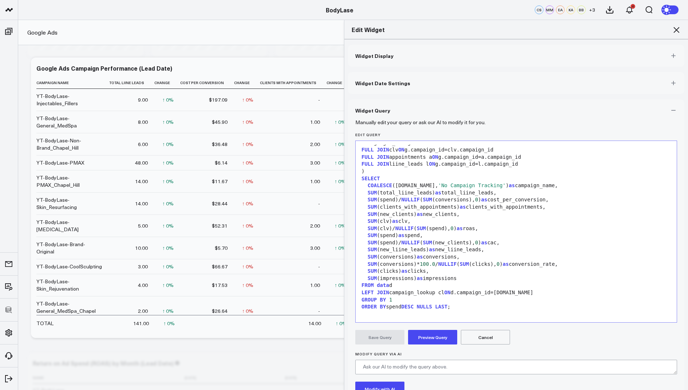
click at [678, 28] on icon at bounding box center [677, 30] width 6 height 6
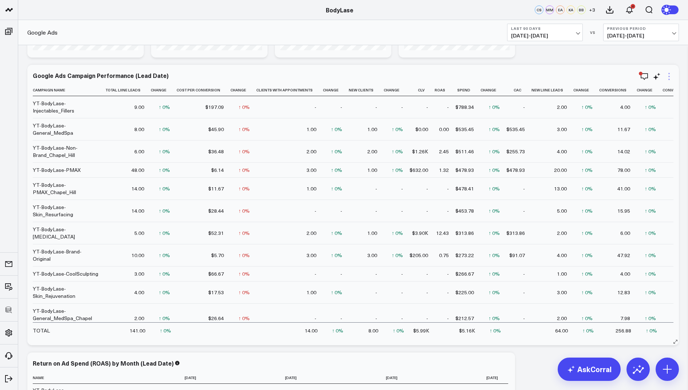
click at [669, 76] on icon at bounding box center [668, 76] width 1 height 1
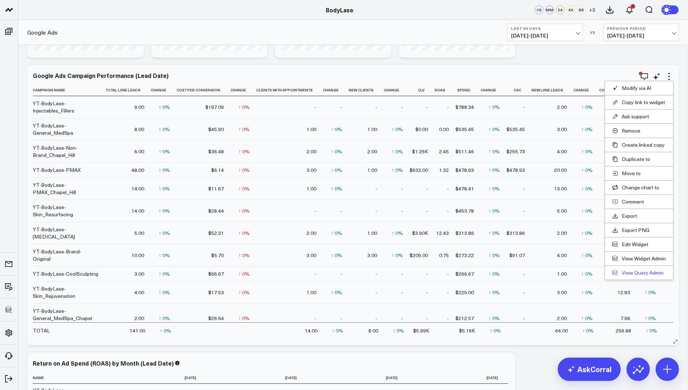
click at [631, 272] on link "View Query Admin" at bounding box center [639, 272] width 54 height 7
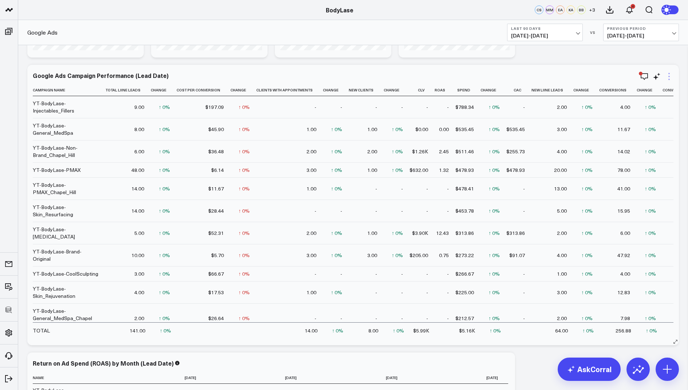
click at [668, 74] on icon at bounding box center [669, 76] width 9 height 9
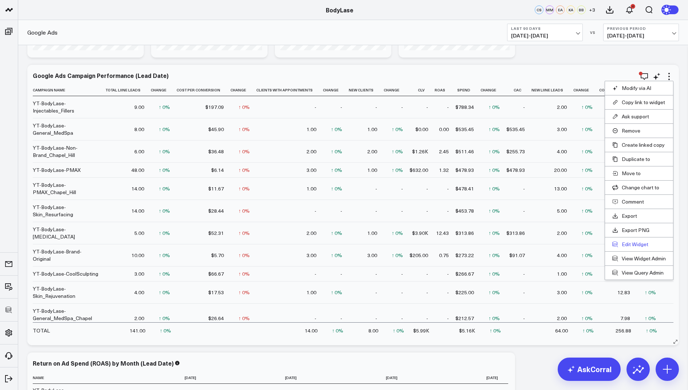
click at [629, 241] on button "Edit Widget" at bounding box center [639, 244] width 54 height 7
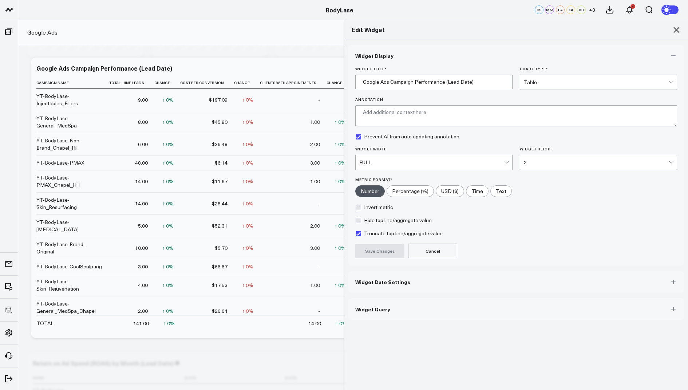
click at [369, 306] on span "Widget Query" at bounding box center [372, 309] width 35 height 6
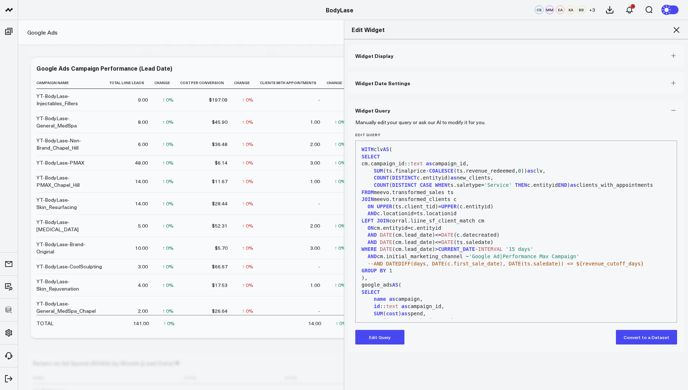
click at [382, 332] on button "Edit Query" at bounding box center [379, 337] width 49 height 15
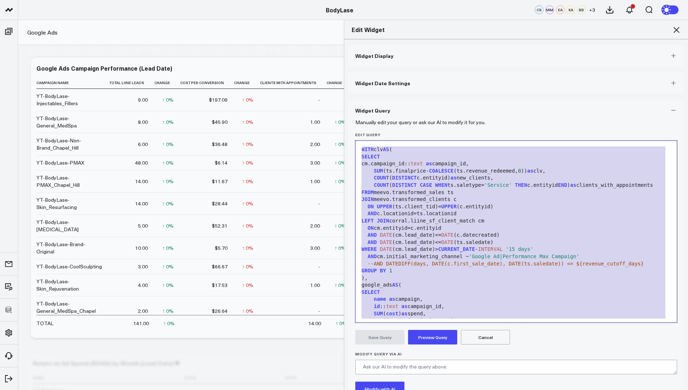
drag, startPoint x: 465, startPoint y: 308, endPoint x: 532, endPoint y: 45, distance: 271.3
click at [532, 45] on div "Widget Display Widget Date Settings Widget Query Manually edit your query or as…" at bounding box center [516, 243] width 336 height 397
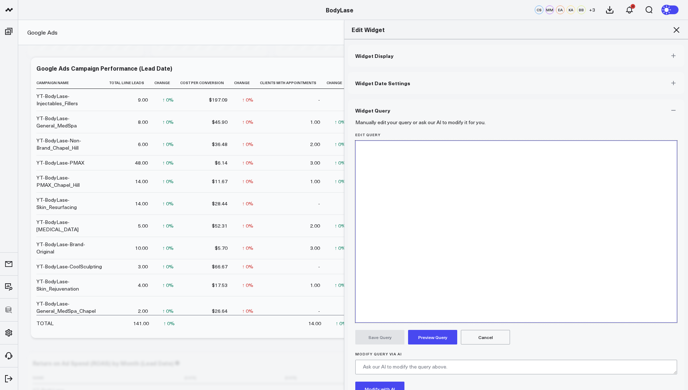
scroll to position [656, 0]
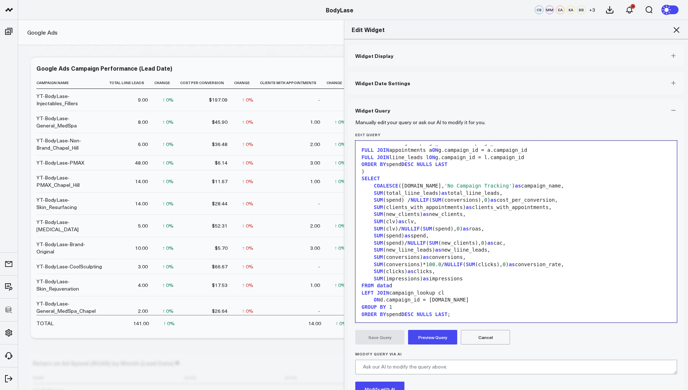
click at [434, 335] on button "Preview Query" at bounding box center [432, 337] width 49 height 15
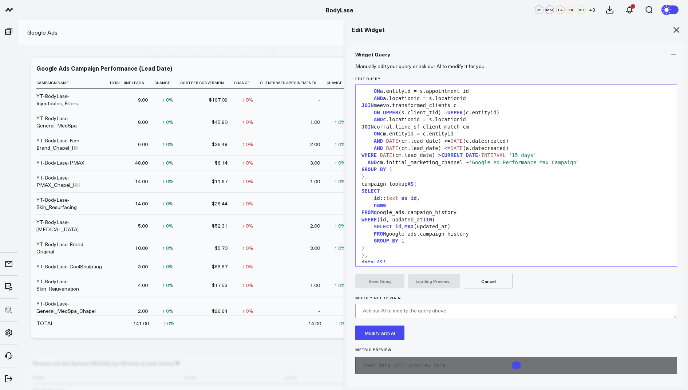
scroll to position [327, 0]
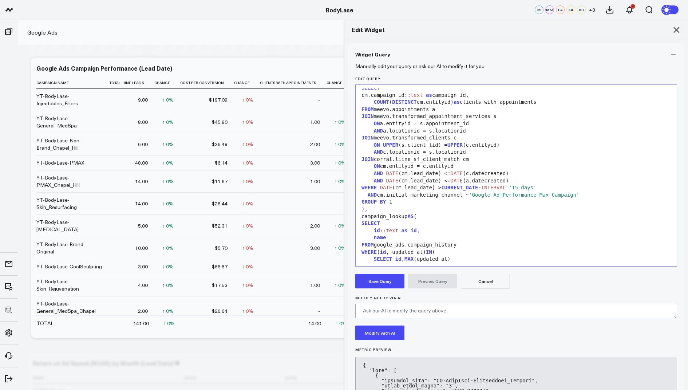
click at [363, 279] on button "Save Query" at bounding box center [379, 281] width 49 height 15
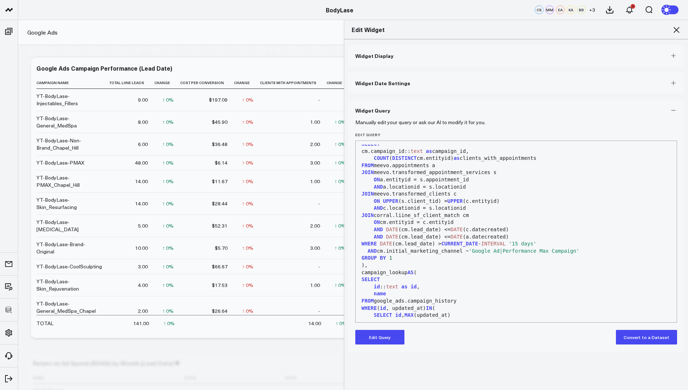
scroll to position [0, 0]
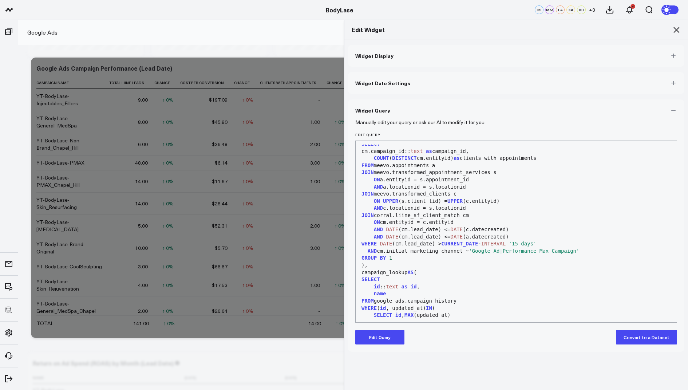
click at [673, 29] on icon at bounding box center [676, 29] width 9 height 9
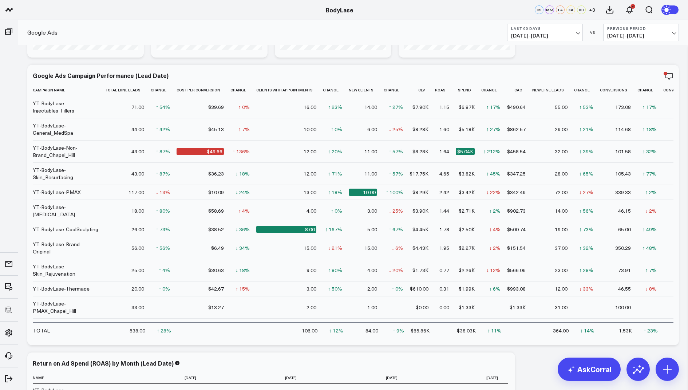
click at [537, 31] on button "Last 90 Days 06/26/25 - 09/23/25" at bounding box center [545, 32] width 76 height 17
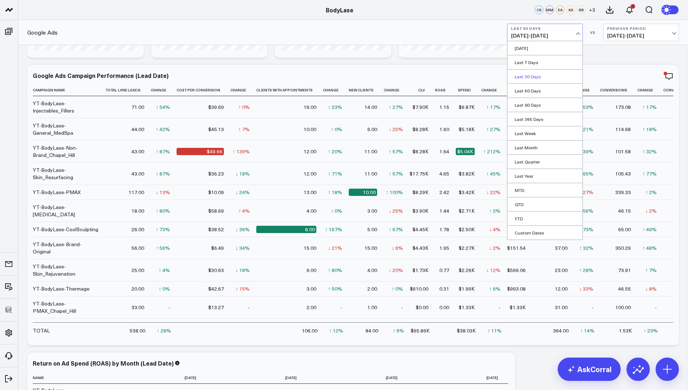
click at [537, 75] on link "Last 30 Days" at bounding box center [545, 77] width 75 height 14
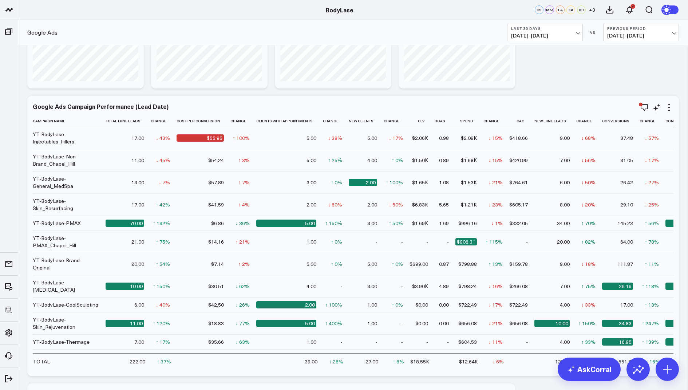
scroll to position [131, 0]
click at [551, 33] on span "08/25/25 - 09/23/25" at bounding box center [545, 36] width 68 height 6
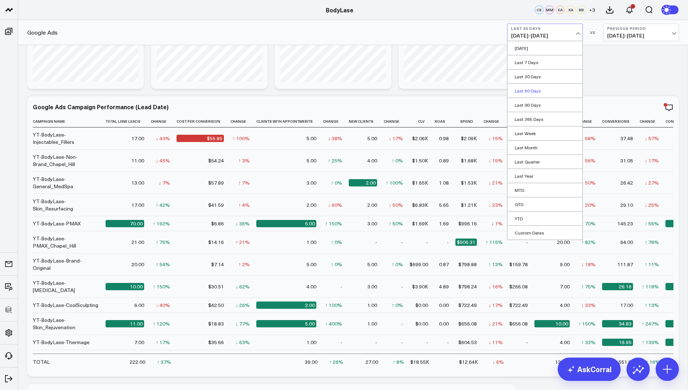
click at [529, 86] on link "Last 60 Days" at bounding box center [545, 91] width 75 height 14
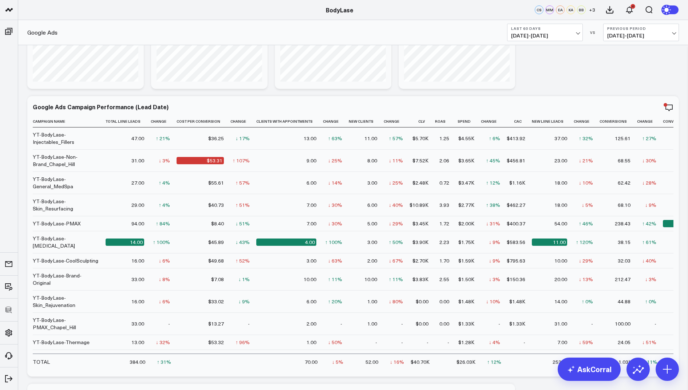
click at [554, 33] on span "07/26/25 - 09/23/25" at bounding box center [545, 36] width 68 height 6
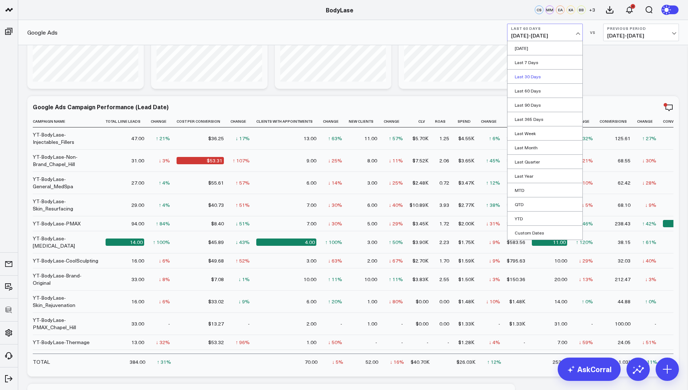
click at [525, 75] on link "Last 30 Days" at bounding box center [545, 77] width 75 height 14
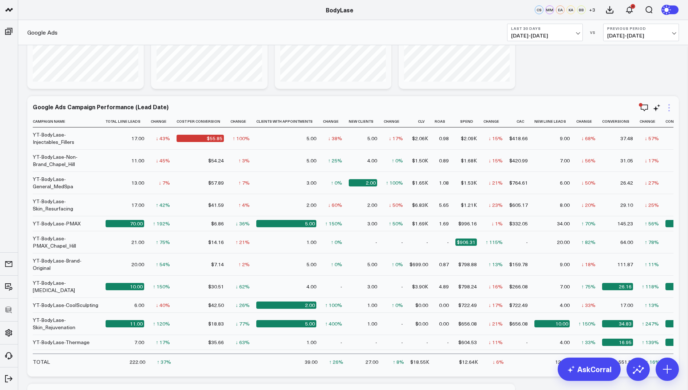
click at [667, 107] on icon at bounding box center [669, 107] width 9 height 9
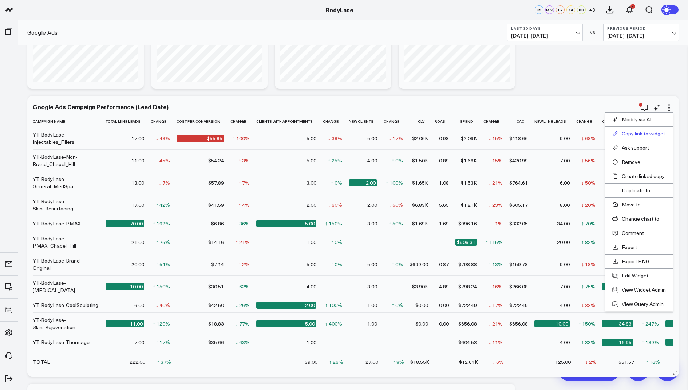
click at [637, 131] on button "Copy link to widget" at bounding box center [639, 133] width 54 height 7
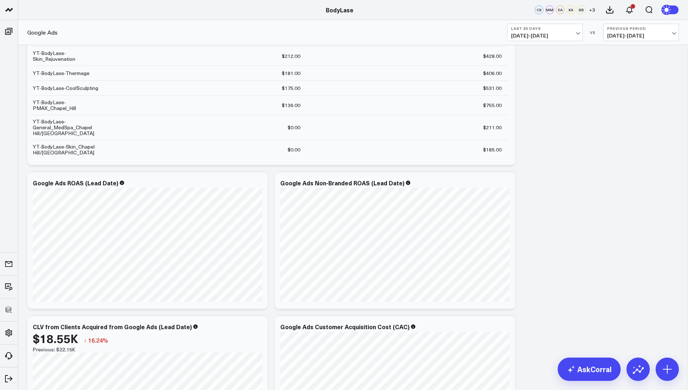
scroll to position [598, 0]
